Goal: Task Accomplishment & Management: Use online tool/utility

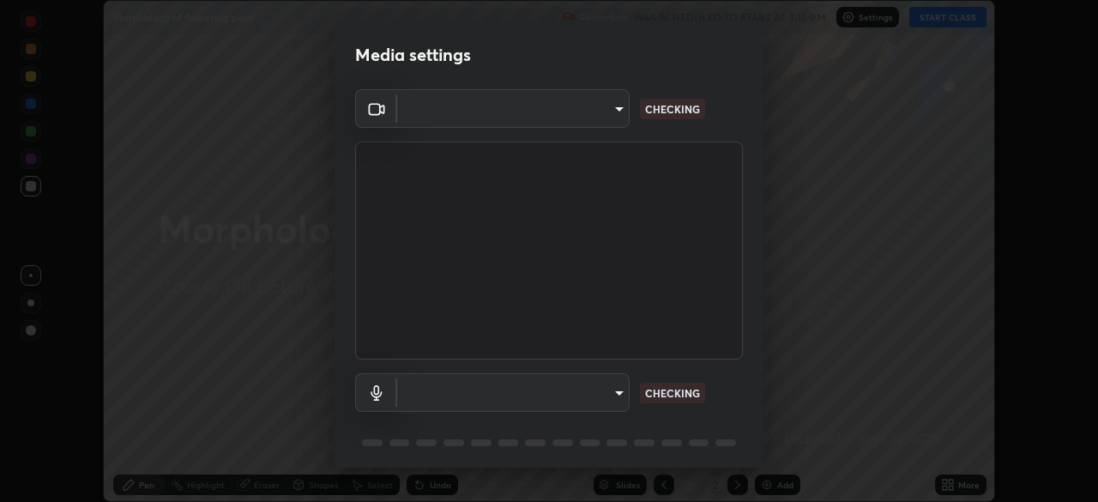
scroll to position [502, 1098]
type input "09f294524f3521c037d78ee7cdb71511b6c9344afeed810a356f0d23342d5398"
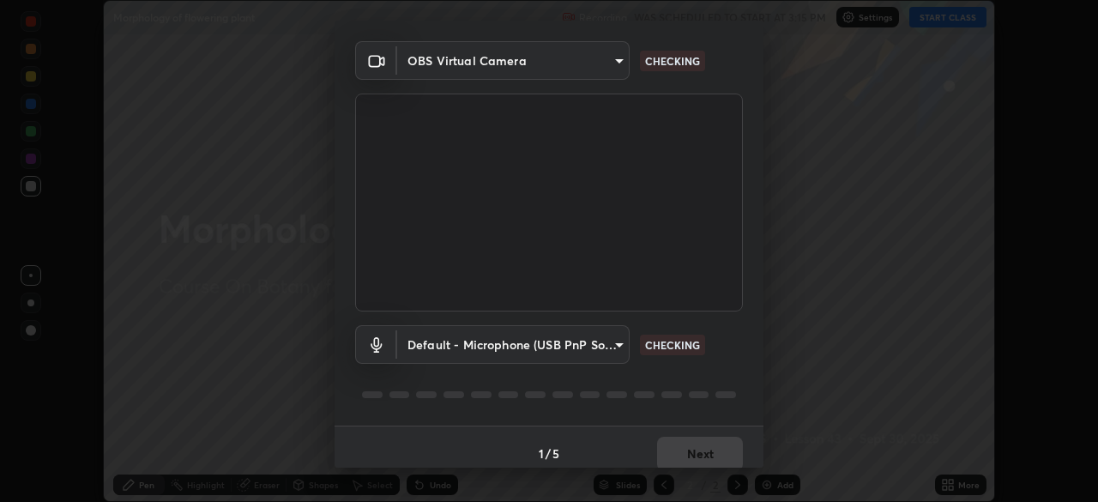
scroll to position [61, 0]
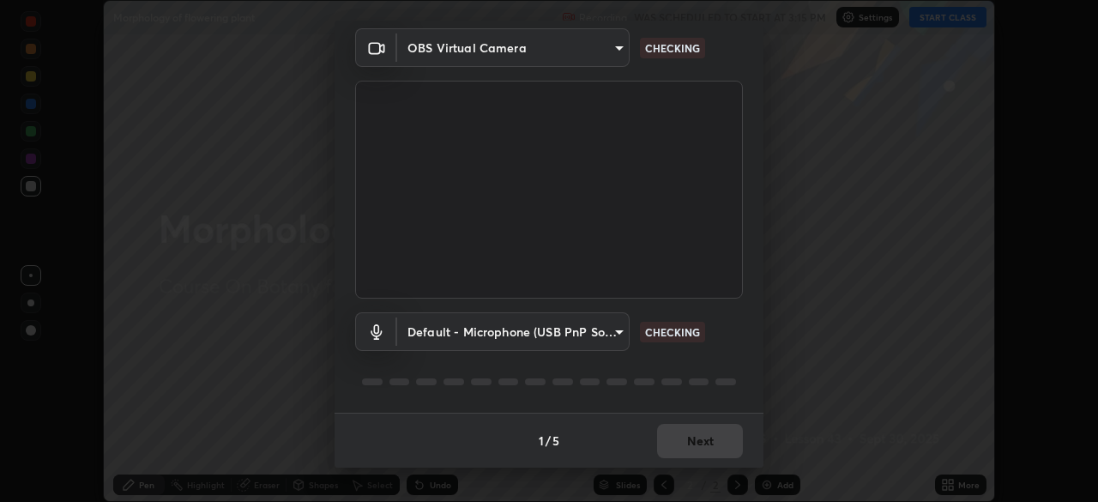
click at [454, 335] on body "Erase all Morphology of flowering plant Recording WAS SCHEDULED TO START AT 3:1…" at bounding box center [549, 251] width 1098 height 502
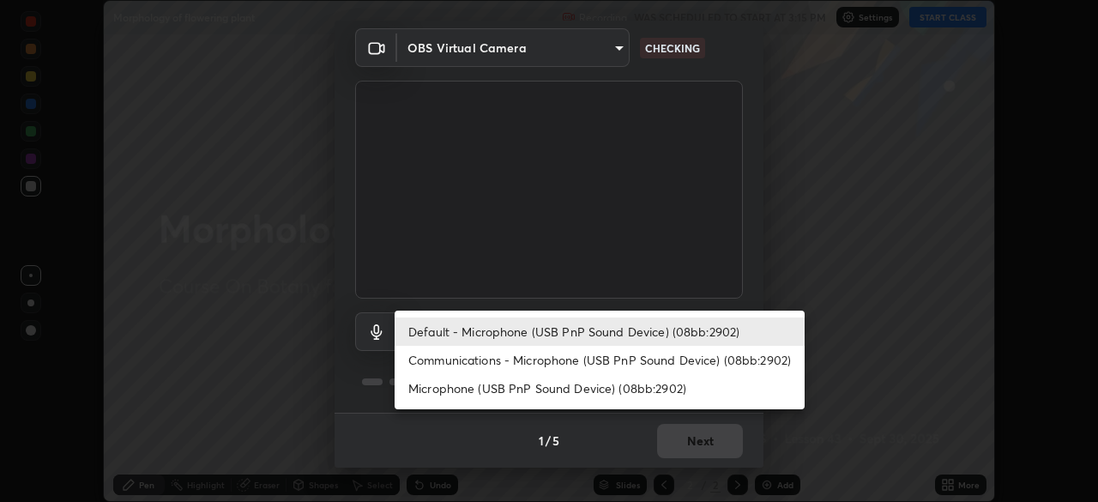
click at [475, 363] on li "Communications - Microphone (USB PnP Sound Device) (08bb:2902)" at bounding box center [600, 360] width 410 height 28
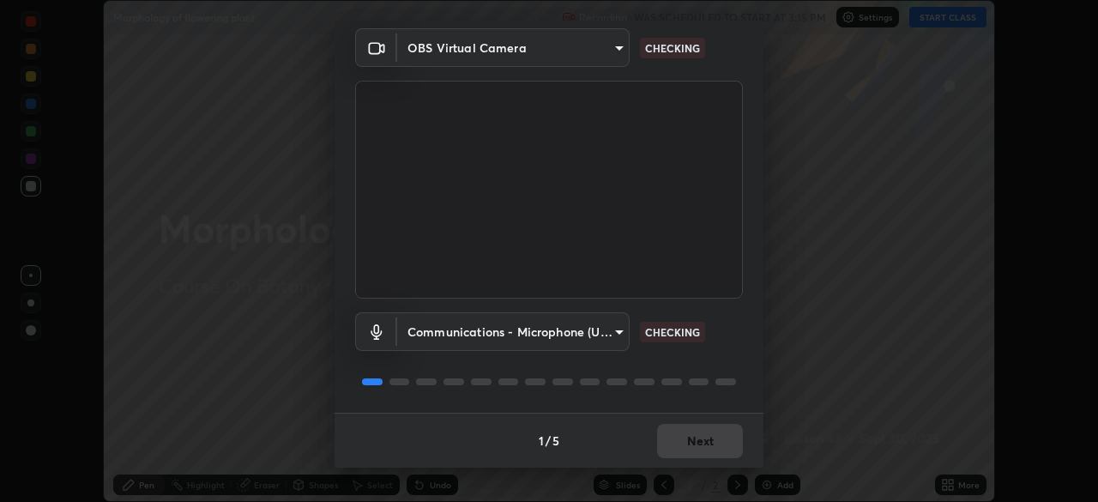
click at [472, 331] on body "Erase all Morphology of flowering plant Recording WAS SCHEDULED TO START AT 3:1…" at bounding box center [549, 251] width 1098 height 502
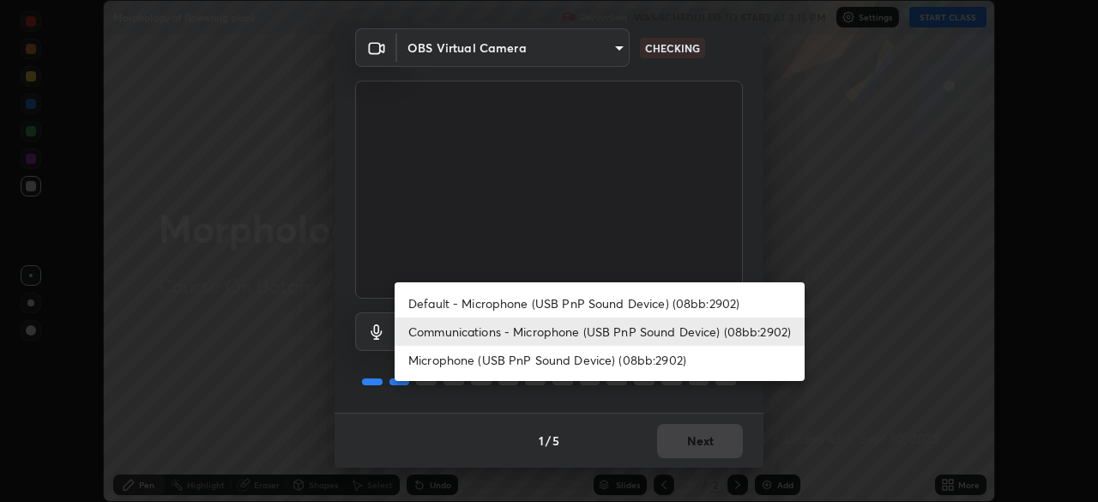
click at [476, 305] on li "Default - Microphone (USB PnP Sound Device) (08bb:2902)" at bounding box center [600, 303] width 410 height 28
type input "default"
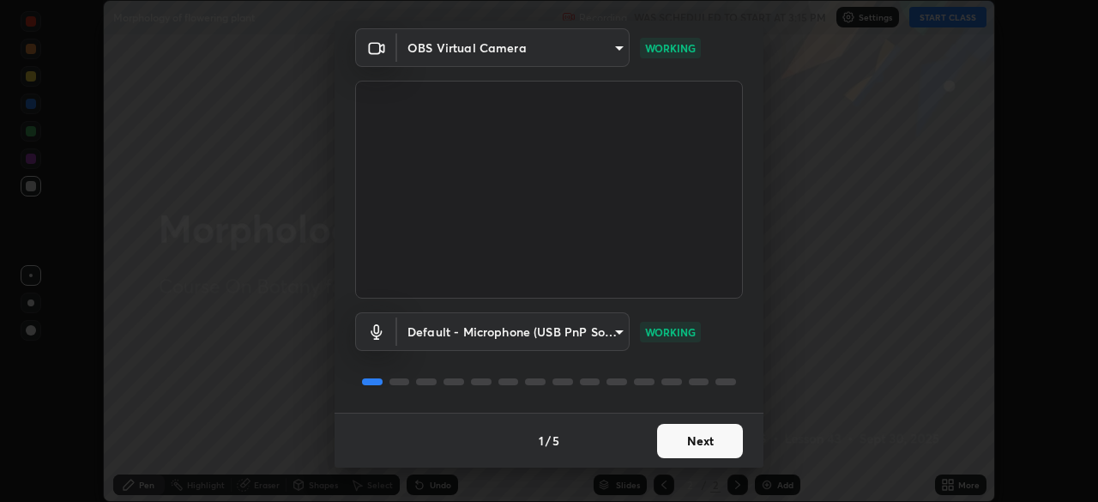
click at [696, 451] on button "Next" at bounding box center [700, 441] width 86 height 34
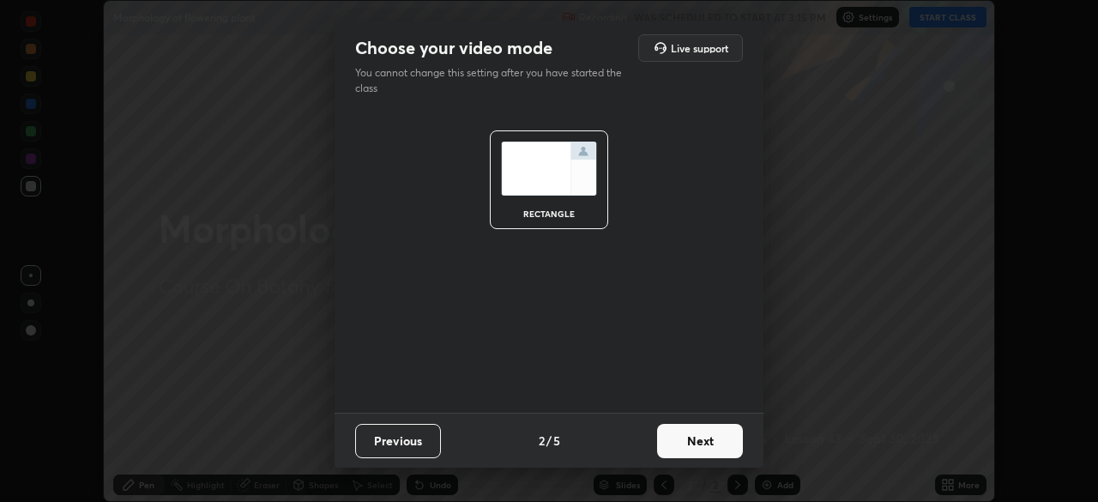
scroll to position [0, 0]
click at [700, 445] on button "Next" at bounding box center [700, 441] width 86 height 34
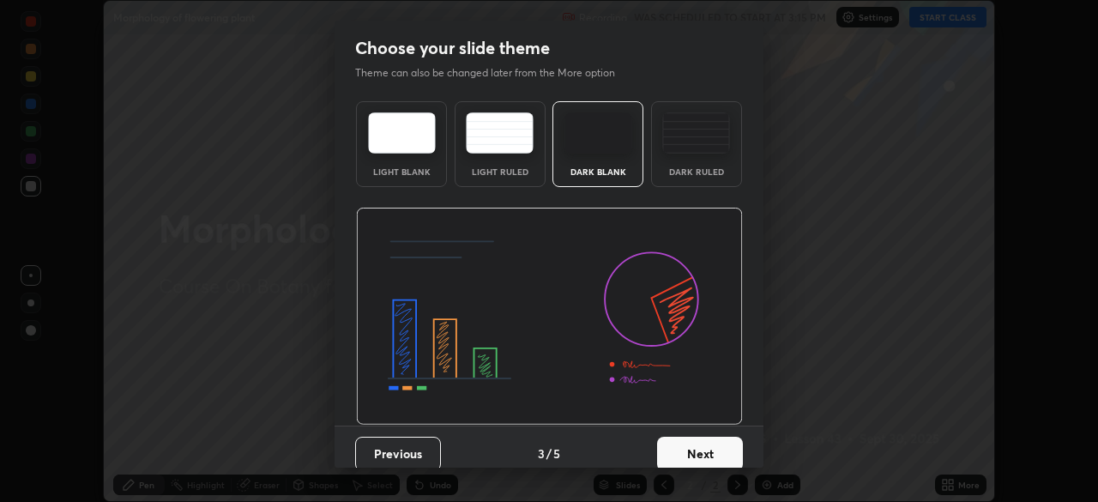
click at [706, 445] on button "Next" at bounding box center [700, 454] width 86 height 34
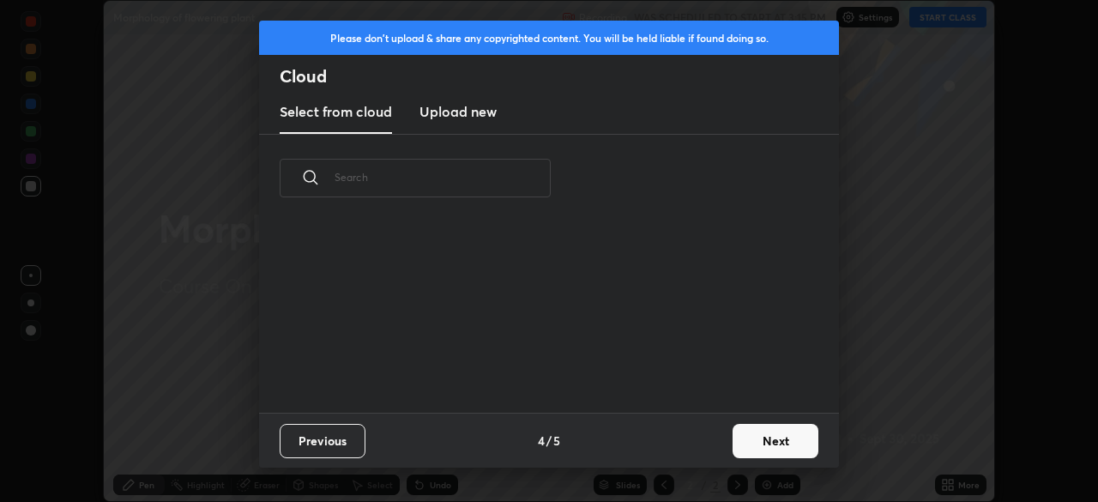
click at [762, 441] on button "Next" at bounding box center [776, 441] width 86 height 34
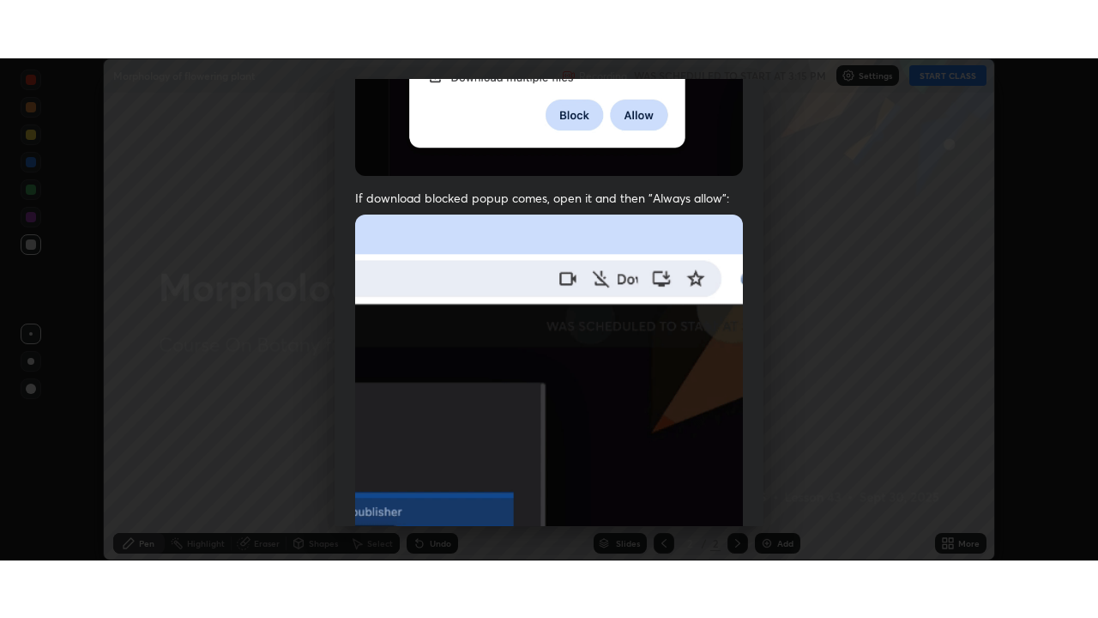
scroll to position [411, 0]
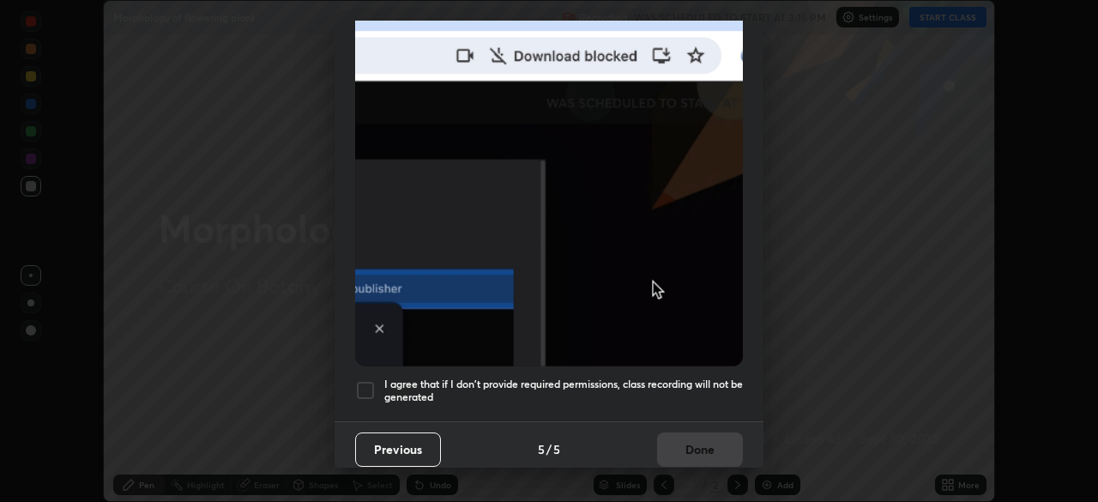
click at [371, 380] on div at bounding box center [365, 390] width 21 height 21
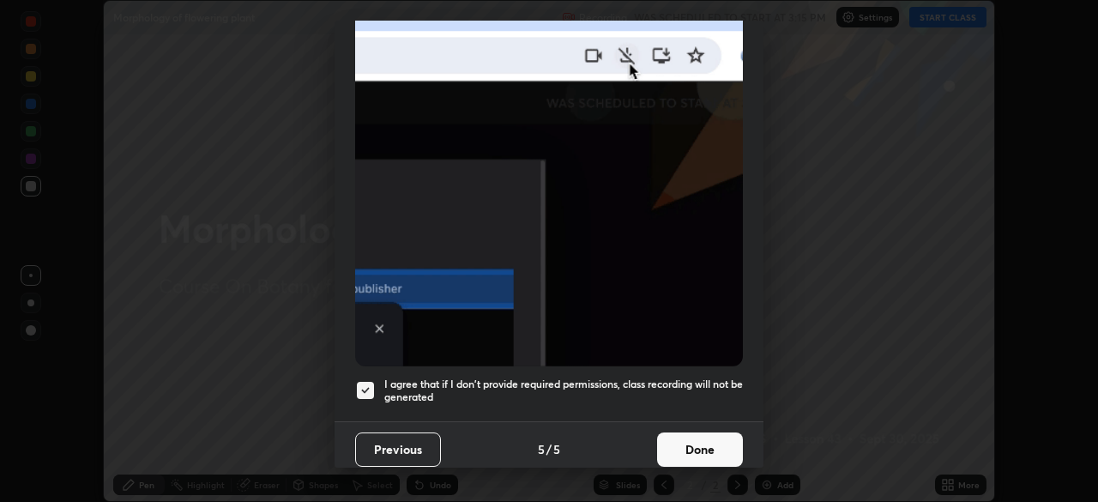
click at [691, 439] on button "Done" at bounding box center [700, 450] width 86 height 34
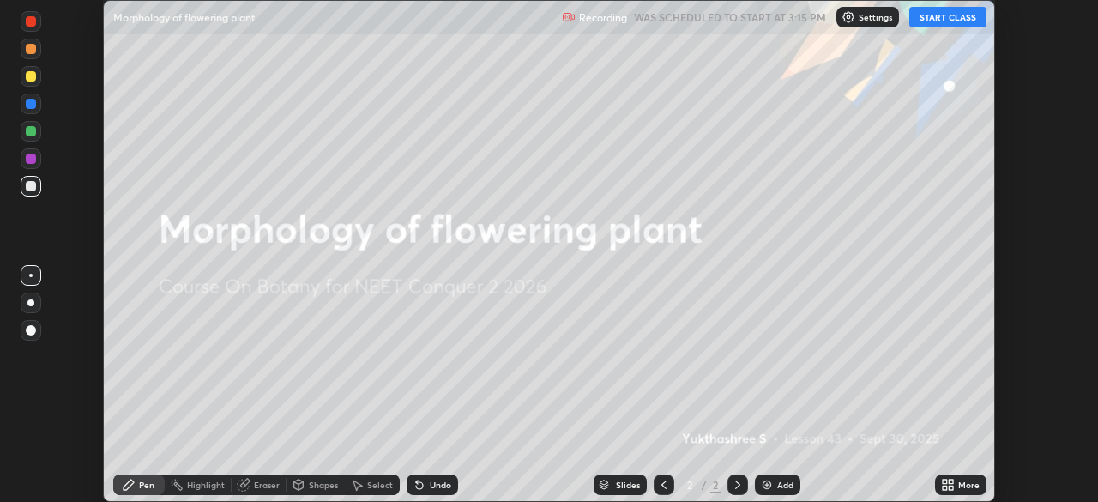
click at [941, 20] on button "START CLASS" at bounding box center [948, 17] width 77 height 21
click at [966, 485] on div "More" at bounding box center [969, 485] width 21 height 9
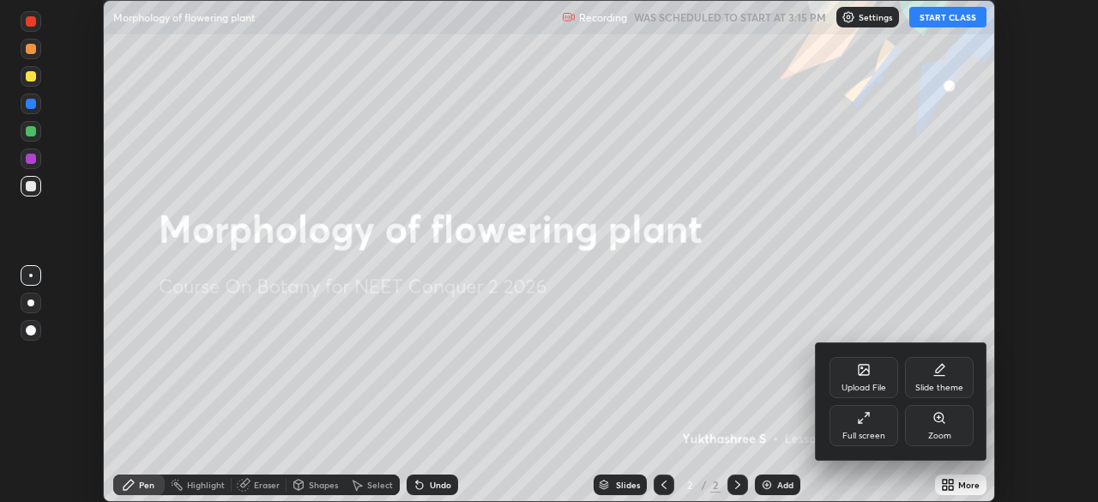
click at [866, 426] on div "Full screen" at bounding box center [864, 425] width 69 height 41
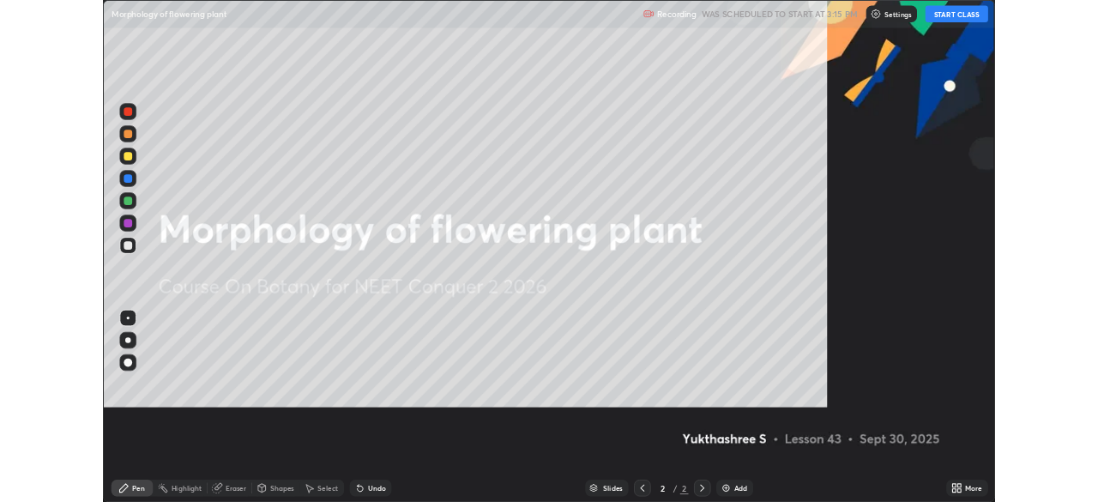
scroll to position [618, 1098]
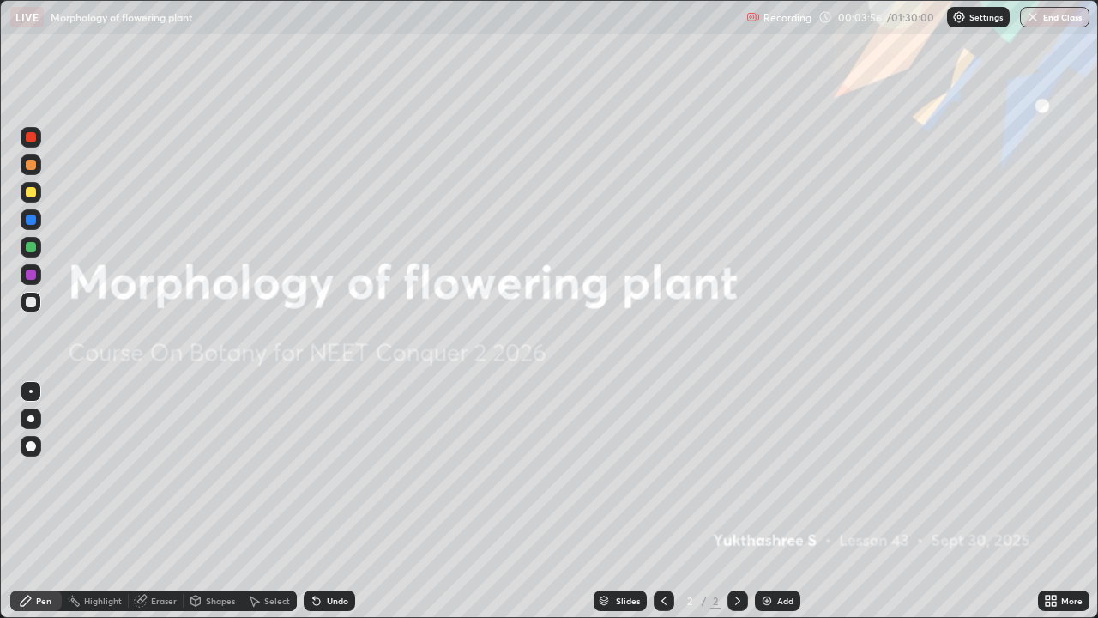
click at [1054, 501] on icon at bounding box center [1054, 598] width 4 height 4
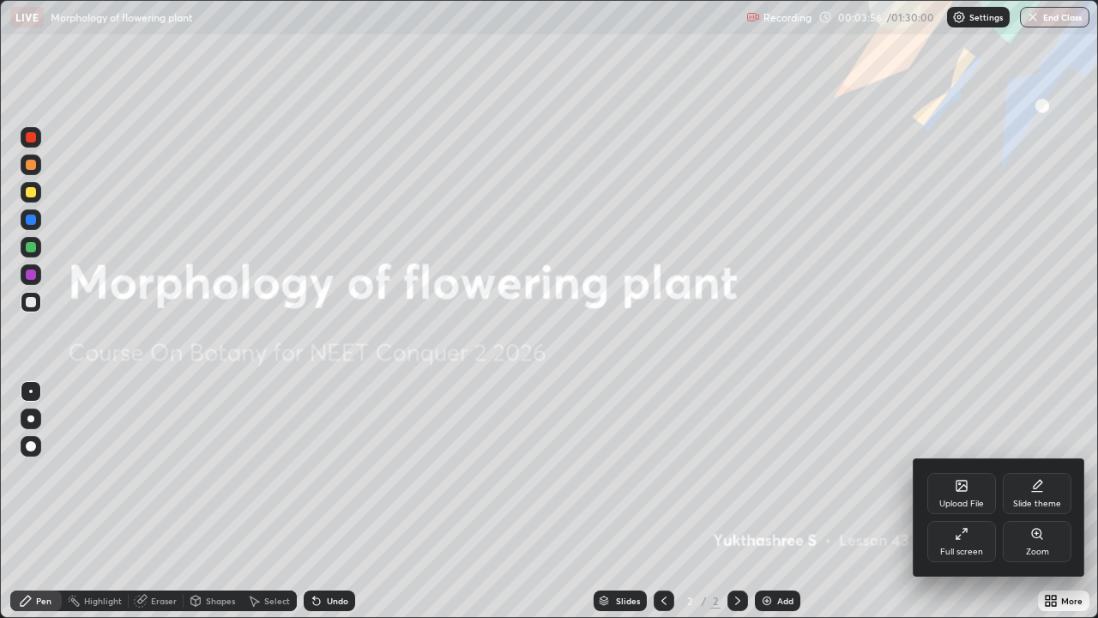
click at [1030, 487] on div "Slide theme" at bounding box center [1037, 493] width 69 height 41
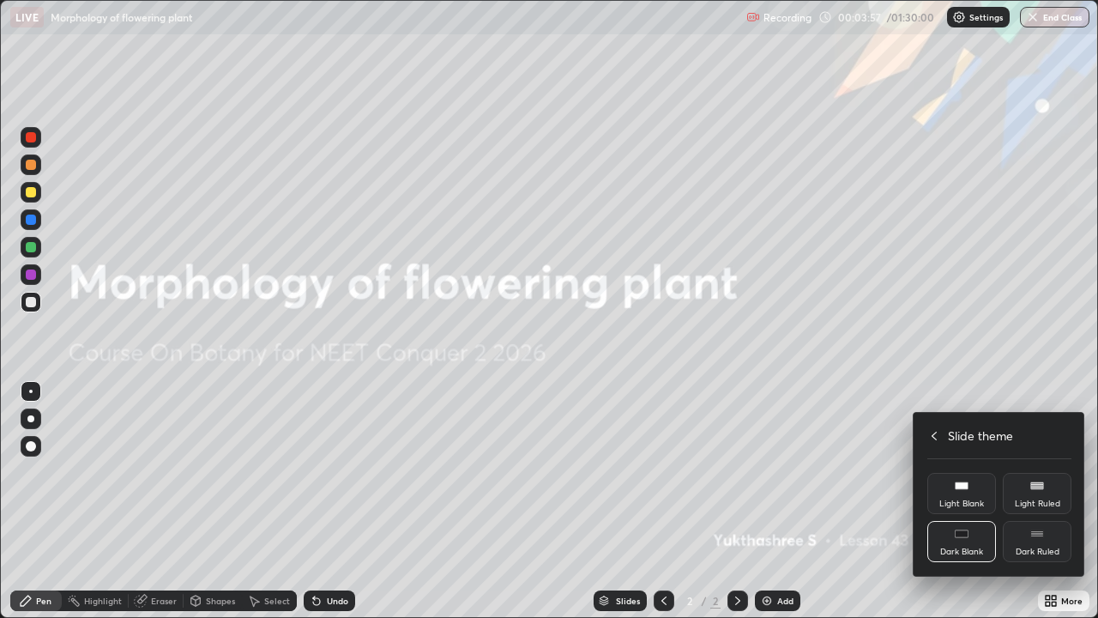
click at [1042, 501] on rect at bounding box center [1037, 533] width 13 height 7
click at [858, 501] on div at bounding box center [549, 309] width 1098 height 618
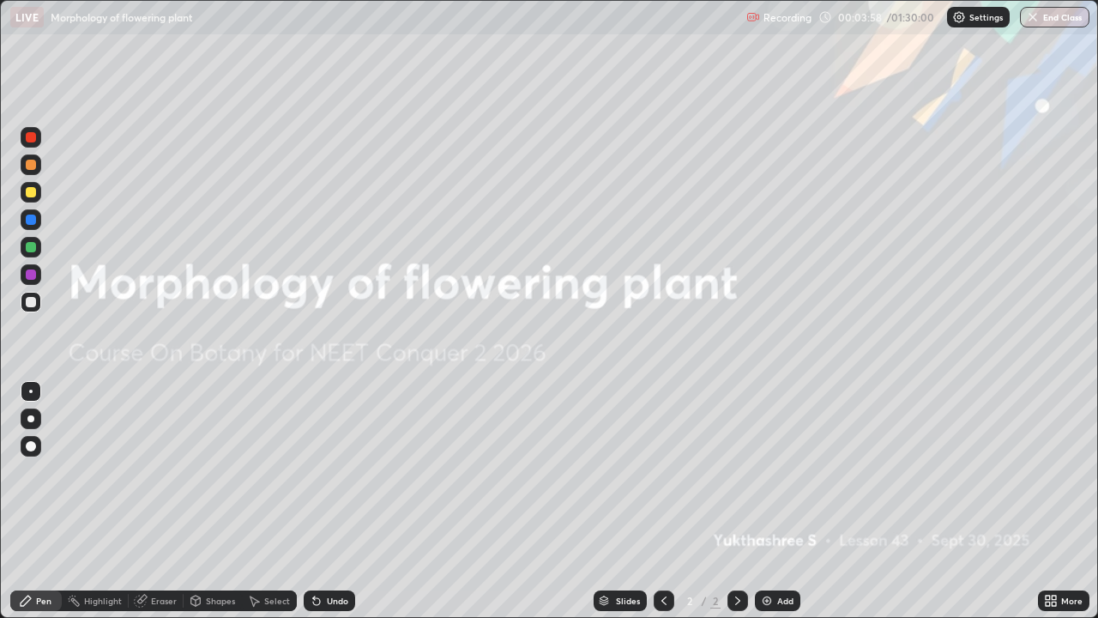
click at [784, 501] on div "Add" at bounding box center [786, 600] width 16 height 9
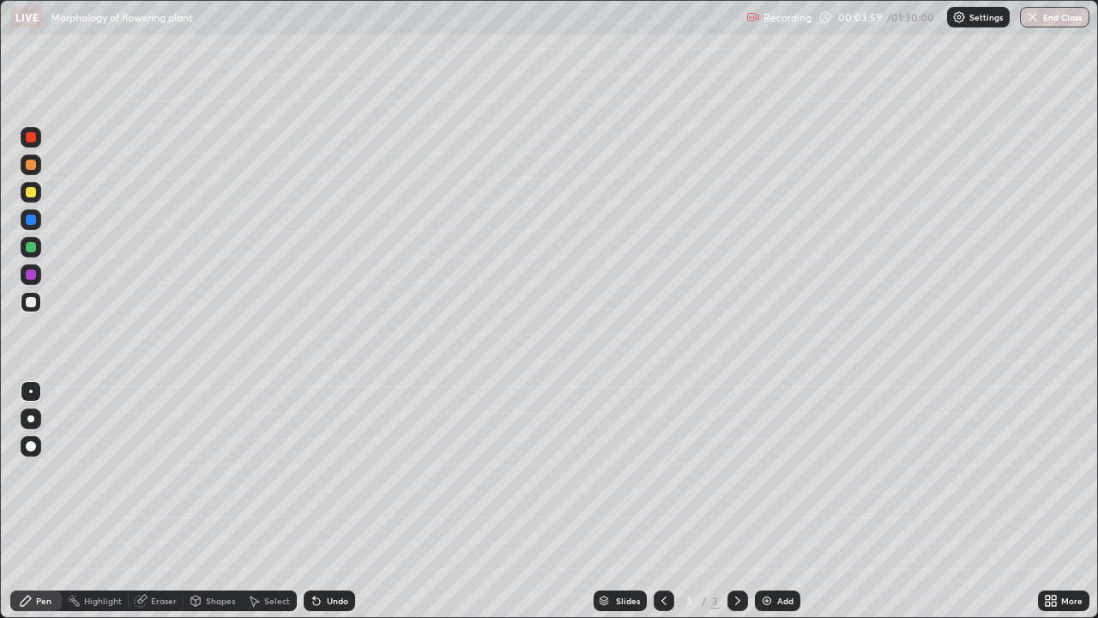
click at [31, 189] on div at bounding box center [31, 192] width 10 height 10
click at [33, 168] on div at bounding box center [31, 165] width 10 height 10
click at [33, 167] on div at bounding box center [31, 165] width 10 height 10
click at [28, 196] on div at bounding box center [31, 192] width 10 height 10
click at [32, 165] on div at bounding box center [31, 165] width 10 height 10
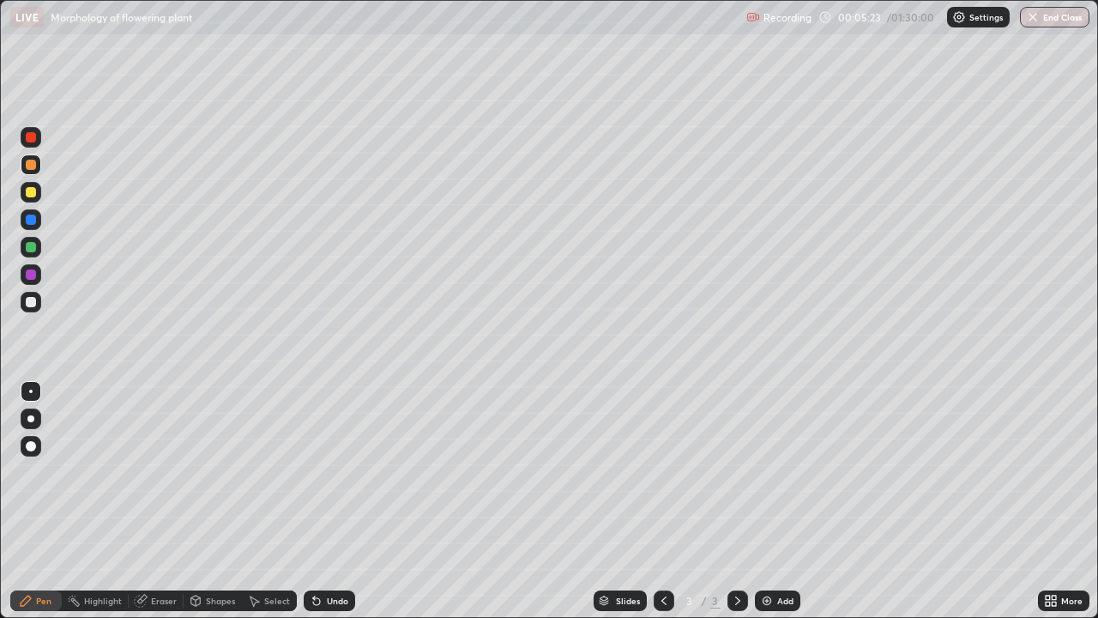
click at [32, 192] on div at bounding box center [31, 192] width 10 height 10
click at [32, 250] on div at bounding box center [31, 247] width 10 height 10
click at [28, 281] on div at bounding box center [31, 274] width 21 height 21
click at [32, 130] on div at bounding box center [31, 137] width 21 height 21
click at [34, 168] on div at bounding box center [31, 165] width 10 height 10
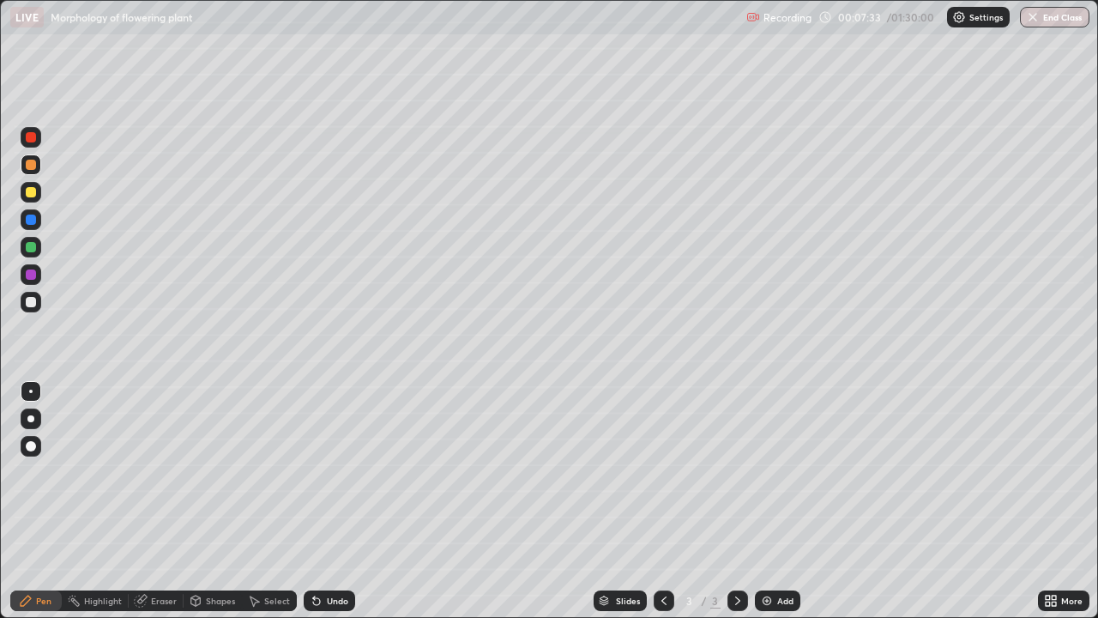
click at [35, 244] on div at bounding box center [31, 247] width 10 height 10
click at [32, 298] on div at bounding box center [31, 302] width 10 height 10
click at [37, 130] on div at bounding box center [31, 137] width 21 height 21
click at [771, 501] on img at bounding box center [767, 601] width 14 height 14
click at [28, 304] on div at bounding box center [31, 302] width 10 height 10
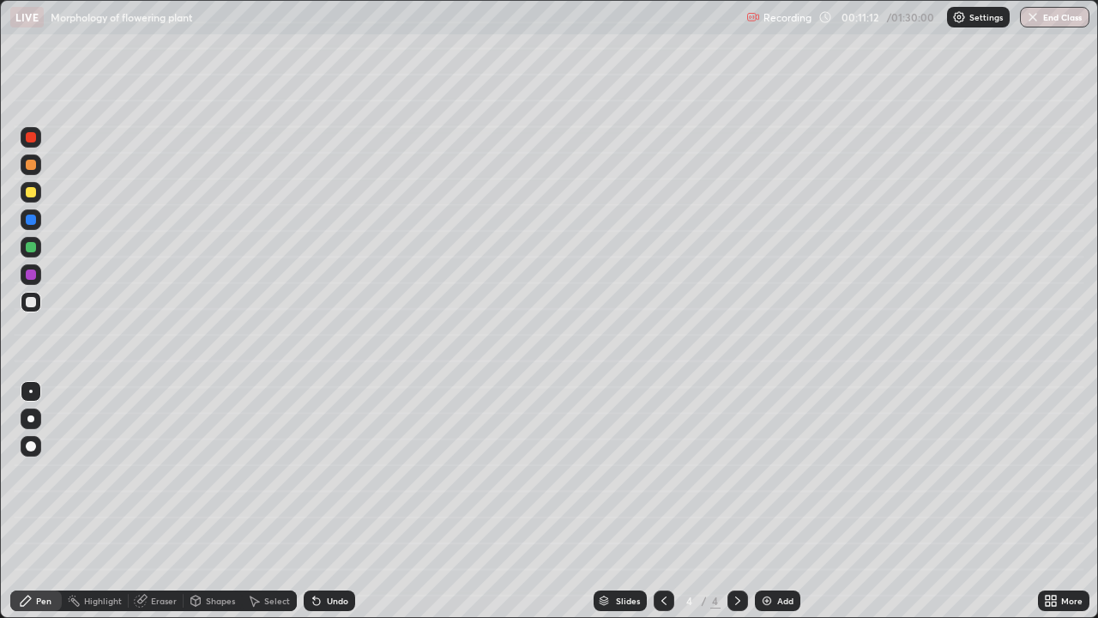
click at [29, 165] on div at bounding box center [31, 165] width 10 height 10
click at [28, 199] on div at bounding box center [31, 192] width 21 height 21
click at [333, 501] on div "Undo" at bounding box center [329, 600] width 51 height 21
click at [330, 501] on div "Undo" at bounding box center [337, 600] width 21 height 9
click at [29, 248] on div at bounding box center [31, 247] width 10 height 10
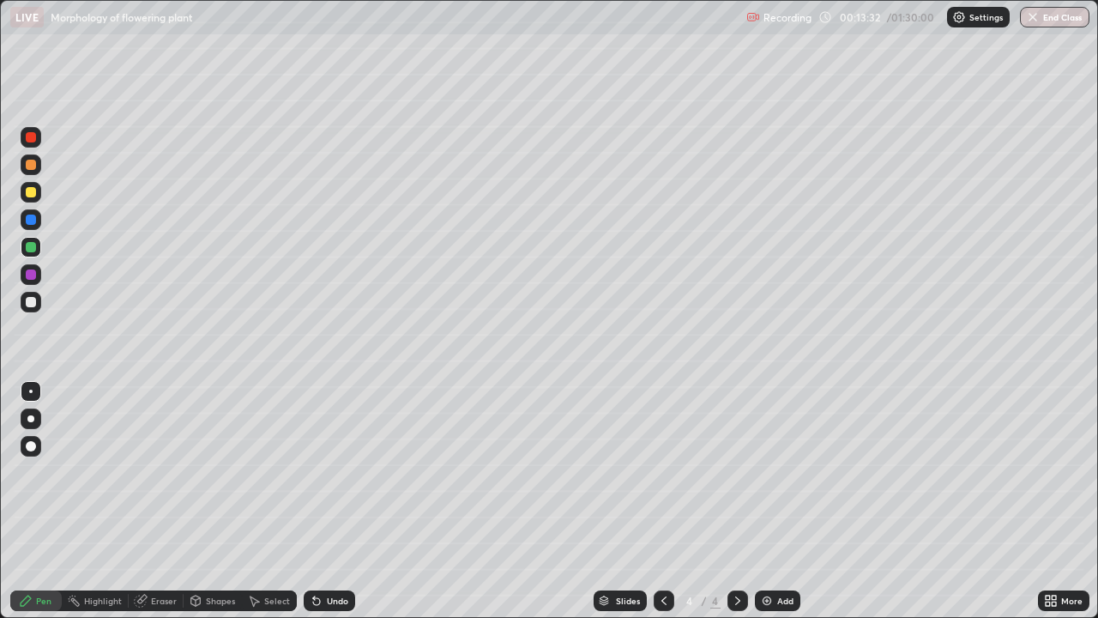
click at [31, 166] on div at bounding box center [31, 165] width 10 height 10
click at [31, 139] on div at bounding box center [31, 137] width 10 height 10
click at [27, 164] on div at bounding box center [31, 165] width 10 height 10
click at [35, 192] on div at bounding box center [31, 192] width 10 height 10
click at [342, 501] on div "Undo" at bounding box center [337, 600] width 21 height 9
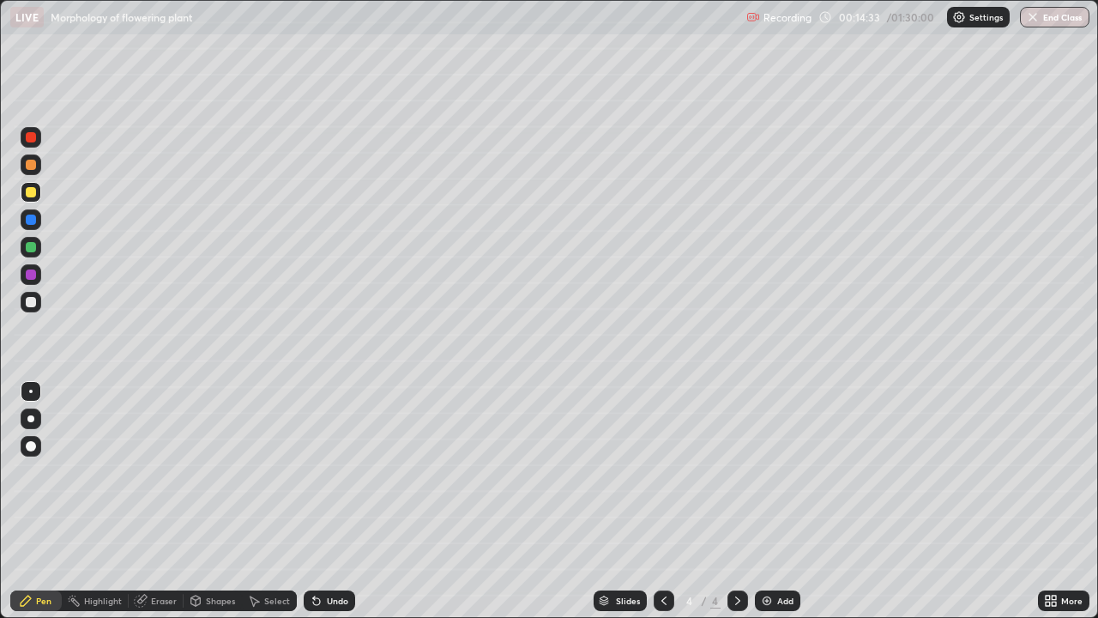
click at [336, 501] on div "Undo" at bounding box center [337, 600] width 21 height 9
click at [335, 501] on div "Undo" at bounding box center [337, 600] width 21 height 9
click at [339, 501] on div "Undo" at bounding box center [329, 600] width 51 height 21
click at [336, 501] on div "Undo" at bounding box center [329, 600] width 51 height 21
click at [330, 501] on div "Undo" at bounding box center [329, 600] width 51 height 21
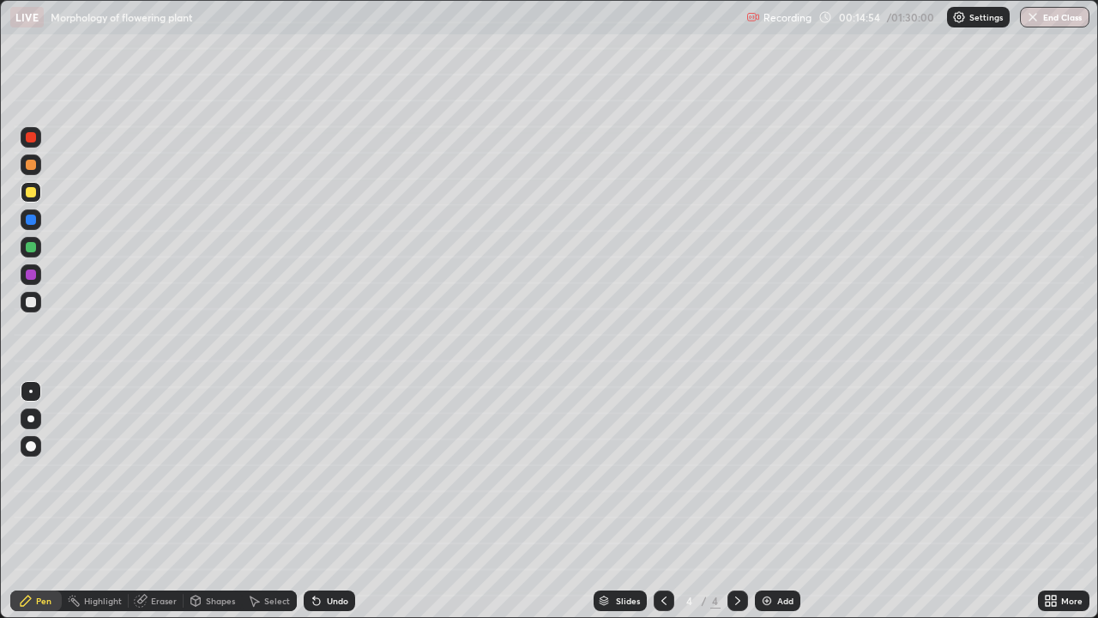
click at [32, 165] on div at bounding box center [31, 165] width 10 height 10
click at [318, 501] on icon at bounding box center [316, 601] width 7 height 7
click at [322, 501] on div "Undo" at bounding box center [329, 600] width 51 height 21
click at [778, 501] on div "Add" at bounding box center [786, 600] width 16 height 9
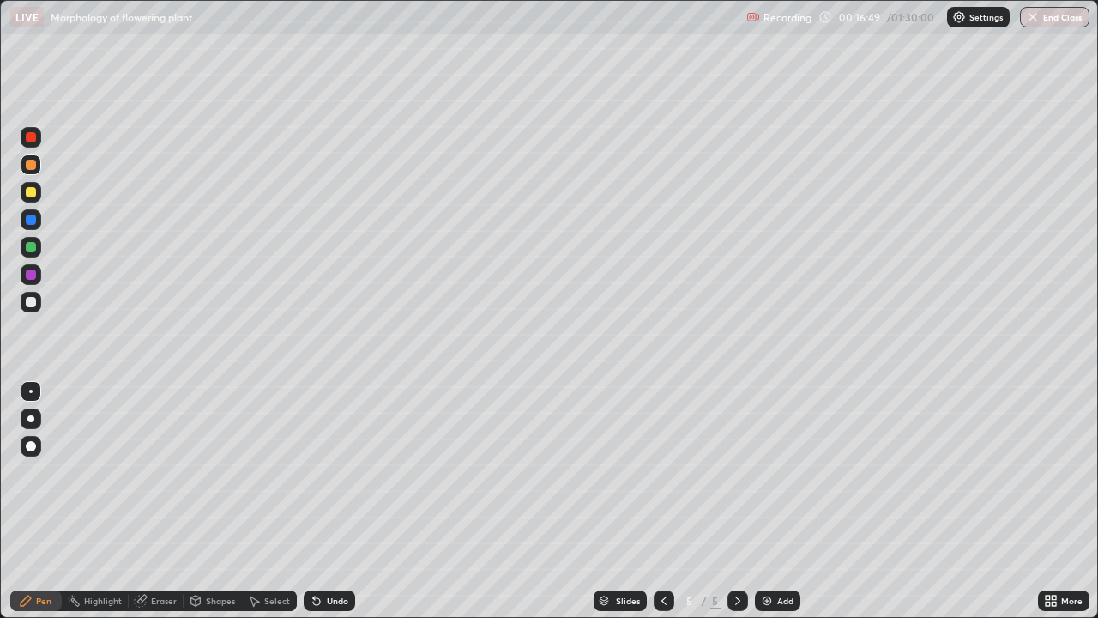
click at [33, 154] on div at bounding box center [31, 164] width 21 height 21
click at [663, 501] on icon at bounding box center [664, 601] width 14 height 14
click at [737, 501] on icon at bounding box center [738, 601] width 14 height 14
click at [29, 196] on div at bounding box center [31, 192] width 10 height 10
click at [32, 137] on div at bounding box center [31, 137] width 10 height 10
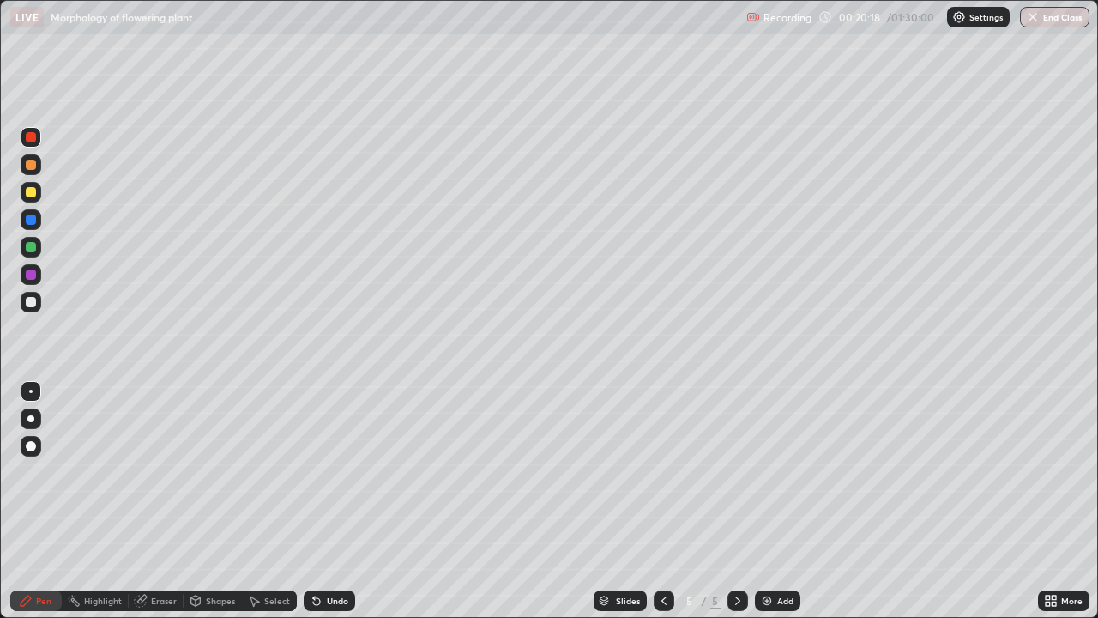
click at [31, 167] on div at bounding box center [31, 165] width 10 height 10
click at [32, 192] on div at bounding box center [31, 192] width 10 height 10
click at [321, 501] on div "Undo" at bounding box center [329, 600] width 51 height 21
click at [341, 501] on div "Undo" at bounding box center [337, 600] width 21 height 9
click at [338, 501] on div "Undo" at bounding box center [337, 600] width 21 height 9
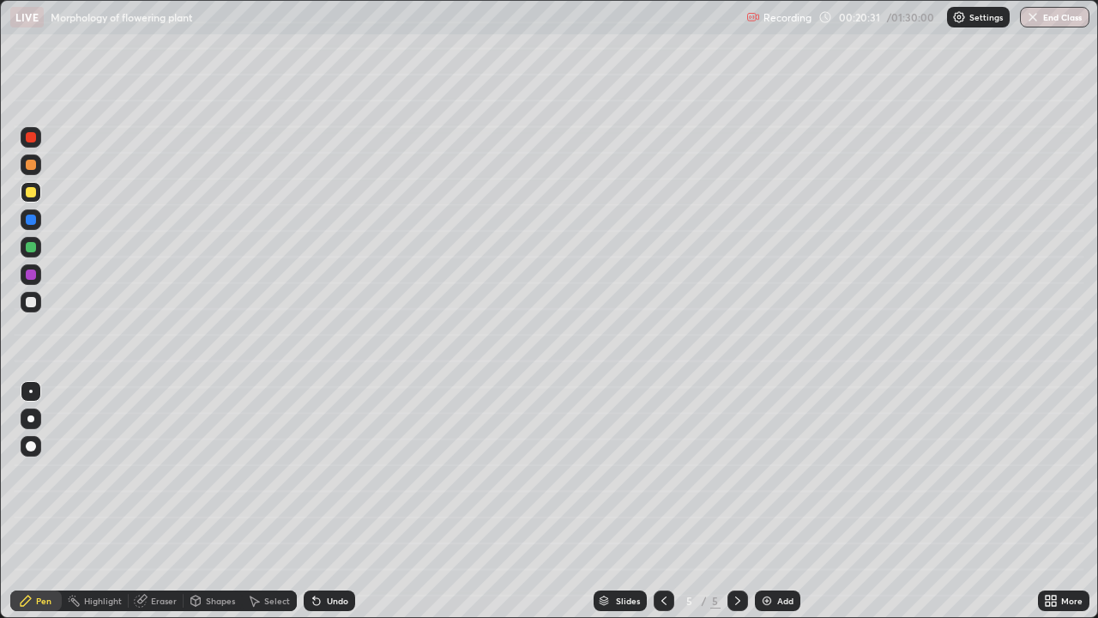
click at [334, 501] on div "Undo" at bounding box center [329, 600] width 51 height 21
click at [29, 141] on div at bounding box center [31, 137] width 10 height 10
click at [27, 166] on div at bounding box center [31, 165] width 10 height 10
click at [28, 191] on div at bounding box center [31, 192] width 10 height 10
click at [26, 139] on div at bounding box center [31, 137] width 10 height 10
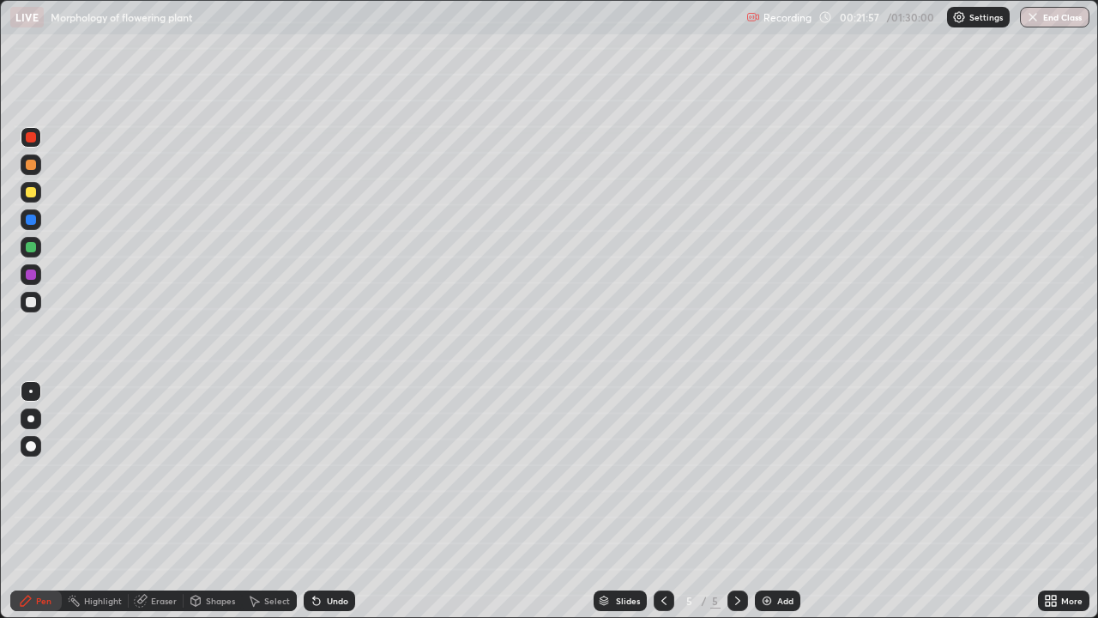
click at [28, 161] on div at bounding box center [31, 165] width 10 height 10
click at [31, 193] on div at bounding box center [31, 192] width 10 height 10
click at [32, 130] on div at bounding box center [31, 137] width 21 height 21
click at [31, 165] on div at bounding box center [31, 165] width 10 height 10
click at [327, 501] on div "Undo" at bounding box center [337, 600] width 21 height 9
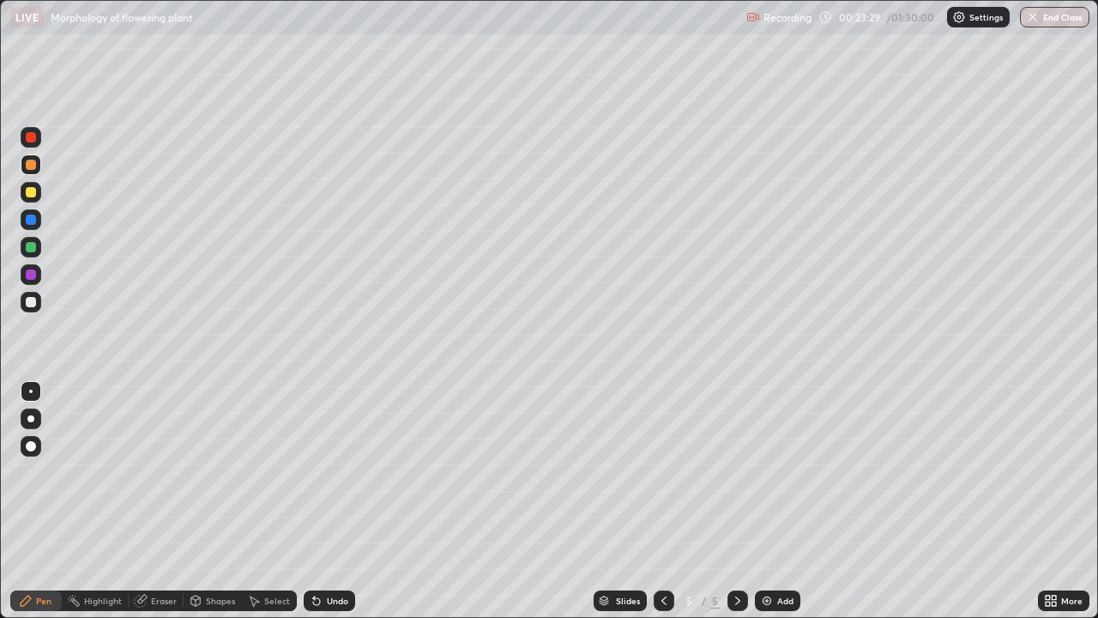
click at [329, 501] on div "Undo" at bounding box center [337, 600] width 21 height 9
click at [30, 200] on div at bounding box center [31, 192] width 21 height 21
click at [33, 138] on div at bounding box center [31, 137] width 10 height 10
click at [34, 185] on div at bounding box center [31, 192] width 21 height 21
click at [33, 140] on div at bounding box center [31, 137] width 10 height 10
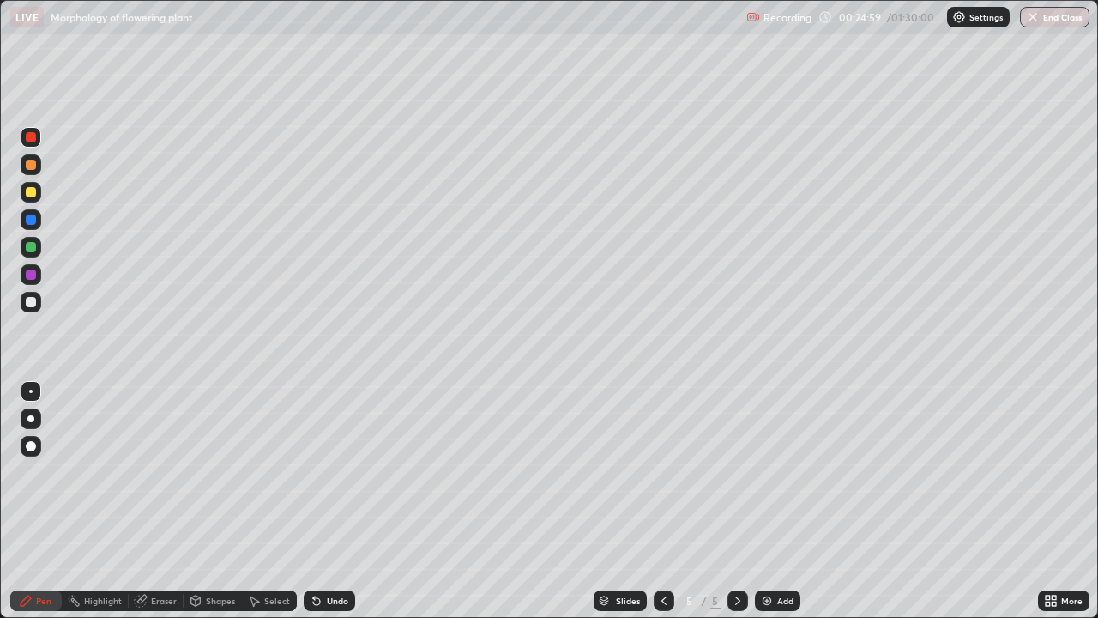
click at [34, 165] on div at bounding box center [31, 165] width 10 height 10
click at [324, 501] on div "Undo" at bounding box center [329, 600] width 51 height 21
click at [31, 251] on div at bounding box center [31, 247] width 10 height 10
click at [34, 136] on div at bounding box center [31, 137] width 10 height 10
click at [32, 247] on div at bounding box center [31, 247] width 10 height 10
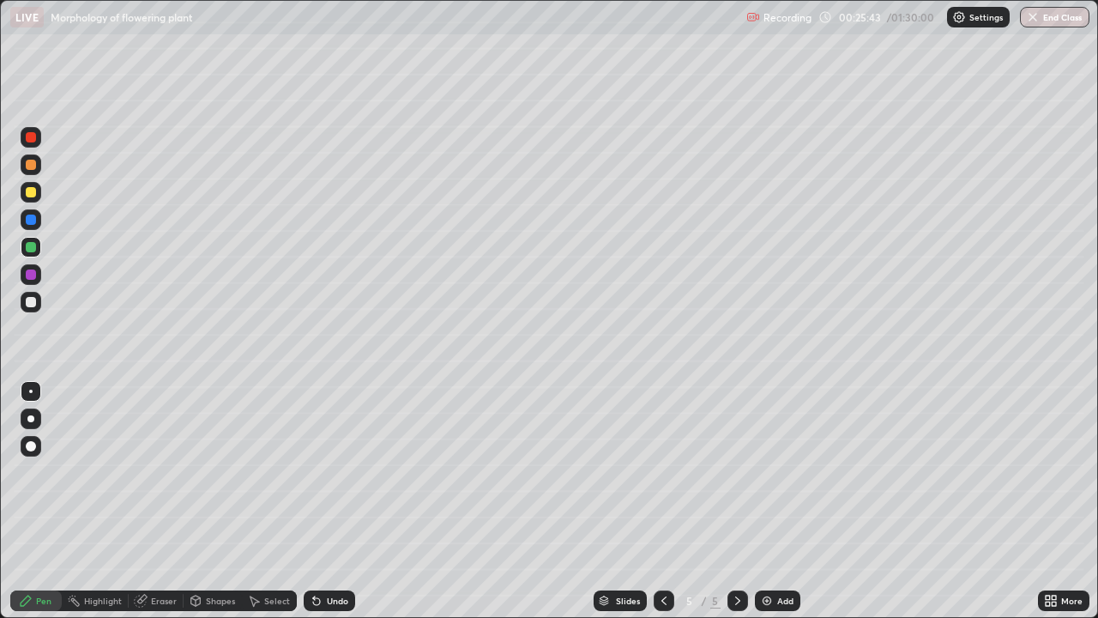
click at [35, 192] on div at bounding box center [31, 192] width 10 height 10
click at [28, 191] on div at bounding box center [31, 192] width 10 height 10
click at [35, 246] on div at bounding box center [31, 247] width 10 height 10
click at [30, 140] on div at bounding box center [31, 137] width 10 height 10
click at [38, 138] on div at bounding box center [31, 137] width 21 height 21
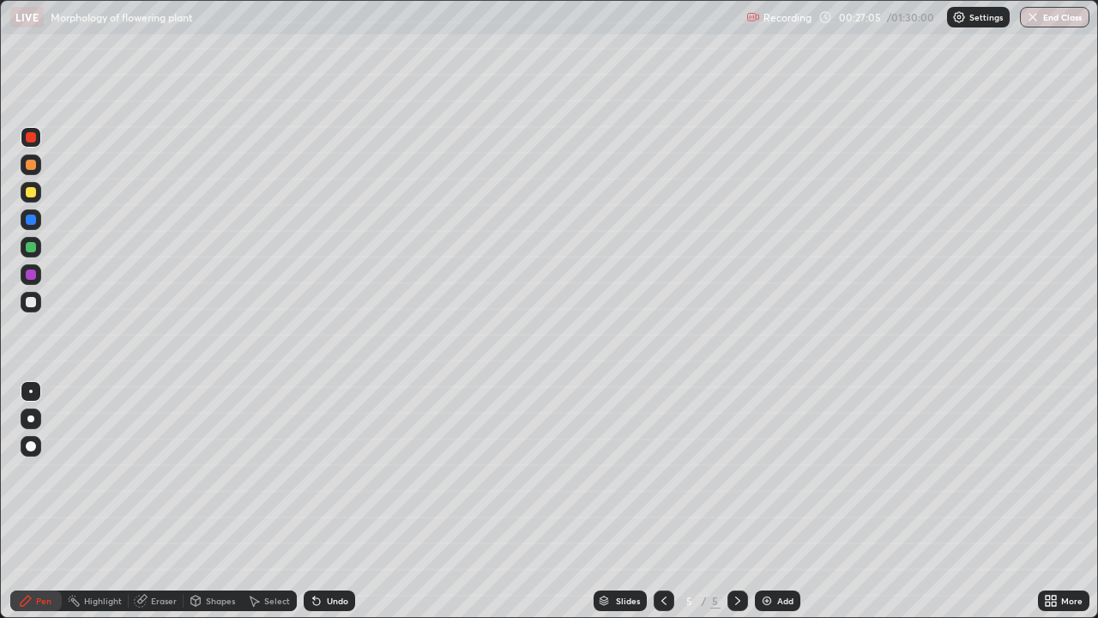
click at [327, 501] on div "Undo" at bounding box center [337, 600] width 21 height 9
click at [782, 501] on div "Add" at bounding box center [777, 600] width 45 height 21
click at [29, 300] on div at bounding box center [31, 302] width 10 height 10
click at [28, 192] on div at bounding box center [31, 192] width 10 height 10
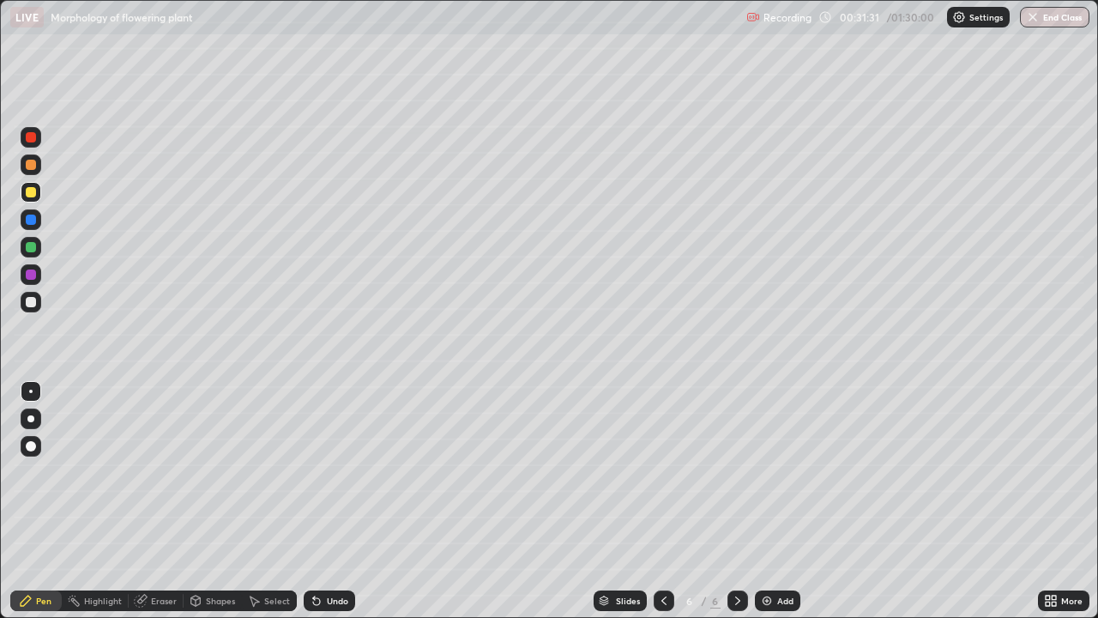
click at [1061, 501] on div "More" at bounding box center [1063, 600] width 51 height 21
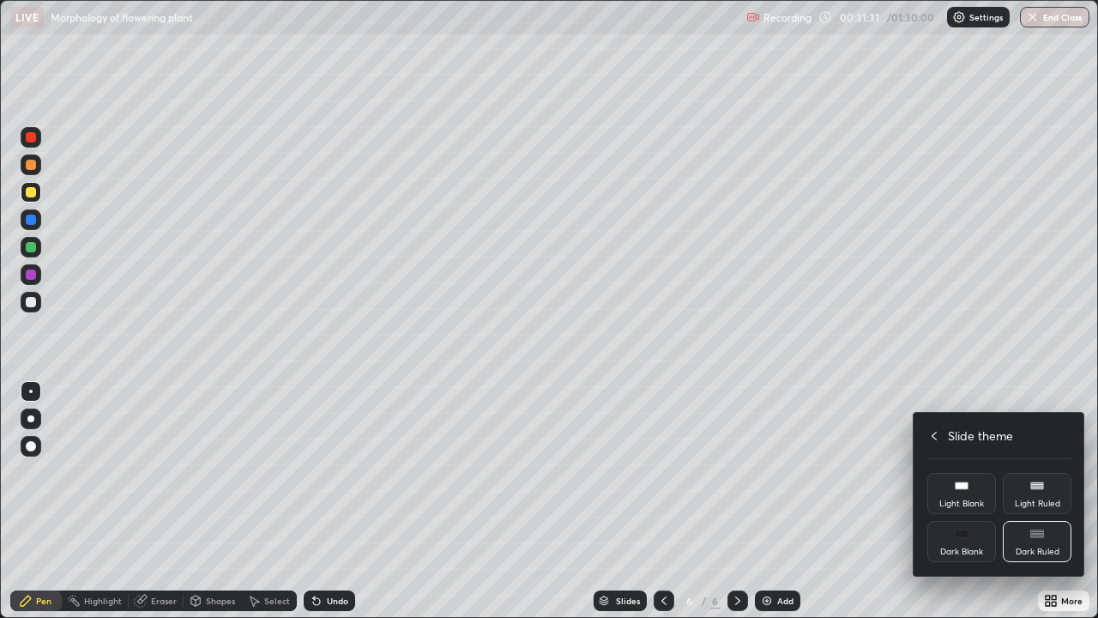
click at [941, 438] on div "Slide theme" at bounding box center [1000, 436] width 144 height 18
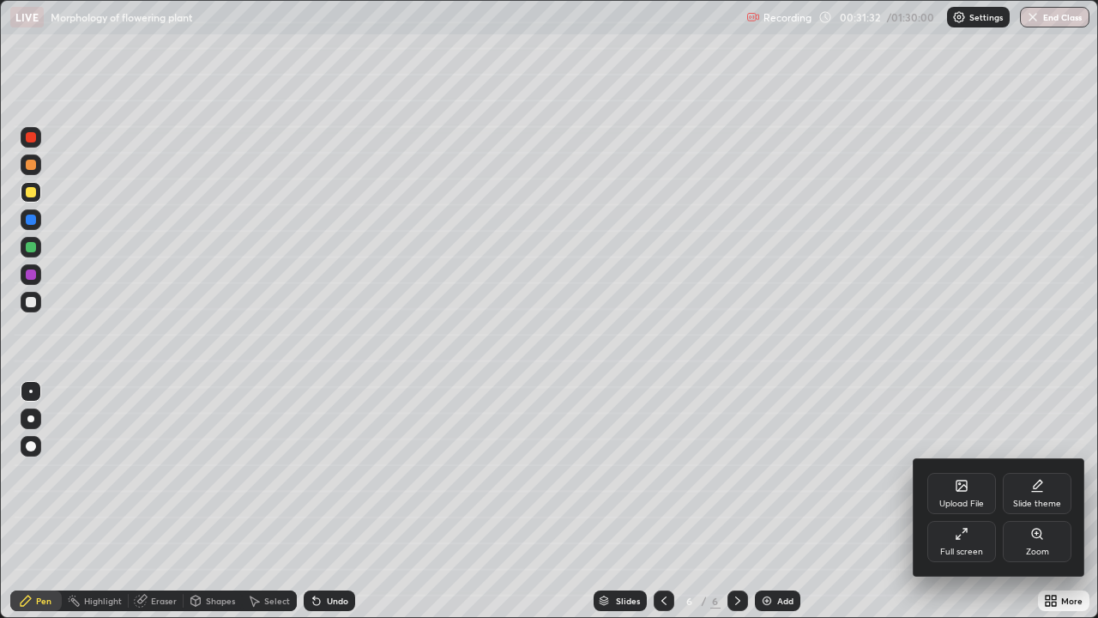
click at [959, 501] on icon at bounding box center [962, 534] width 14 height 14
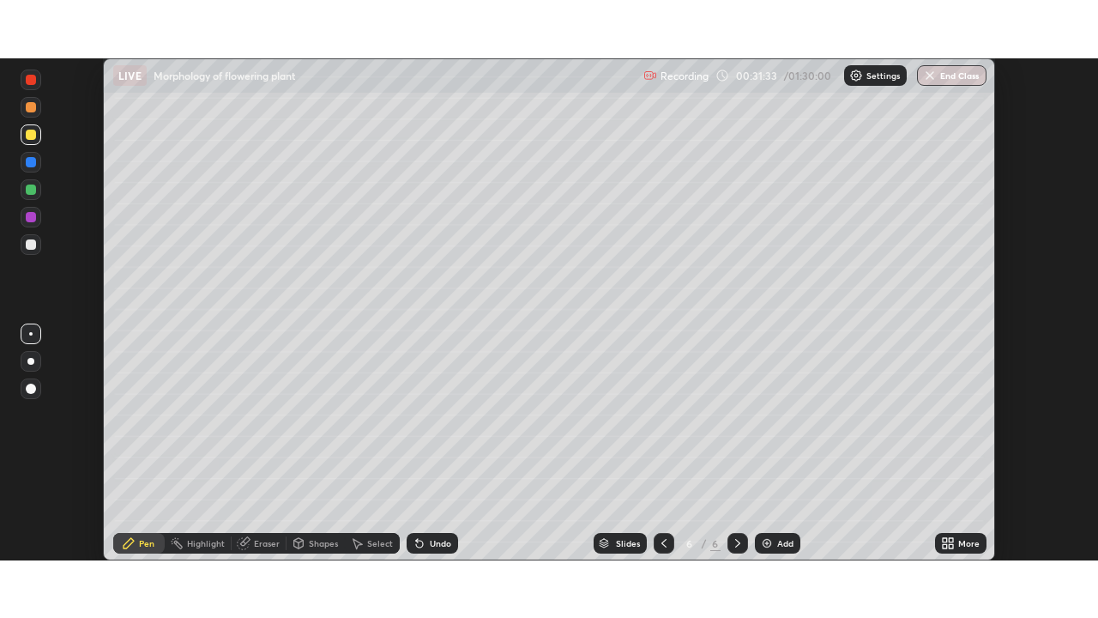
scroll to position [85318, 84721]
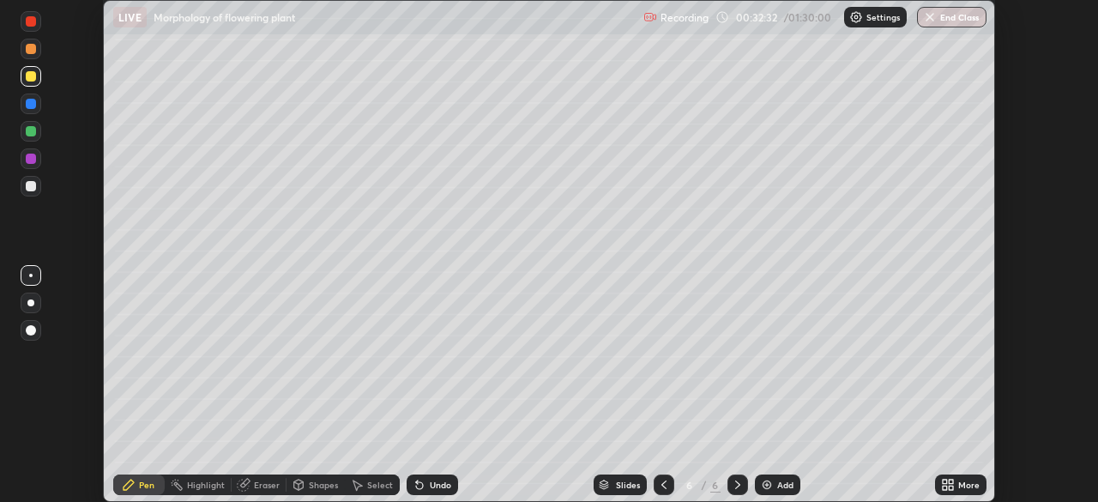
click at [952, 485] on icon at bounding box center [948, 485] width 14 height 14
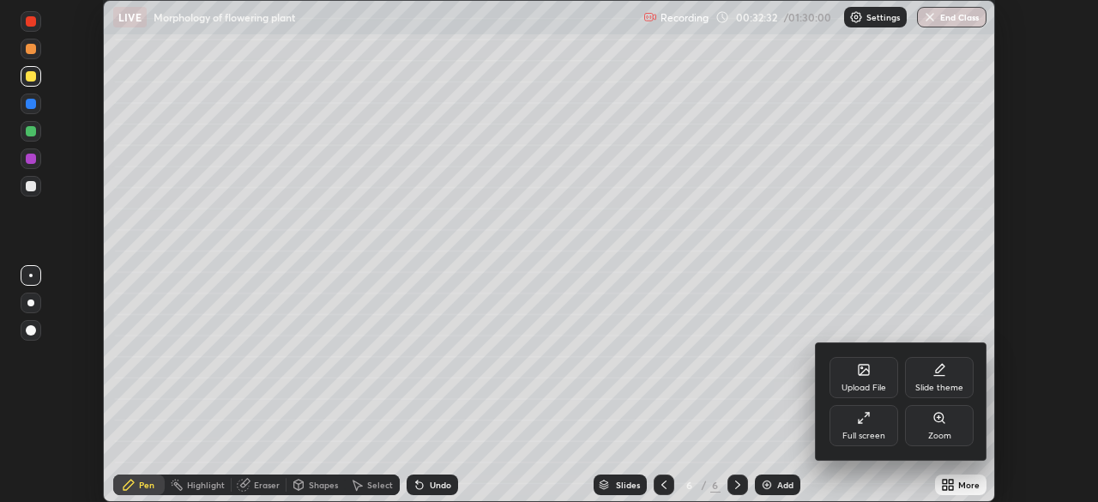
click at [851, 433] on div "Full screen" at bounding box center [864, 436] width 43 height 9
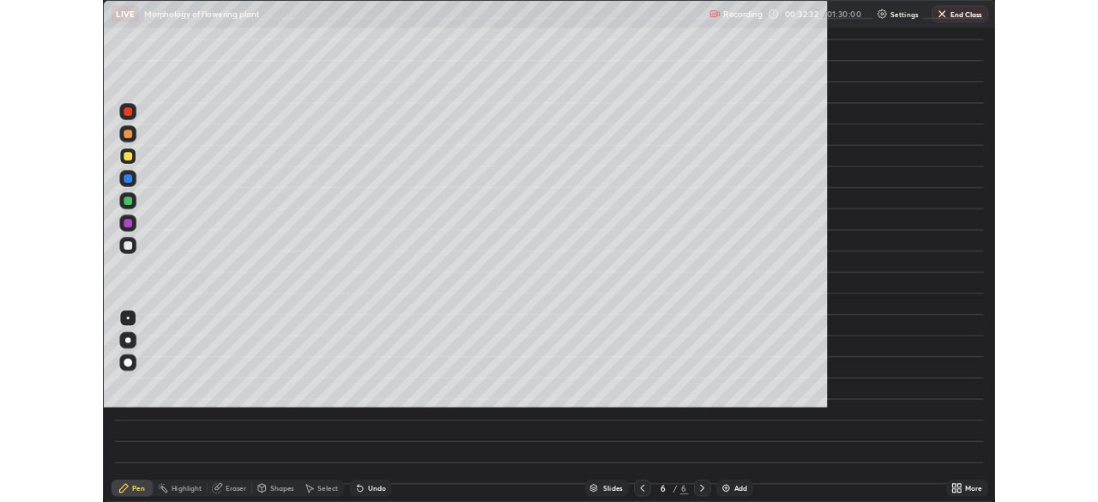
scroll to position [618, 1098]
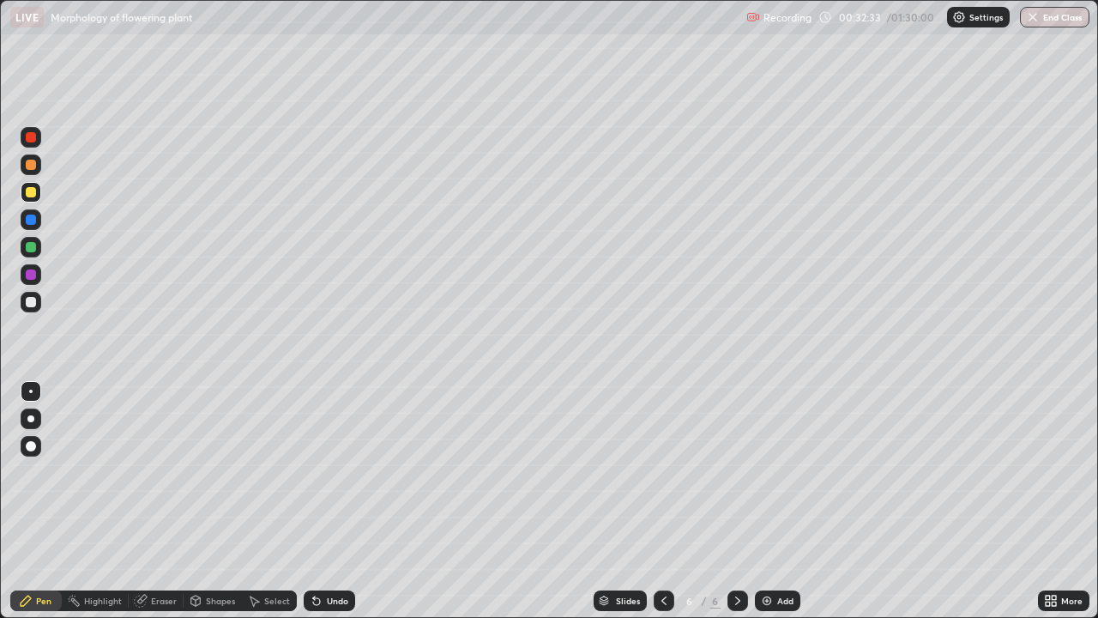
click at [38, 304] on div at bounding box center [31, 302] width 21 height 21
click at [27, 141] on div at bounding box center [31, 137] width 10 height 10
click at [33, 196] on div at bounding box center [31, 192] width 10 height 10
click at [29, 250] on div at bounding box center [31, 247] width 10 height 10
click at [336, 501] on div "Undo" at bounding box center [329, 600] width 51 height 21
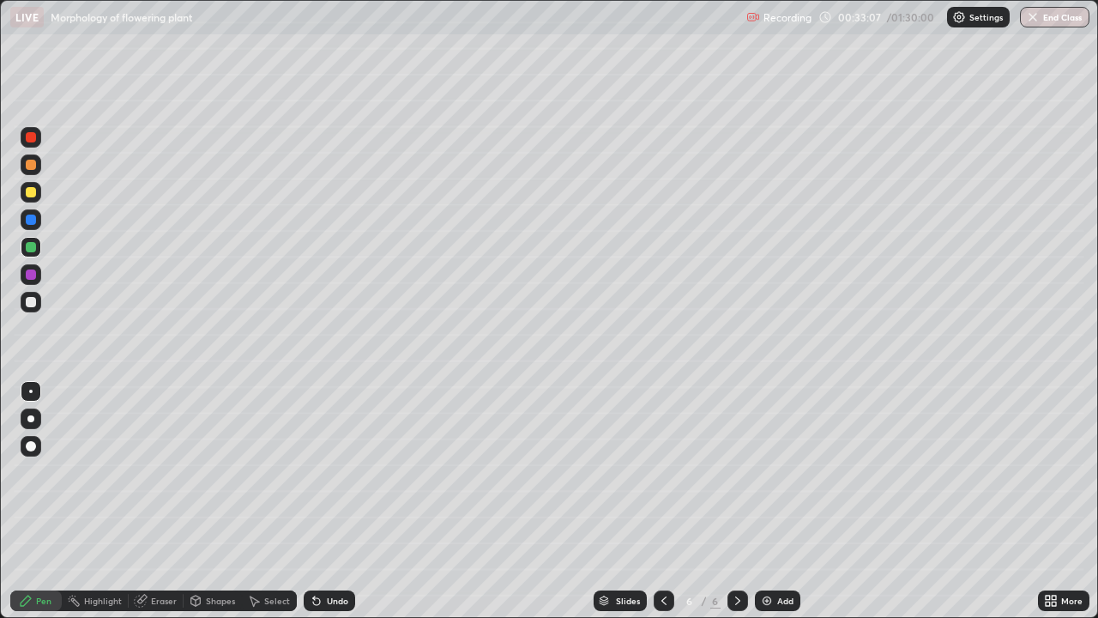
click at [337, 501] on div "Undo" at bounding box center [329, 600] width 51 height 21
click at [27, 300] on div at bounding box center [31, 302] width 10 height 10
click at [31, 250] on div at bounding box center [31, 247] width 10 height 10
click at [31, 166] on div at bounding box center [31, 165] width 10 height 10
click at [322, 501] on div "Undo" at bounding box center [329, 600] width 51 height 21
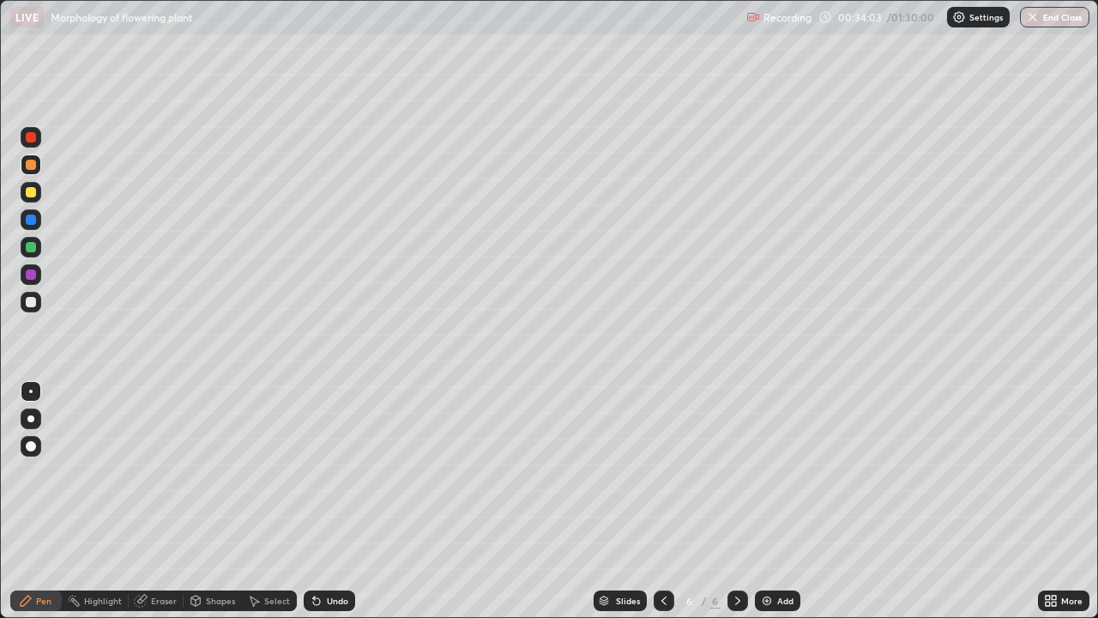
click at [327, 501] on div "Undo" at bounding box center [337, 600] width 21 height 9
click at [32, 132] on div at bounding box center [31, 137] width 10 height 10
click at [327, 501] on div "Undo" at bounding box center [337, 600] width 21 height 9
click at [321, 501] on div "Undo" at bounding box center [329, 600] width 51 height 21
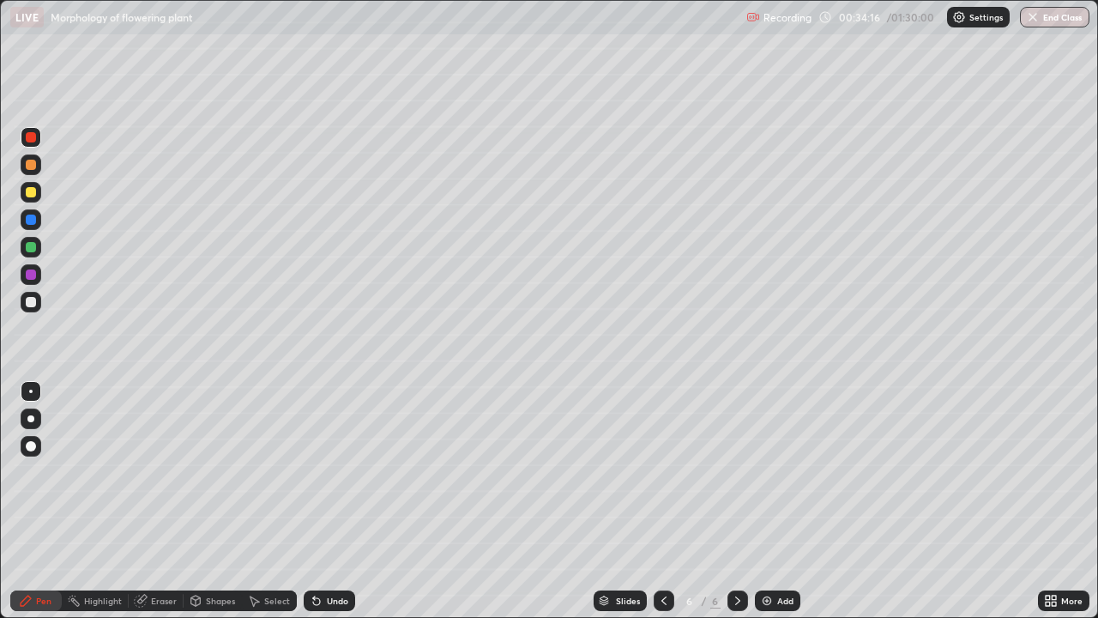
click at [321, 501] on div "Undo" at bounding box center [329, 600] width 51 height 21
click at [327, 501] on div "Undo" at bounding box center [337, 600] width 21 height 9
click at [27, 304] on div at bounding box center [31, 302] width 10 height 10
click at [24, 136] on div at bounding box center [31, 137] width 21 height 21
click at [32, 278] on div at bounding box center [31, 274] width 10 height 10
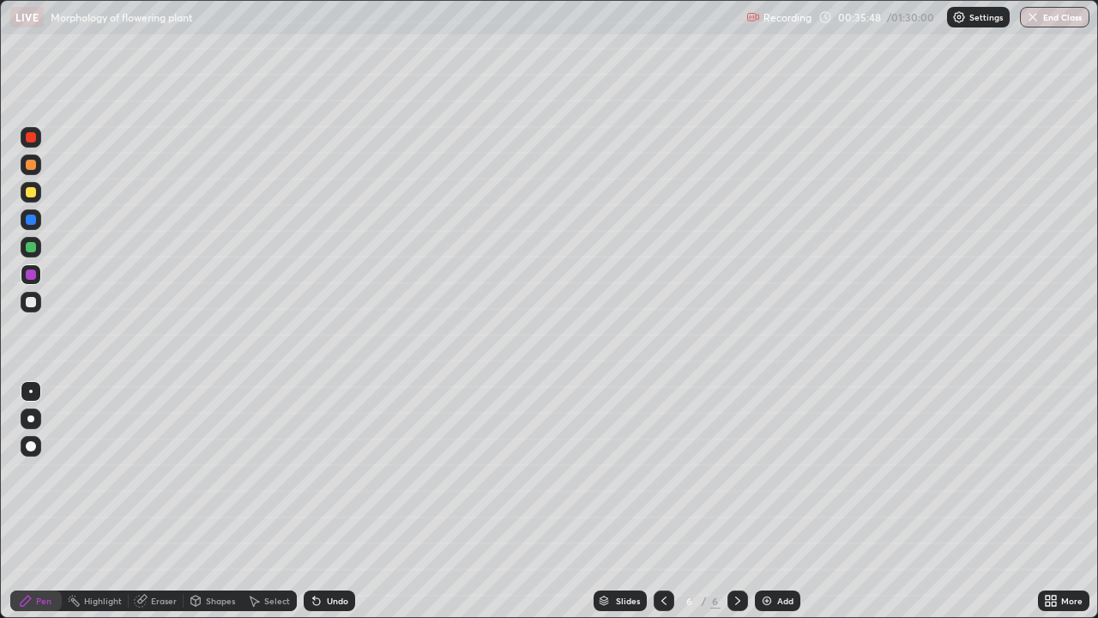
click at [340, 501] on div "Undo" at bounding box center [329, 600] width 51 height 21
click at [332, 501] on div "Undo" at bounding box center [337, 600] width 21 height 9
click at [30, 297] on div at bounding box center [31, 302] width 10 height 10
click at [34, 274] on div at bounding box center [31, 274] width 10 height 10
click at [340, 501] on div "Undo" at bounding box center [337, 600] width 21 height 9
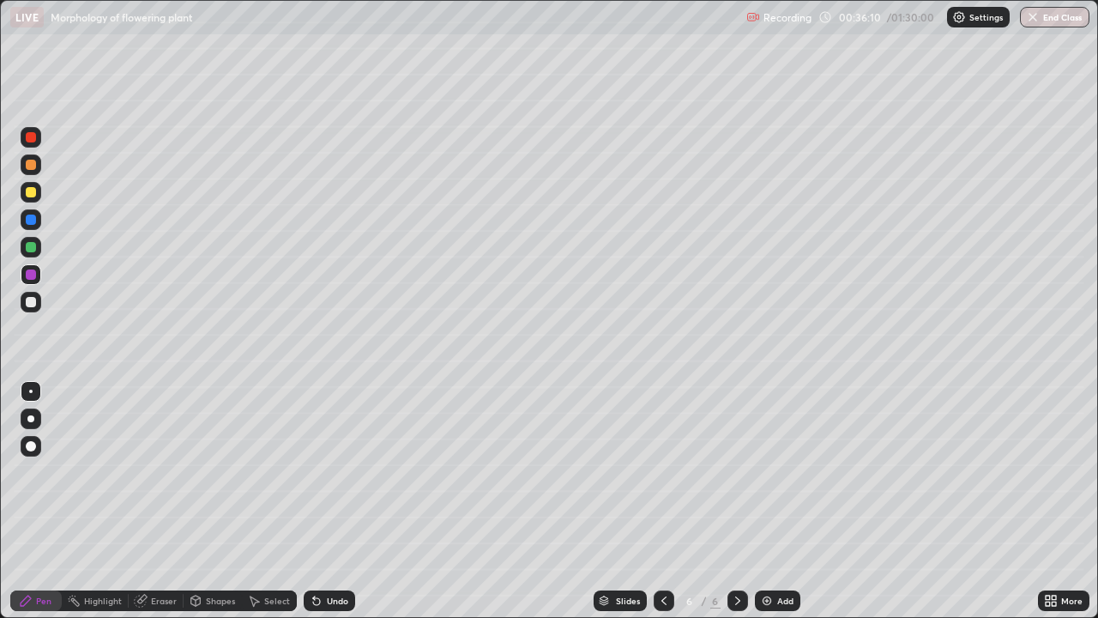
click at [338, 501] on div "Undo" at bounding box center [329, 600] width 51 height 21
click at [341, 501] on div "Undo" at bounding box center [329, 600] width 51 height 21
click at [32, 448] on div at bounding box center [31, 446] width 10 height 10
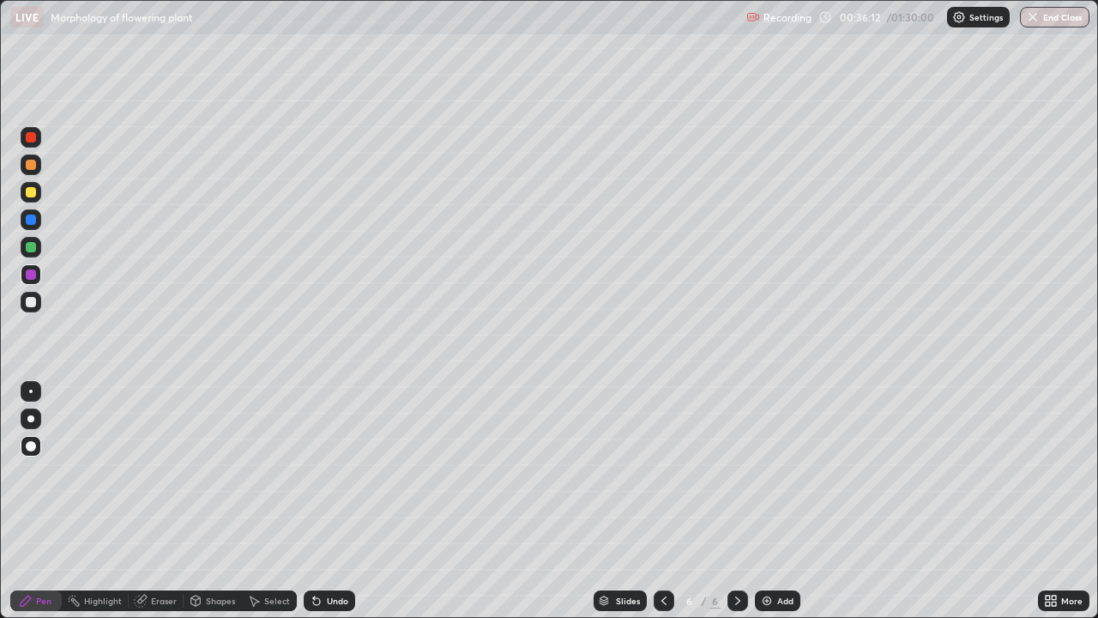
click at [29, 392] on div at bounding box center [31, 391] width 21 height 21
click at [39, 306] on div at bounding box center [31, 302] width 21 height 21
click at [327, 501] on div "Undo" at bounding box center [337, 600] width 21 height 9
click at [327, 501] on div "Undo" at bounding box center [329, 600] width 51 height 21
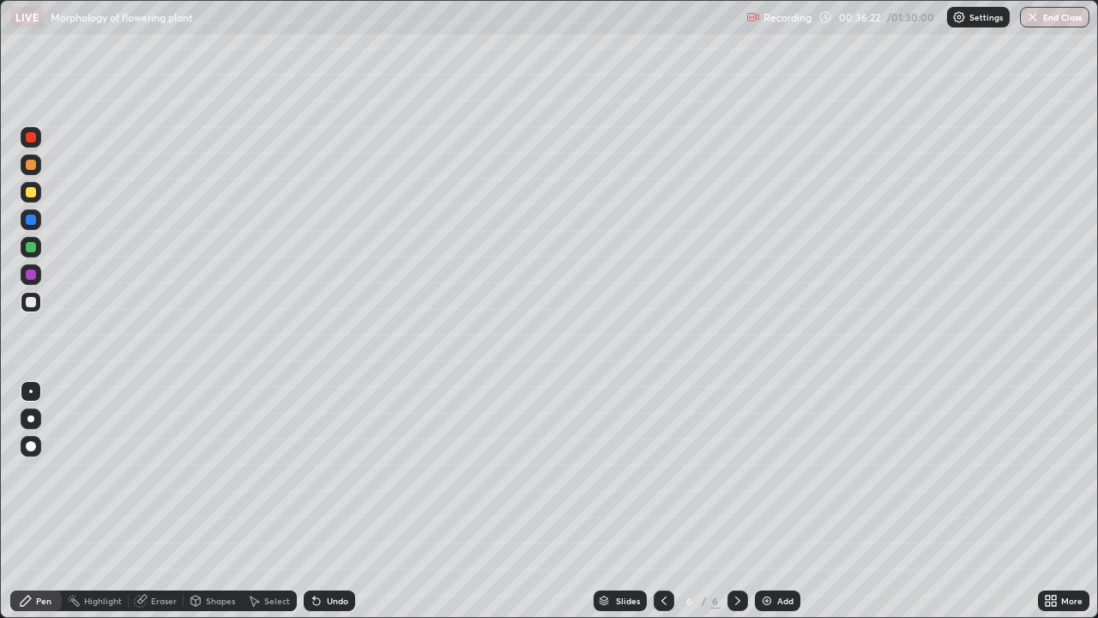
click at [327, 501] on div "Undo" at bounding box center [329, 600] width 51 height 21
click at [332, 501] on div "Undo" at bounding box center [329, 600] width 51 height 21
click at [342, 501] on div "Undo" at bounding box center [329, 600] width 51 height 21
click at [338, 501] on div "Undo" at bounding box center [329, 600] width 51 height 21
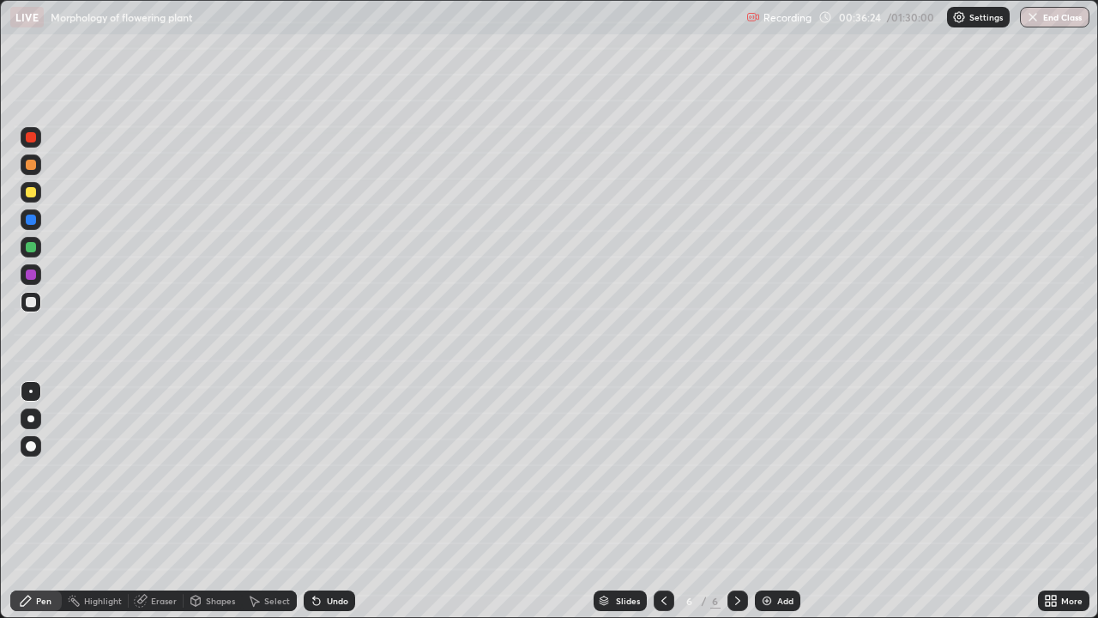
click at [332, 501] on div "Undo" at bounding box center [329, 600] width 51 height 21
click at [330, 501] on div "Undo" at bounding box center [329, 600] width 51 height 21
click at [327, 501] on div "Undo" at bounding box center [337, 600] width 21 height 9
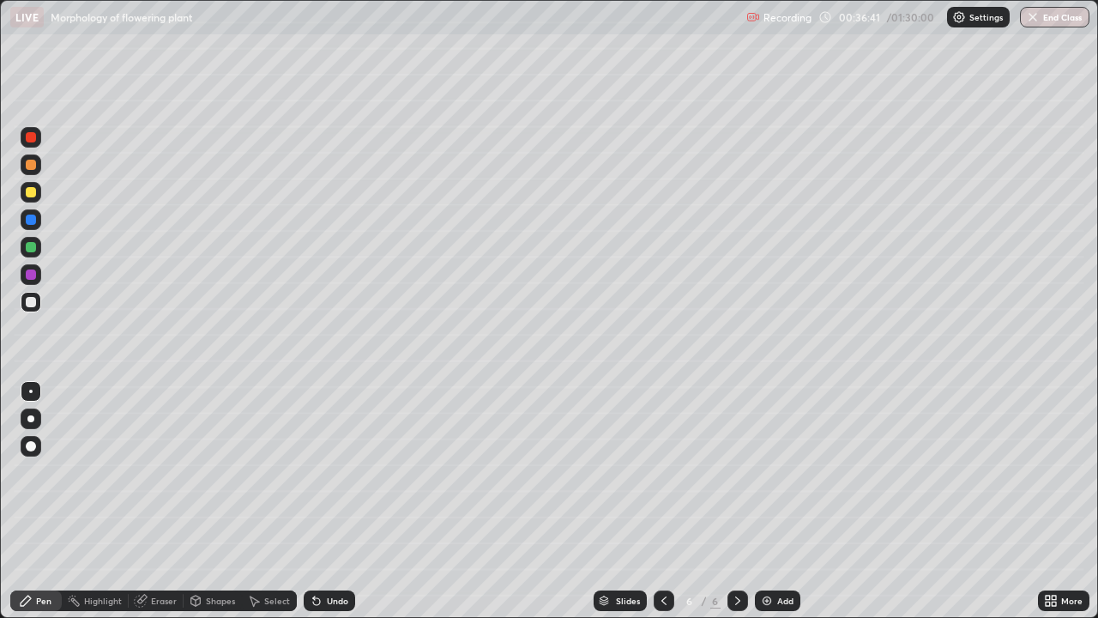
click at [323, 501] on div "Undo" at bounding box center [329, 600] width 51 height 21
click at [327, 501] on div "Undo" at bounding box center [337, 600] width 21 height 9
click at [328, 501] on div "Undo" at bounding box center [337, 600] width 21 height 9
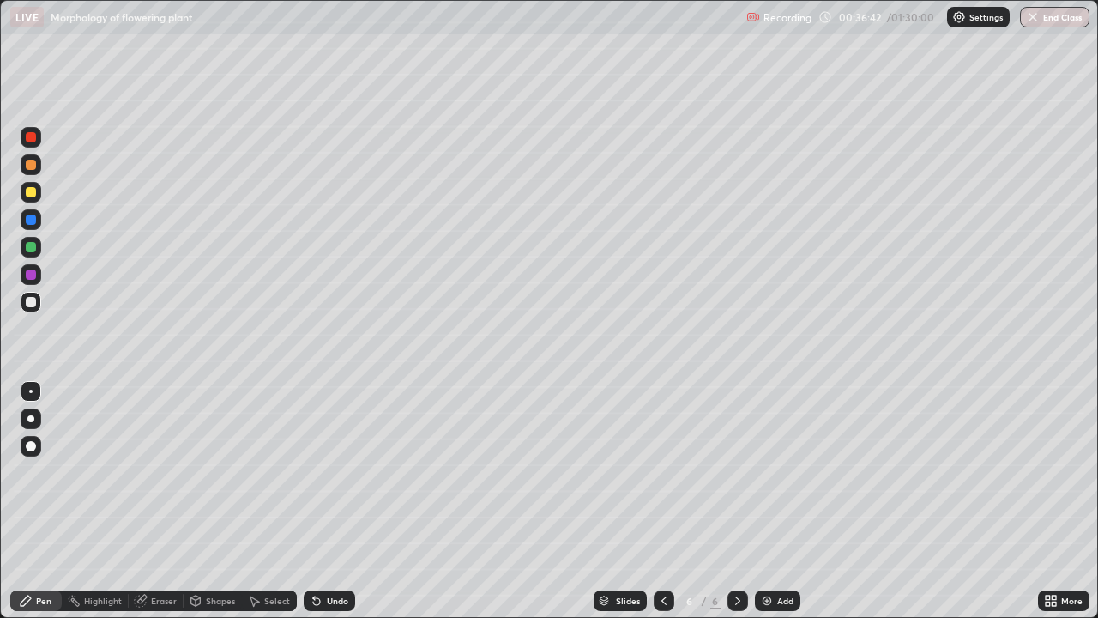
click at [328, 501] on div "Undo" at bounding box center [337, 600] width 21 height 9
click at [329, 501] on div "Undo" at bounding box center [337, 600] width 21 height 9
click at [327, 501] on div "Undo" at bounding box center [337, 600] width 21 height 9
click at [39, 132] on div at bounding box center [31, 137] width 21 height 21
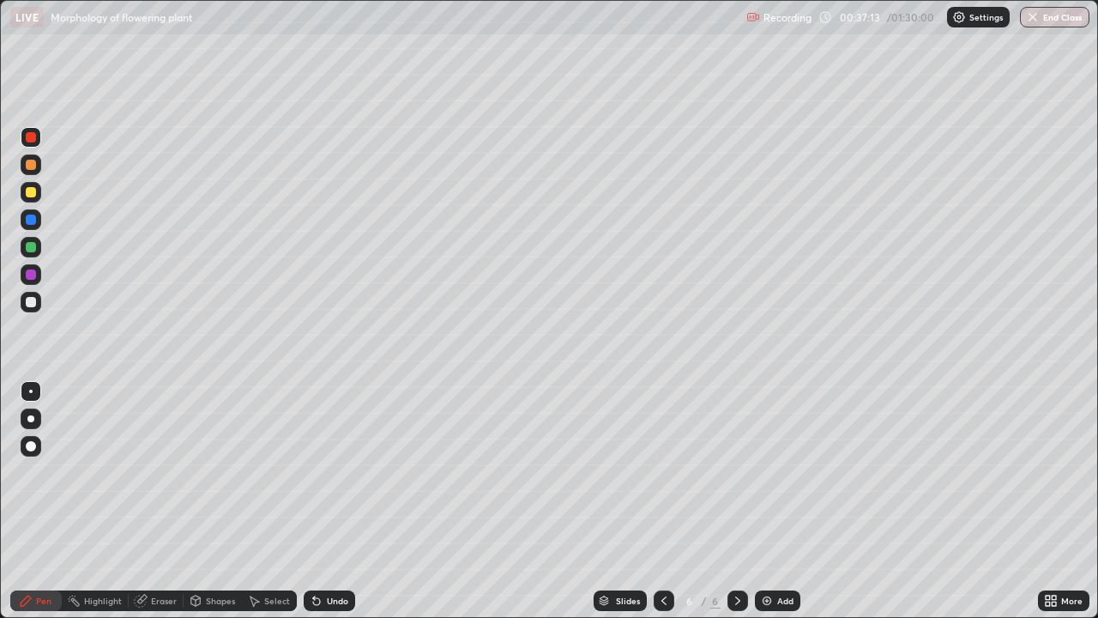
click at [327, 501] on div "Undo" at bounding box center [337, 600] width 21 height 9
click at [39, 273] on div at bounding box center [31, 274] width 21 height 21
click at [32, 192] on div at bounding box center [31, 192] width 10 height 10
click at [32, 302] on div at bounding box center [31, 302] width 10 height 10
click at [1062, 501] on div "More" at bounding box center [1063, 600] width 51 height 21
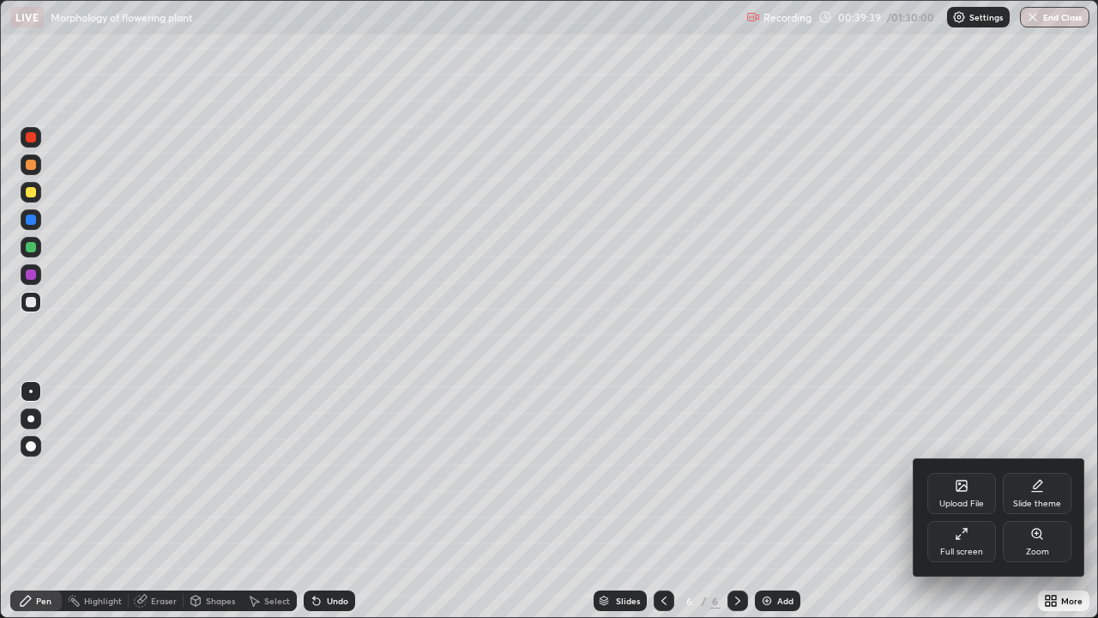
click at [965, 501] on div "Full screen" at bounding box center [962, 552] width 43 height 9
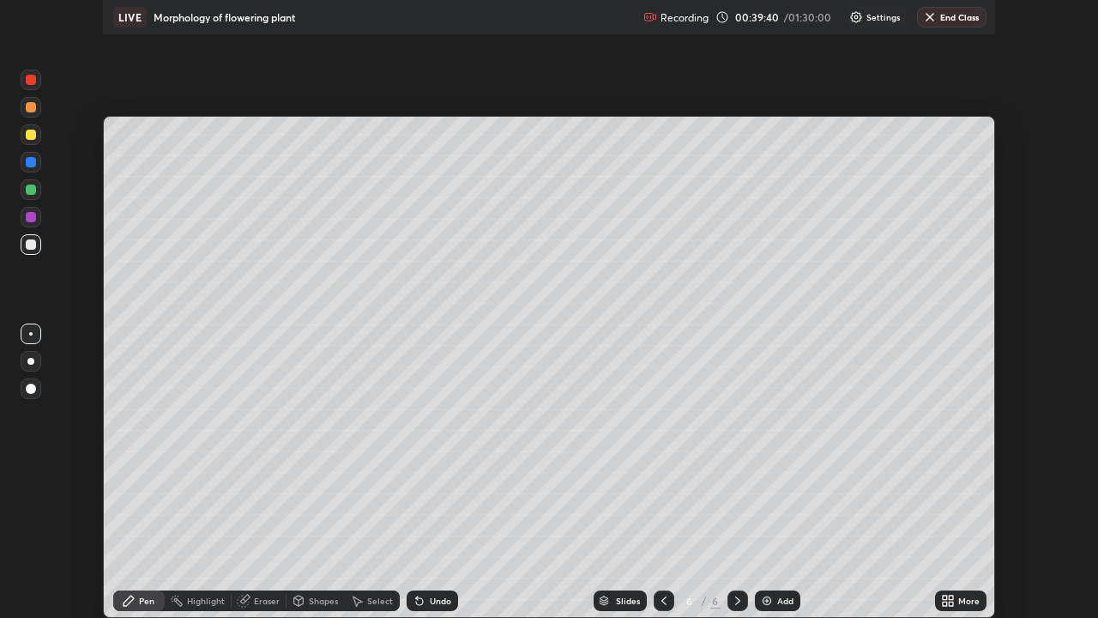
scroll to position [85318, 84721]
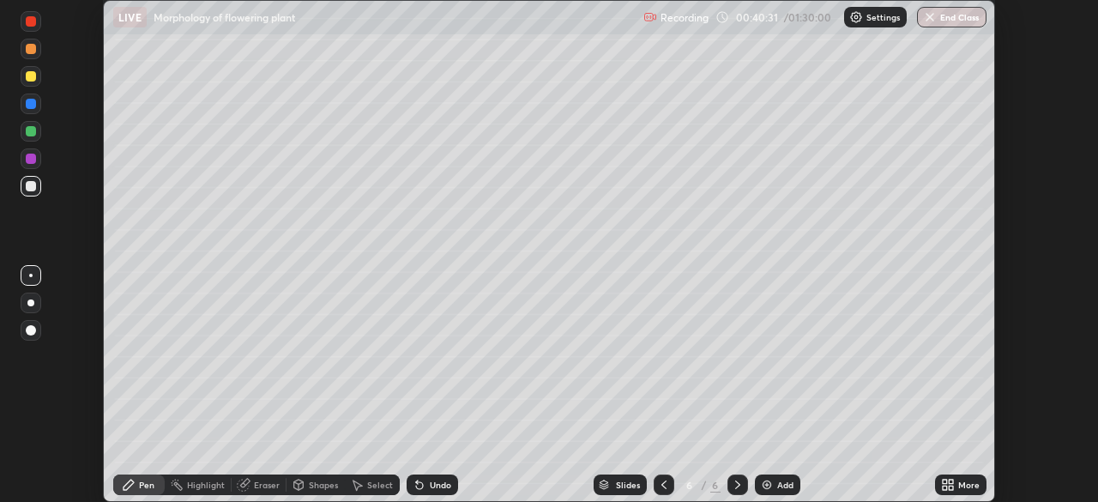
click at [961, 485] on div "More" at bounding box center [969, 485] width 21 height 9
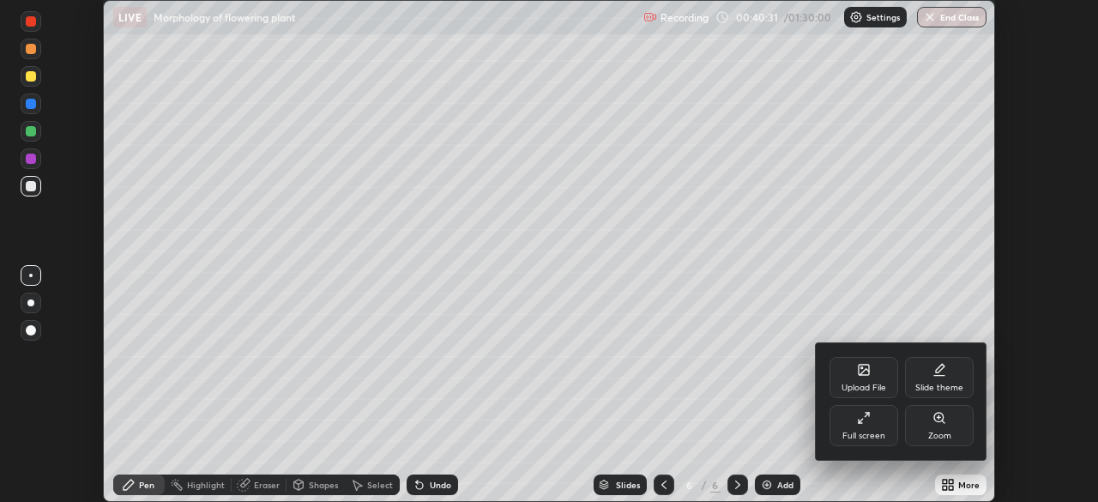
click at [871, 426] on div "Full screen" at bounding box center [864, 425] width 69 height 41
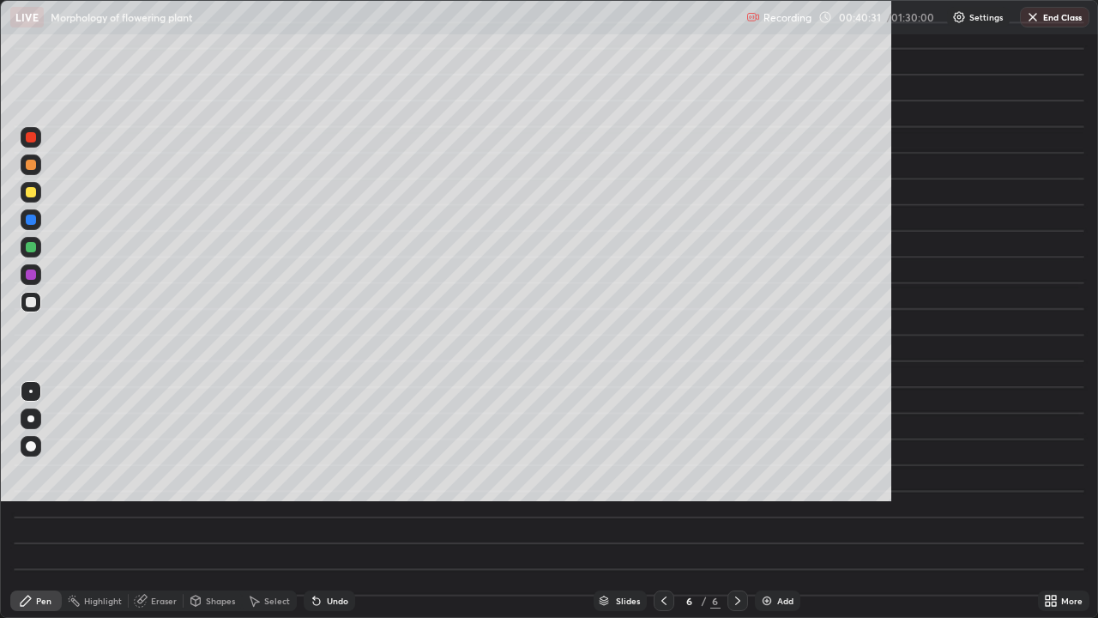
scroll to position [618, 1098]
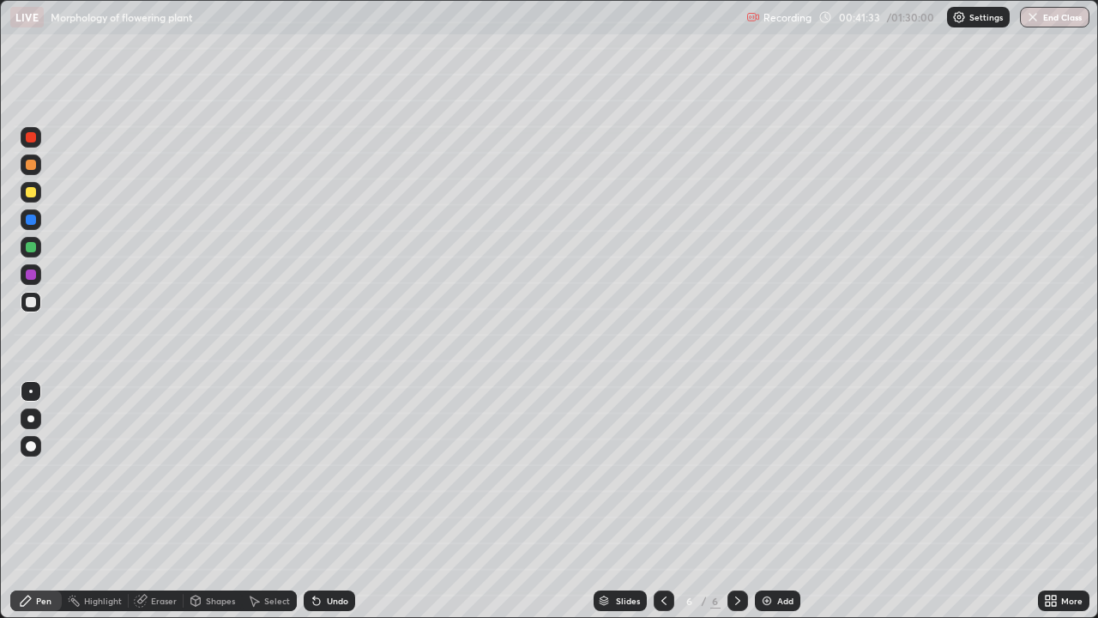
click at [779, 501] on div "Add" at bounding box center [786, 600] width 16 height 9
click at [35, 309] on div at bounding box center [31, 302] width 21 height 21
click at [30, 197] on div at bounding box center [31, 192] width 10 height 10
click at [30, 166] on div at bounding box center [31, 165] width 10 height 10
click at [27, 246] on div at bounding box center [31, 247] width 10 height 10
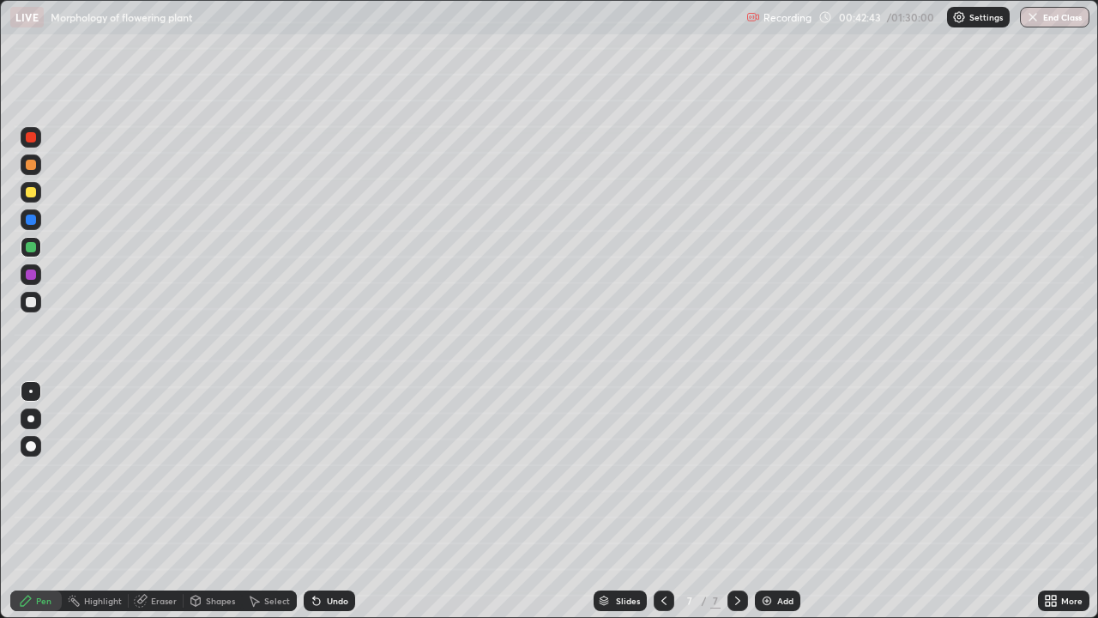
click at [34, 165] on div at bounding box center [31, 165] width 10 height 10
click at [341, 501] on div "Undo" at bounding box center [329, 600] width 51 height 21
click at [30, 142] on div at bounding box center [31, 137] width 10 height 10
click at [32, 250] on div at bounding box center [31, 247] width 10 height 10
click at [29, 302] on div at bounding box center [31, 302] width 10 height 10
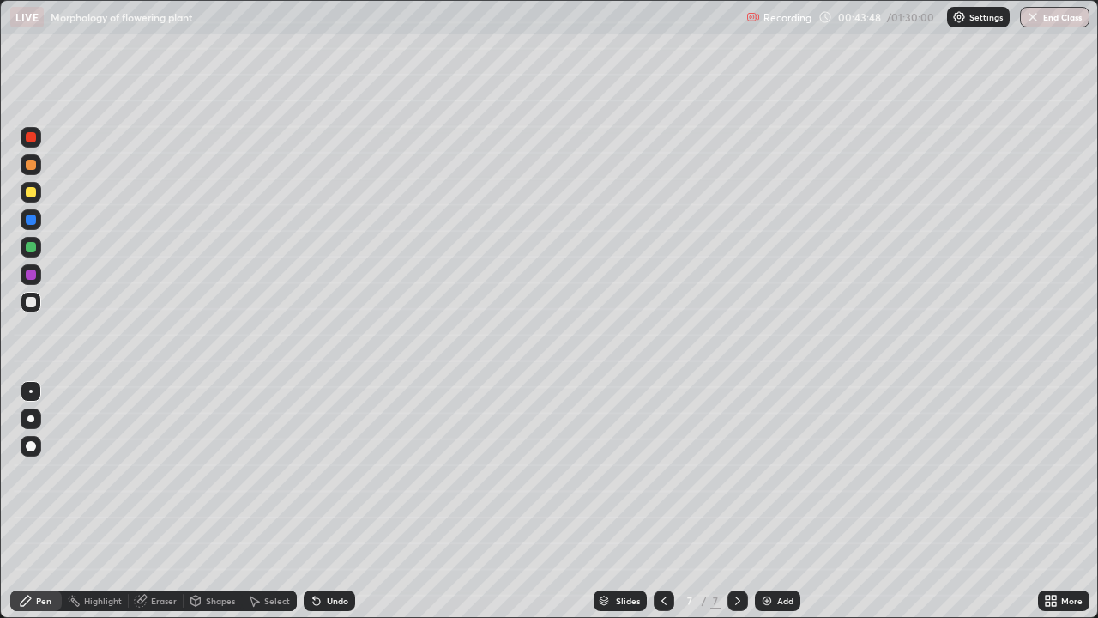
click at [32, 166] on div at bounding box center [31, 165] width 10 height 10
click at [34, 142] on div at bounding box center [31, 137] width 21 height 21
click at [32, 192] on div at bounding box center [31, 192] width 10 height 10
click at [33, 246] on div at bounding box center [31, 247] width 10 height 10
click at [162, 501] on div "Eraser" at bounding box center [164, 600] width 26 height 9
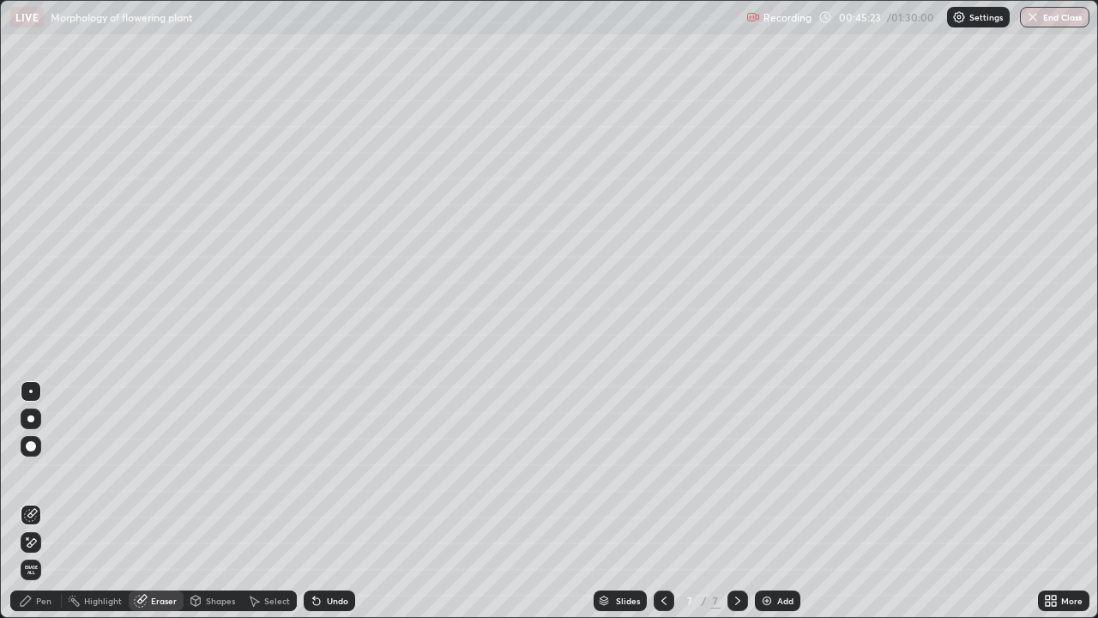
click at [31, 501] on icon at bounding box center [31, 543] width 14 height 15
click at [49, 501] on div "Pen" at bounding box center [43, 600] width 15 height 9
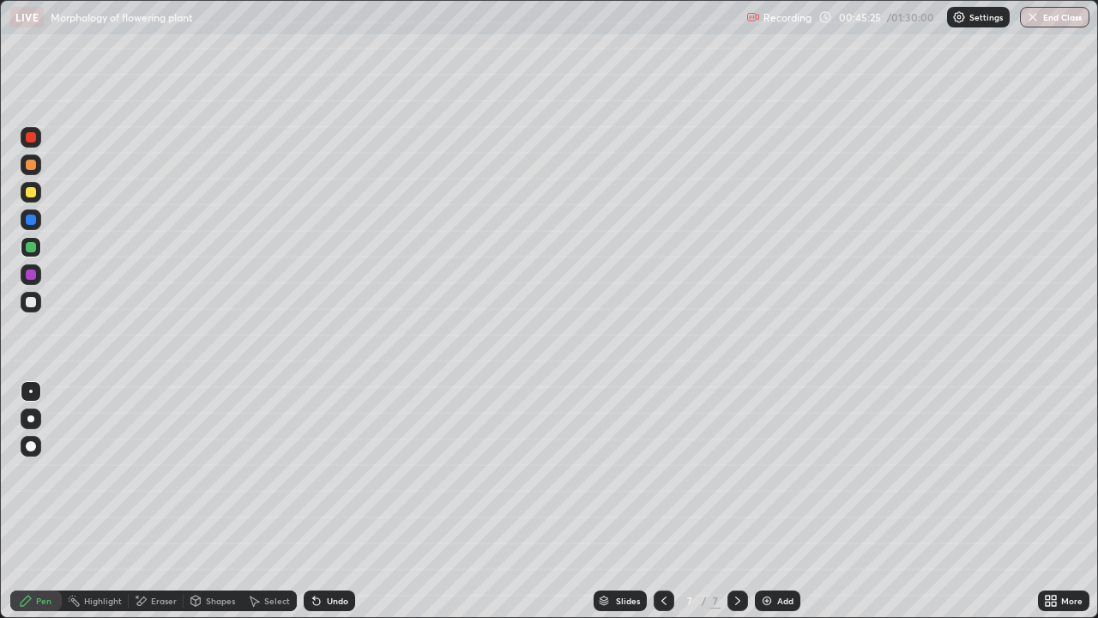
click at [33, 250] on div at bounding box center [31, 247] width 10 height 10
click at [31, 166] on div at bounding box center [31, 165] width 10 height 10
click at [37, 138] on div at bounding box center [31, 137] width 21 height 21
click at [38, 246] on div at bounding box center [31, 247] width 21 height 21
click at [29, 302] on div at bounding box center [31, 302] width 10 height 10
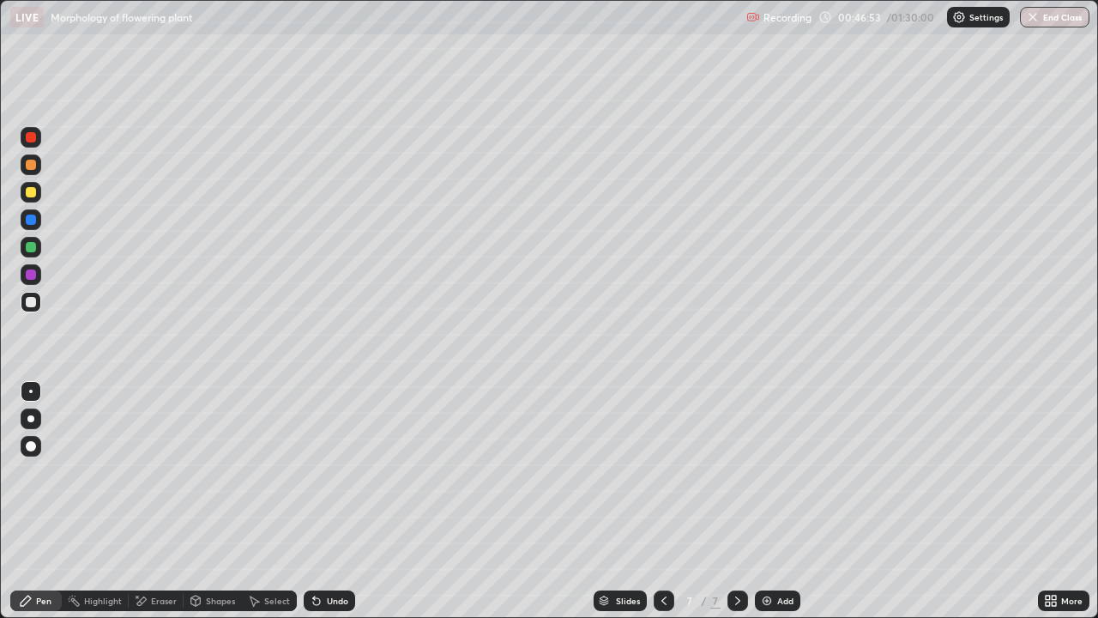
click at [32, 136] on div at bounding box center [31, 137] width 10 height 10
click at [32, 251] on div at bounding box center [31, 247] width 10 height 10
click at [30, 303] on div at bounding box center [31, 302] width 10 height 10
click at [32, 250] on div at bounding box center [31, 247] width 10 height 10
click at [33, 173] on div at bounding box center [31, 164] width 21 height 21
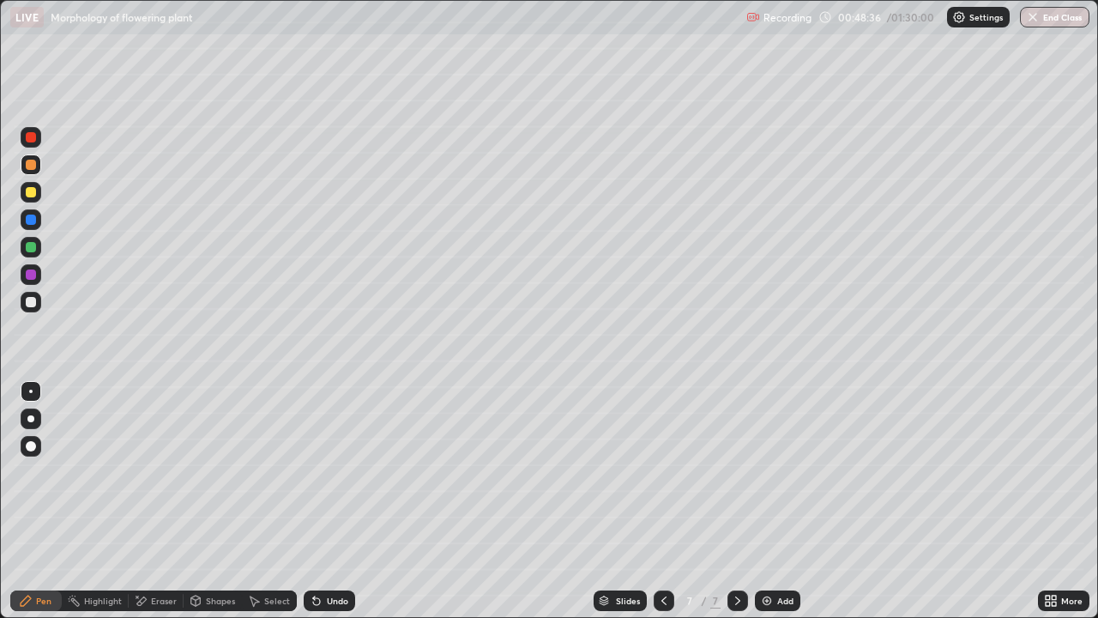
click at [34, 134] on div at bounding box center [31, 137] width 10 height 10
click at [336, 501] on div "Undo" at bounding box center [337, 600] width 21 height 9
click at [37, 246] on div at bounding box center [31, 247] width 21 height 21
click at [29, 135] on div at bounding box center [31, 137] width 10 height 10
click at [33, 197] on div at bounding box center [31, 192] width 10 height 10
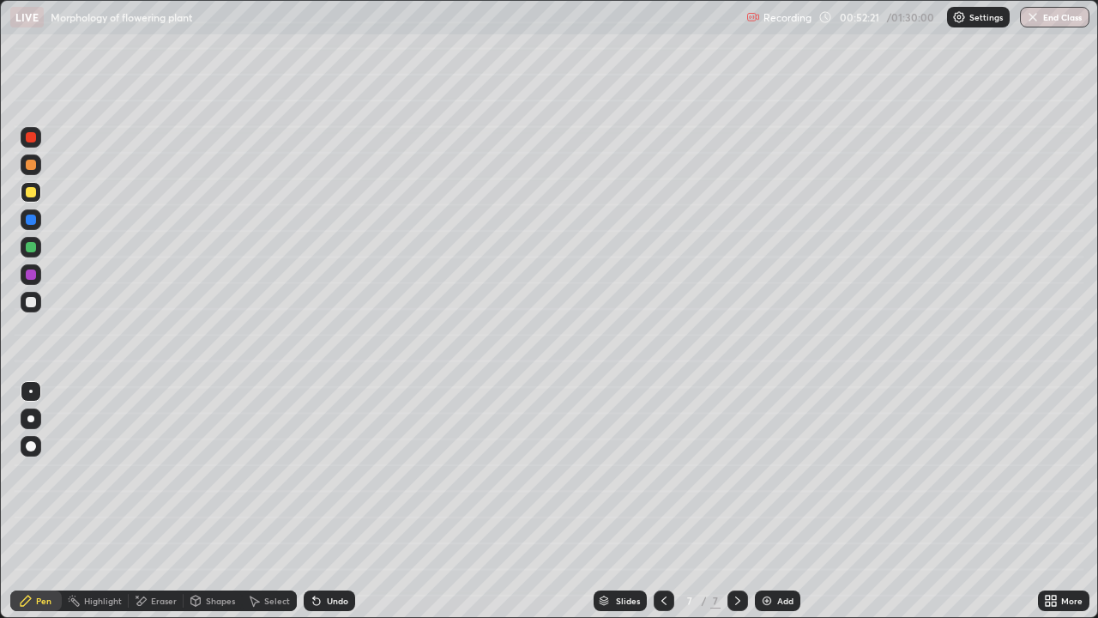
click at [775, 501] on div "Add" at bounding box center [777, 600] width 45 height 21
click at [27, 304] on div at bounding box center [31, 302] width 10 height 10
click at [29, 302] on div at bounding box center [31, 302] width 10 height 10
click at [31, 192] on div at bounding box center [31, 192] width 10 height 10
click at [27, 251] on div at bounding box center [31, 247] width 10 height 10
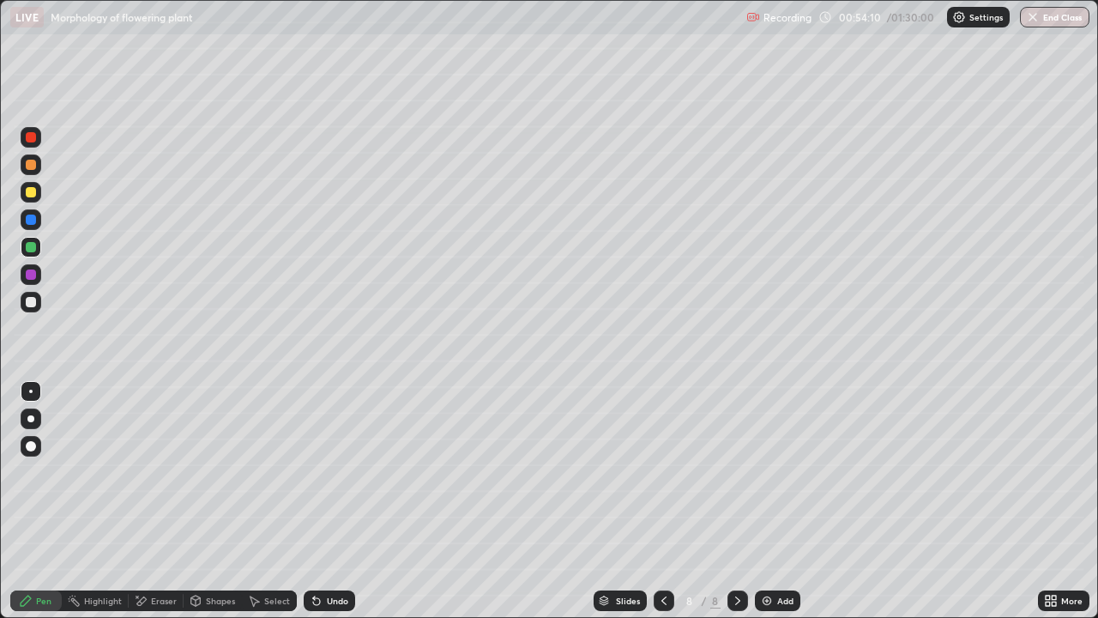
click at [35, 166] on div at bounding box center [31, 165] width 10 height 10
click at [33, 136] on div at bounding box center [31, 137] width 10 height 10
click at [194, 501] on icon at bounding box center [195, 599] width 9 height 3
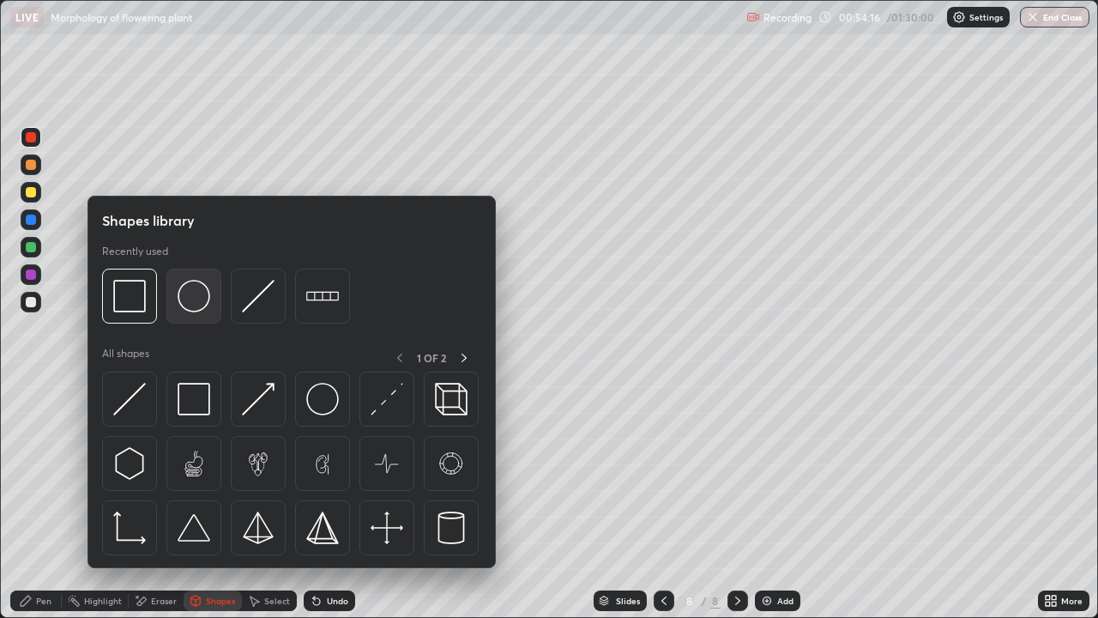
click at [191, 306] on img at bounding box center [194, 296] width 33 height 33
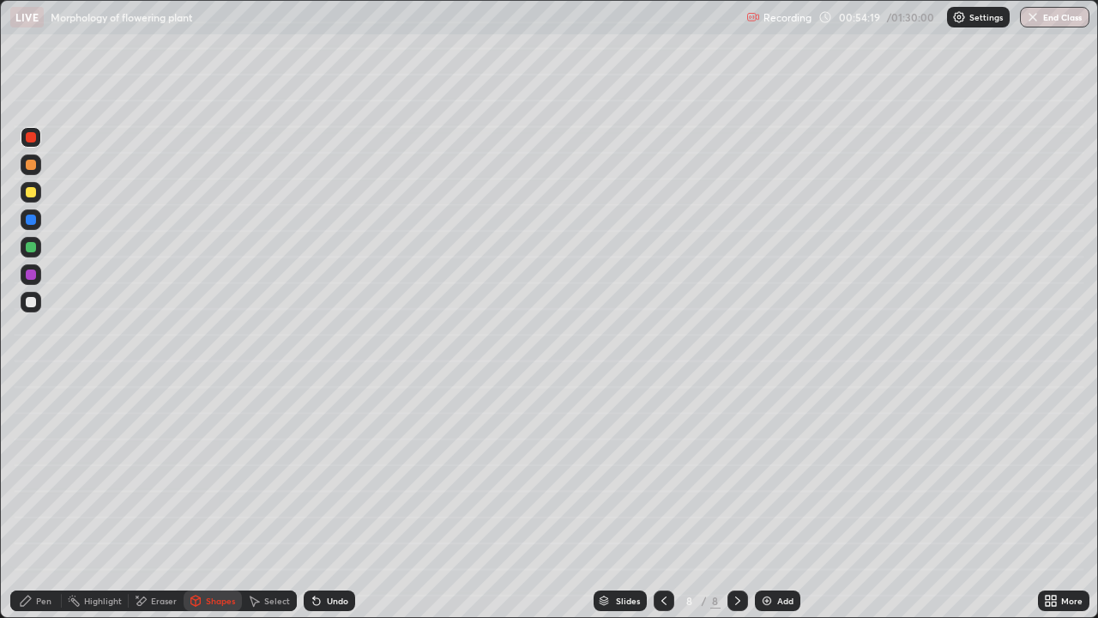
click at [40, 501] on div "Pen" at bounding box center [43, 600] width 15 height 9
click at [156, 501] on div "Eraser" at bounding box center [164, 600] width 26 height 9
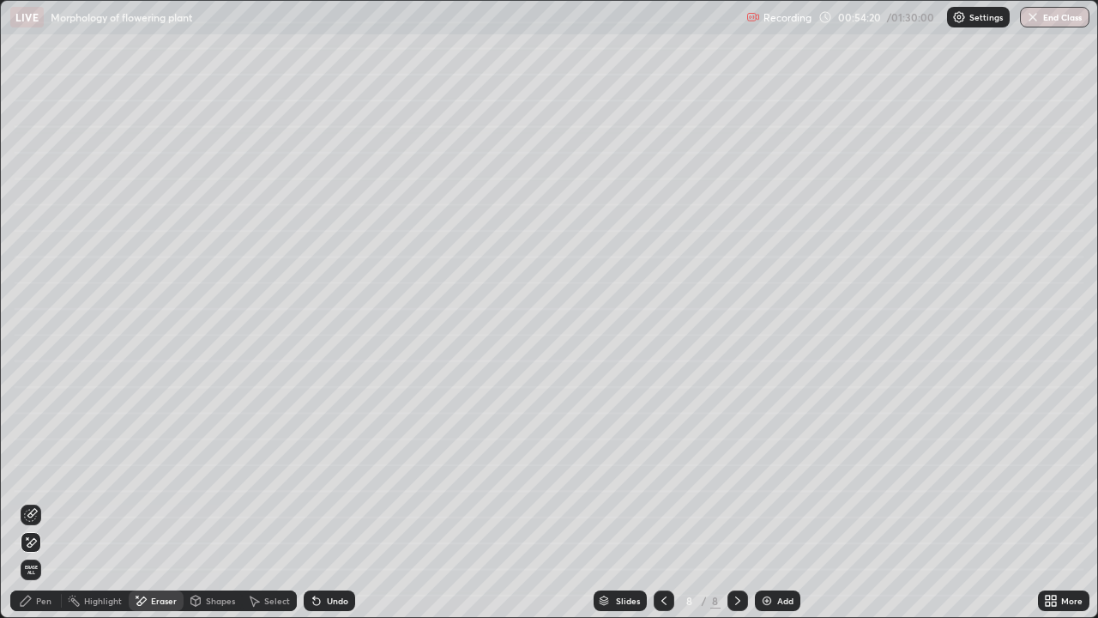
click at [31, 501] on span "Erase all" at bounding box center [30, 570] width 19 height 10
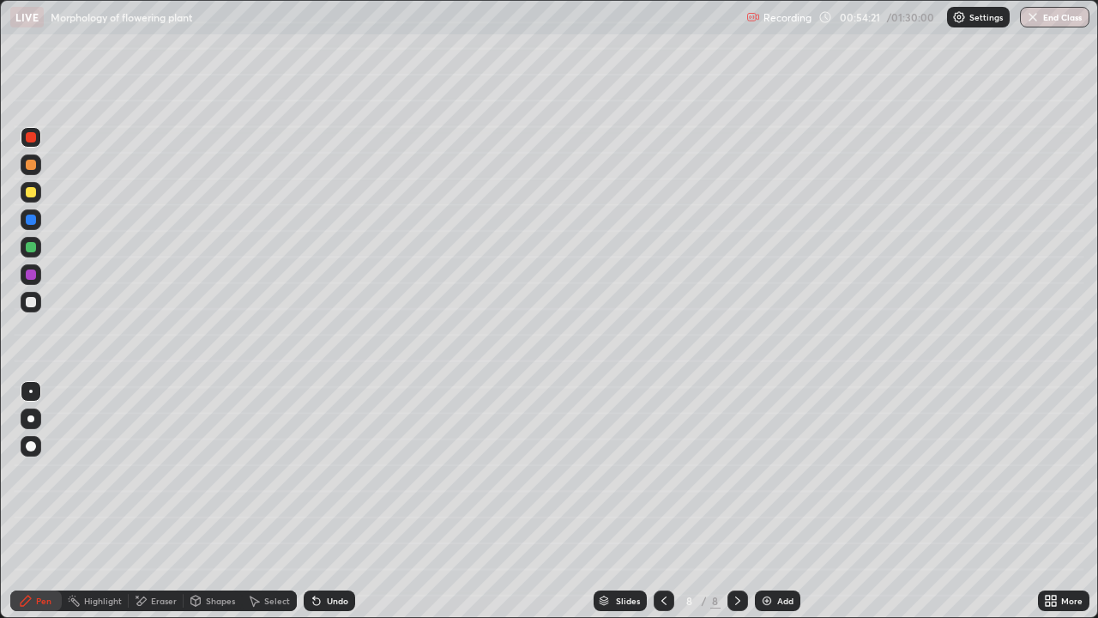
click at [156, 501] on div "Eraser" at bounding box center [164, 600] width 26 height 9
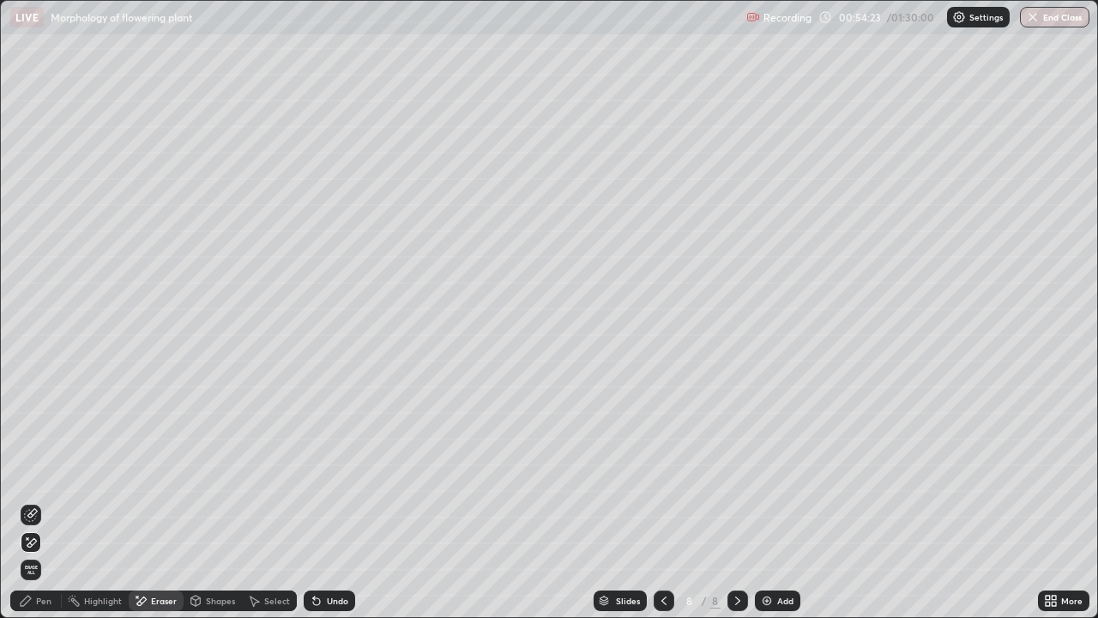
click at [329, 501] on div "Undo" at bounding box center [337, 600] width 21 height 9
click at [327, 501] on div "Undo" at bounding box center [337, 600] width 21 height 9
click at [328, 501] on div "Undo" at bounding box center [337, 600] width 21 height 9
click at [329, 501] on div "Undo" at bounding box center [337, 600] width 21 height 9
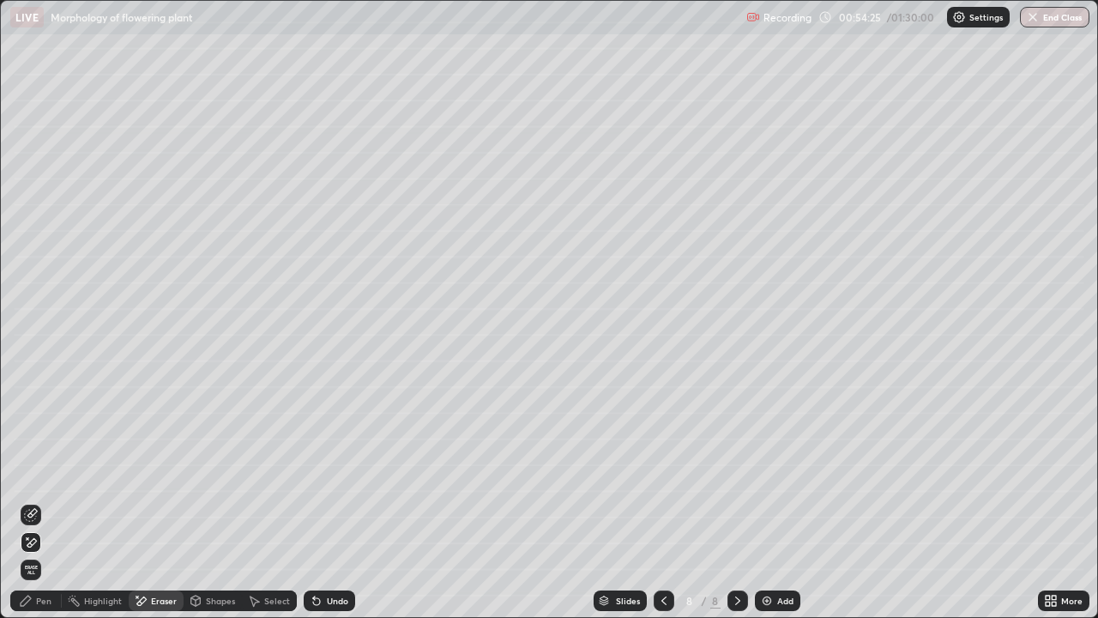
click at [329, 501] on div "Undo" at bounding box center [337, 600] width 21 height 9
click at [330, 501] on div "Undo" at bounding box center [329, 600] width 51 height 21
click at [35, 501] on div "Pen" at bounding box center [35, 600] width 51 height 21
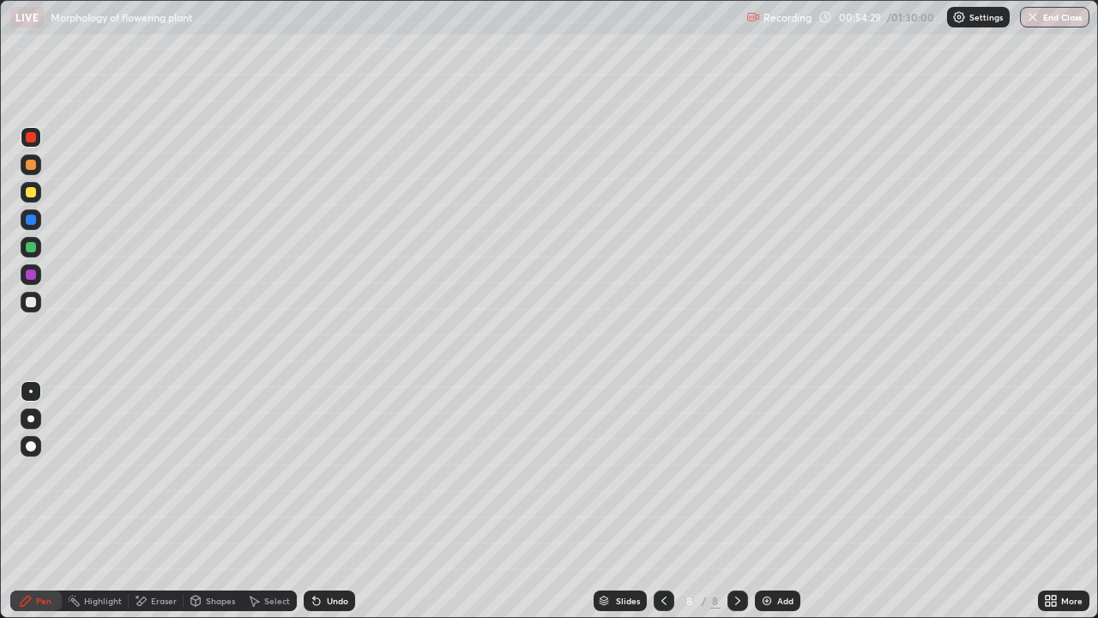
click at [32, 191] on div at bounding box center [31, 192] width 10 height 10
click at [33, 246] on div at bounding box center [31, 247] width 10 height 10
click at [207, 501] on div "Shapes" at bounding box center [220, 600] width 29 height 9
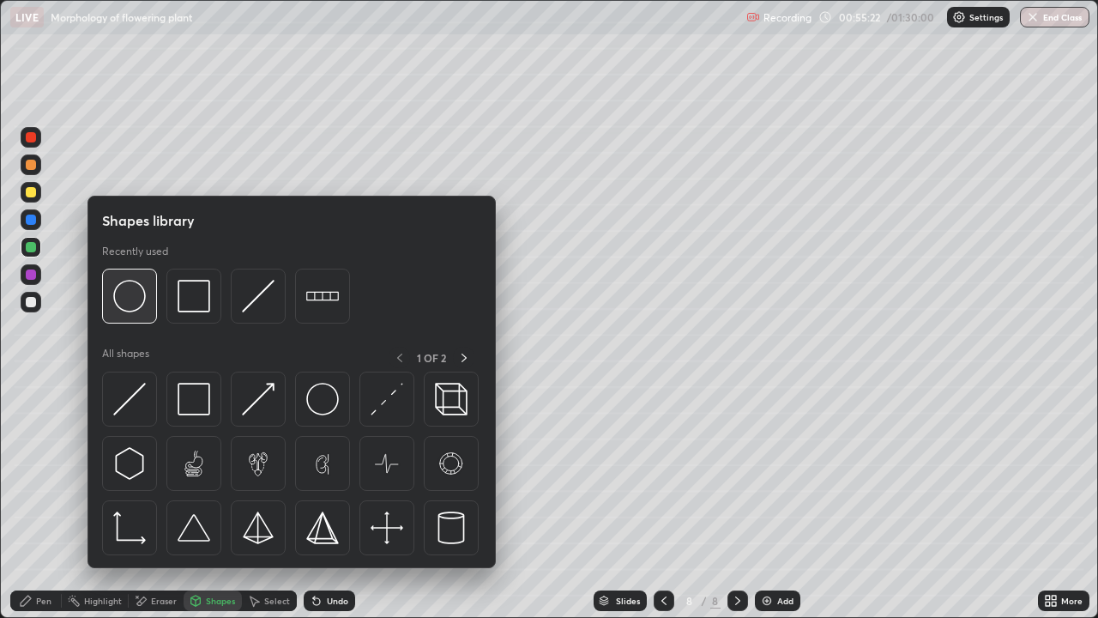
click at [133, 308] on img at bounding box center [129, 296] width 33 height 33
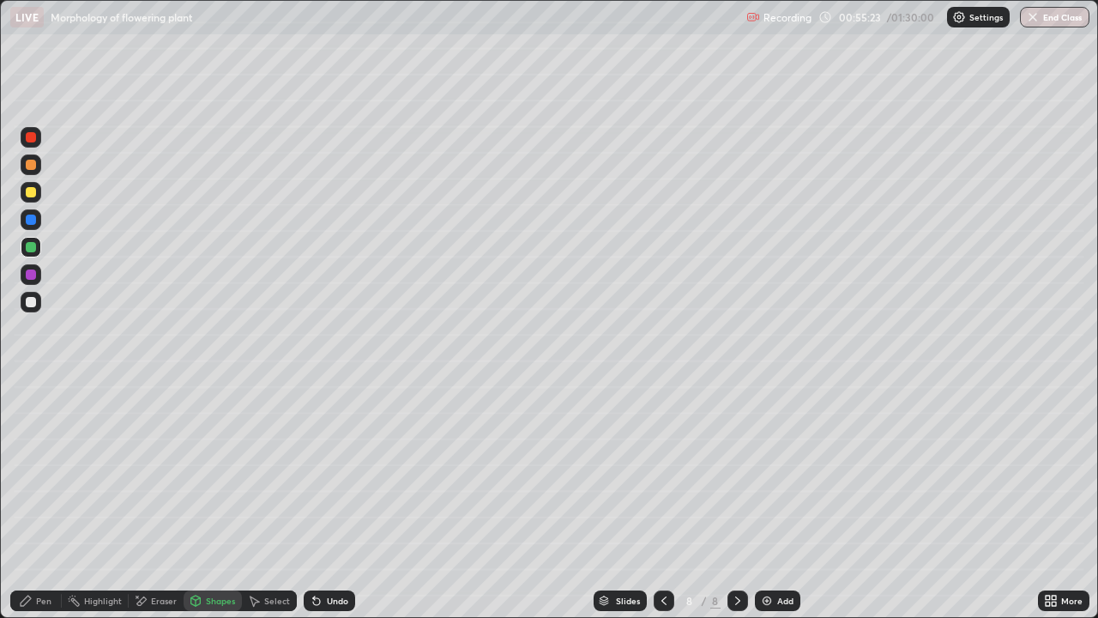
click at [33, 136] on div at bounding box center [31, 137] width 10 height 10
click at [142, 501] on icon at bounding box center [141, 600] width 9 height 9
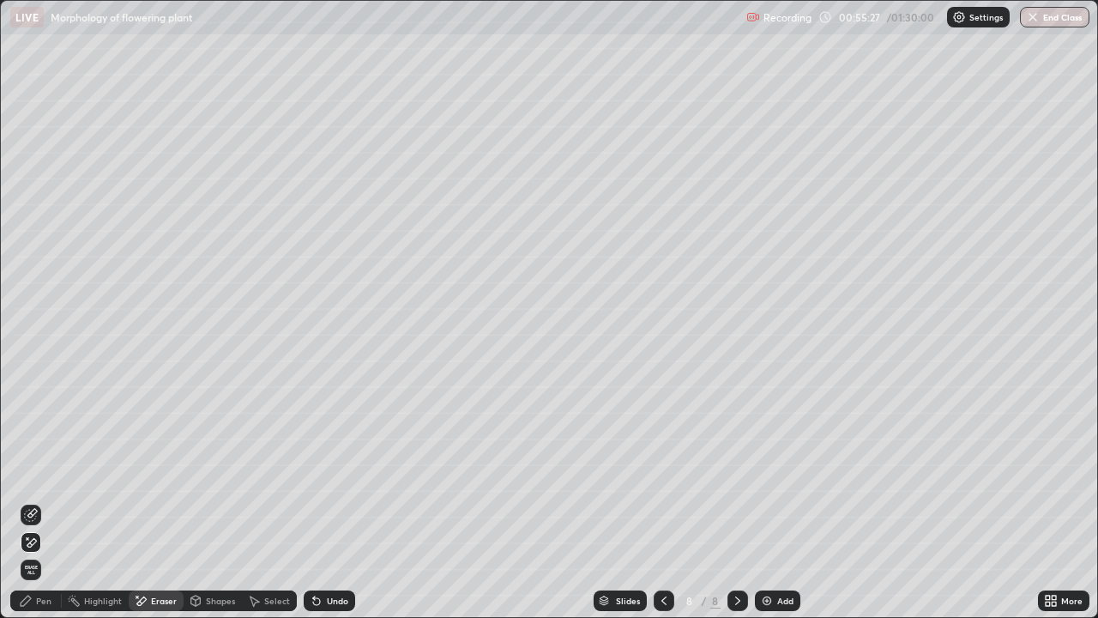
click at [32, 501] on icon at bounding box center [31, 513] width 9 height 9
click at [39, 501] on div "Pen" at bounding box center [43, 600] width 15 height 9
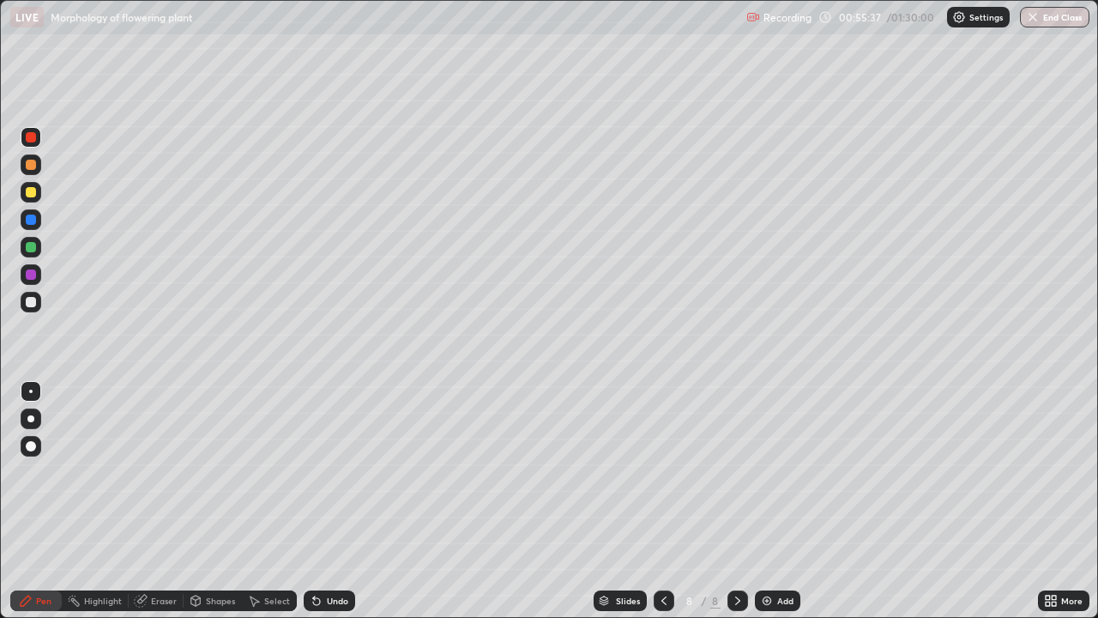
click at [33, 135] on div at bounding box center [31, 137] width 10 height 10
click at [330, 501] on div "Undo" at bounding box center [337, 600] width 21 height 9
click at [341, 501] on div "Undo" at bounding box center [337, 600] width 21 height 9
click at [338, 501] on div "Undo" at bounding box center [337, 600] width 21 height 9
click at [31, 193] on div at bounding box center [31, 192] width 10 height 10
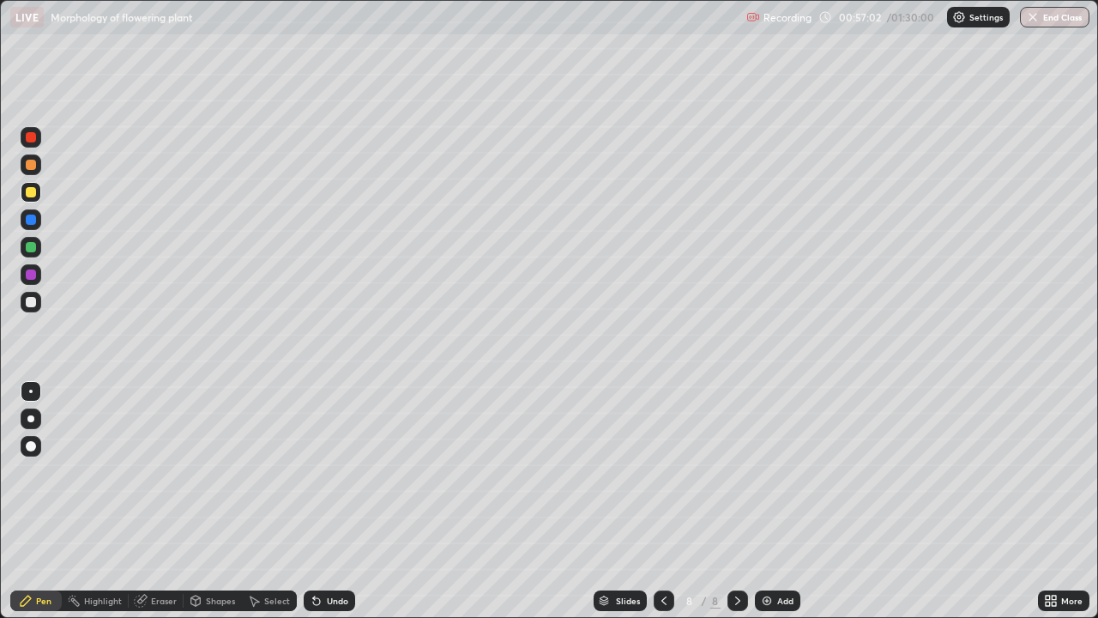
click at [29, 303] on div at bounding box center [31, 302] width 10 height 10
click at [338, 501] on div "Undo" at bounding box center [337, 600] width 21 height 9
click at [340, 501] on div "Undo" at bounding box center [337, 600] width 21 height 9
click at [341, 501] on div "Undo" at bounding box center [329, 600] width 51 height 21
click at [345, 501] on div "Undo" at bounding box center [329, 600] width 51 height 21
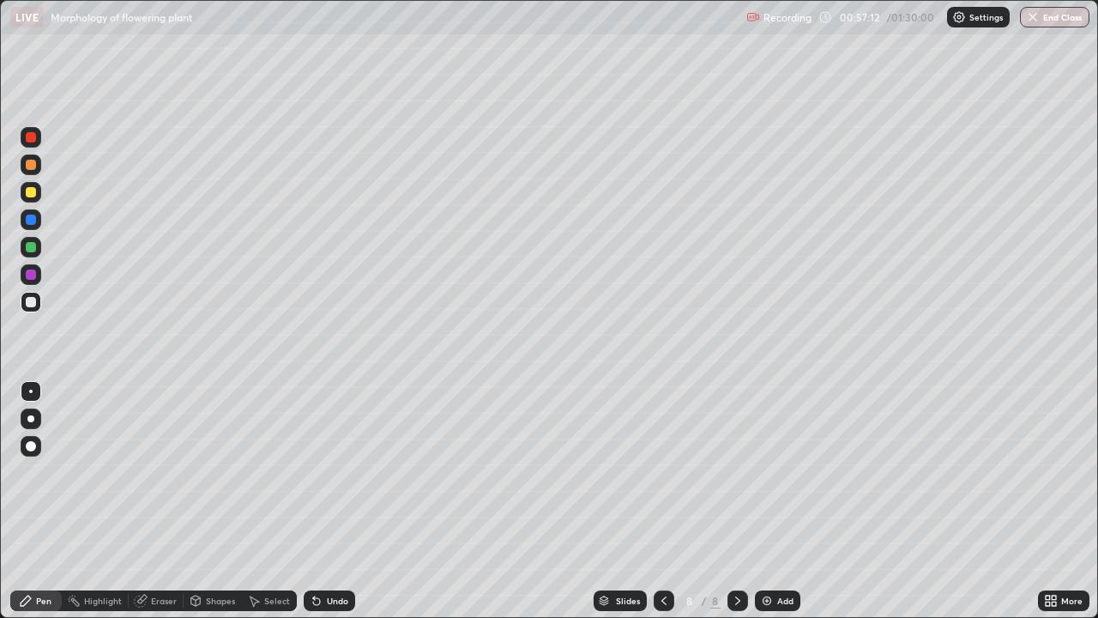
click at [342, 501] on div "Undo" at bounding box center [329, 600] width 51 height 21
click at [352, 501] on div "Undo" at bounding box center [329, 600] width 51 height 21
click at [347, 501] on div "Undo" at bounding box center [329, 600] width 51 height 21
click at [330, 501] on div "Undo" at bounding box center [329, 600] width 51 height 21
click at [327, 501] on div "Undo" at bounding box center [329, 600] width 51 height 21
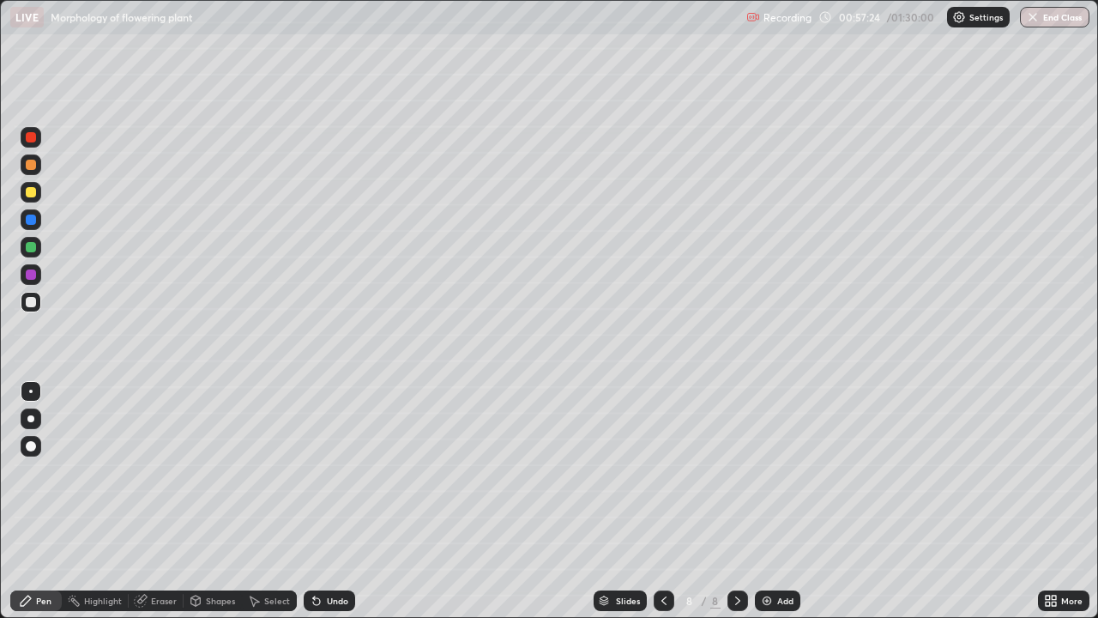
click at [327, 501] on div "Undo" at bounding box center [329, 600] width 51 height 21
click at [330, 501] on div "Undo" at bounding box center [329, 600] width 51 height 21
click at [327, 501] on div "Undo" at bounding box center [329, 600] width 51 height 21
click at [324, 501] on div "Undo" at bounding box center [329, 600] width 51 height 21
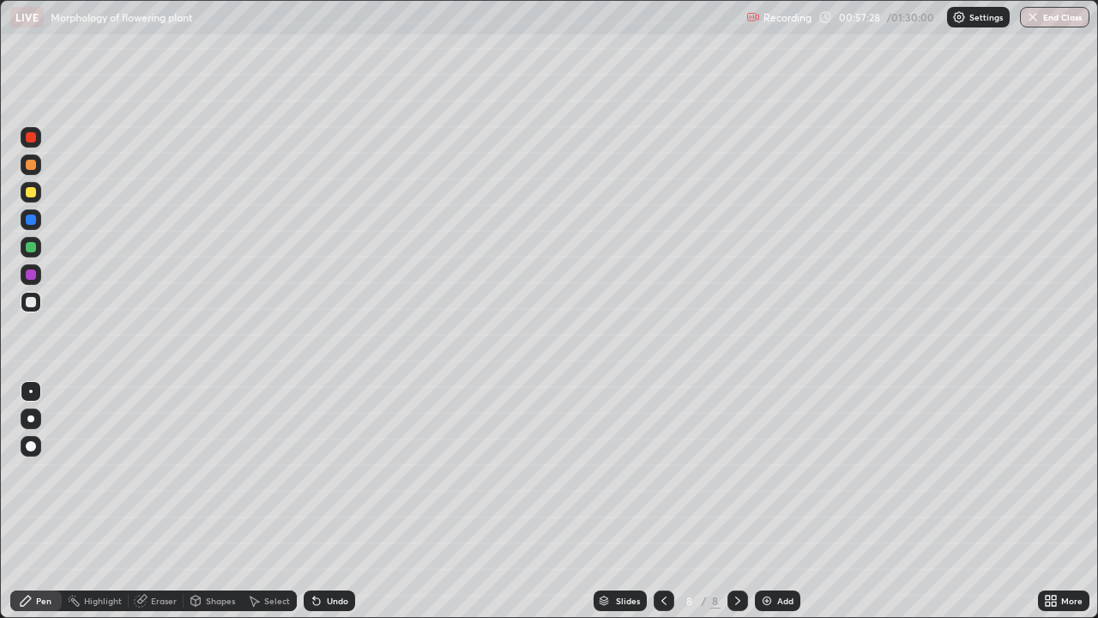
click at [327, 501] on div "Undo" at bounding box center [337, 600] width 21 height 9
click at [327, 501] on div "Undo" at bounding box center [329, 600] width 51 height 21
click at [327, 501] on div "Undo" at bounding box center [337, 600] width 21 height 9
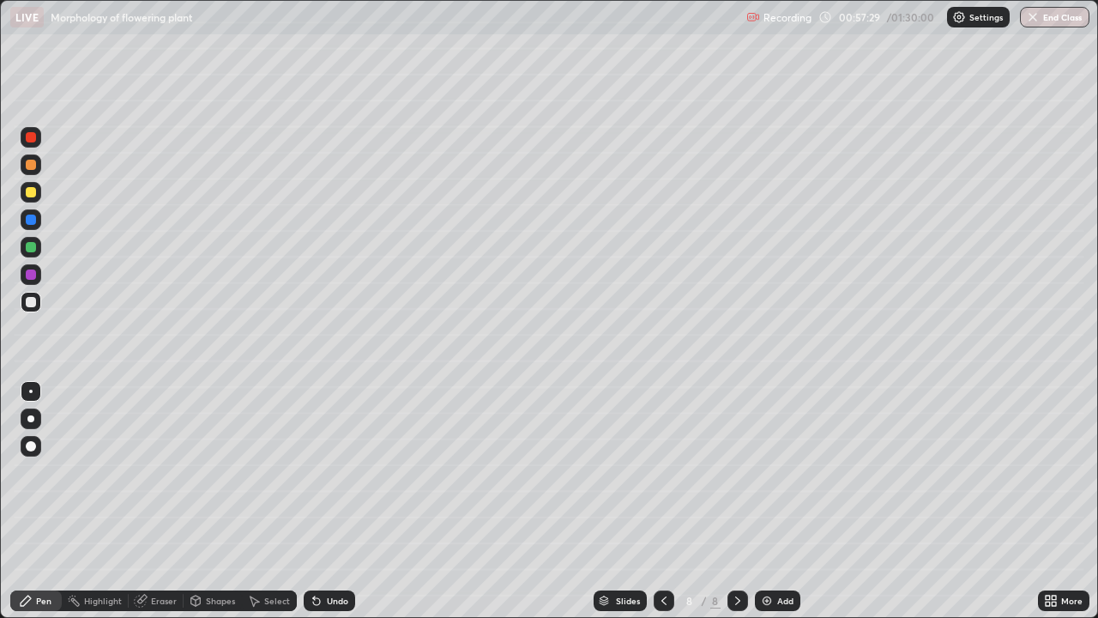
click at [329, 501] on div "Undo" at bounding box center [337, 600] width 21 height 9
click at [38, 142] on div at bounding box center [31, 137] width 21 height 21
click at [775, 501] on div "Add" at bounding box center [777, 600] width 45 height 21
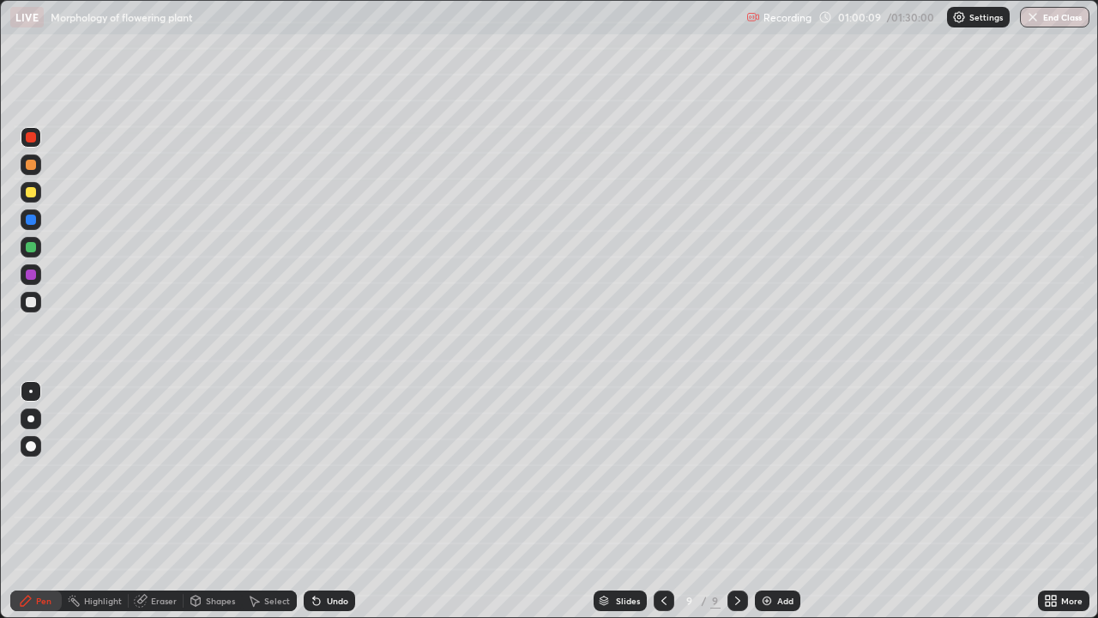
click at [39, 312] on div at bounding box center [31, 301] width 21 height 27
click at [33, 249] on div at bounding box center [31, 247] width 10 height 10
click at [338, 501] on div "Undo" at bounding box center [337, 600] width 21 height 9
click at [27, 311] on div at bounding box center [31, 302] width 21 height 21
click at [324, 501] on div "Undo" at bounding box center [329, 600] width 51 height 21
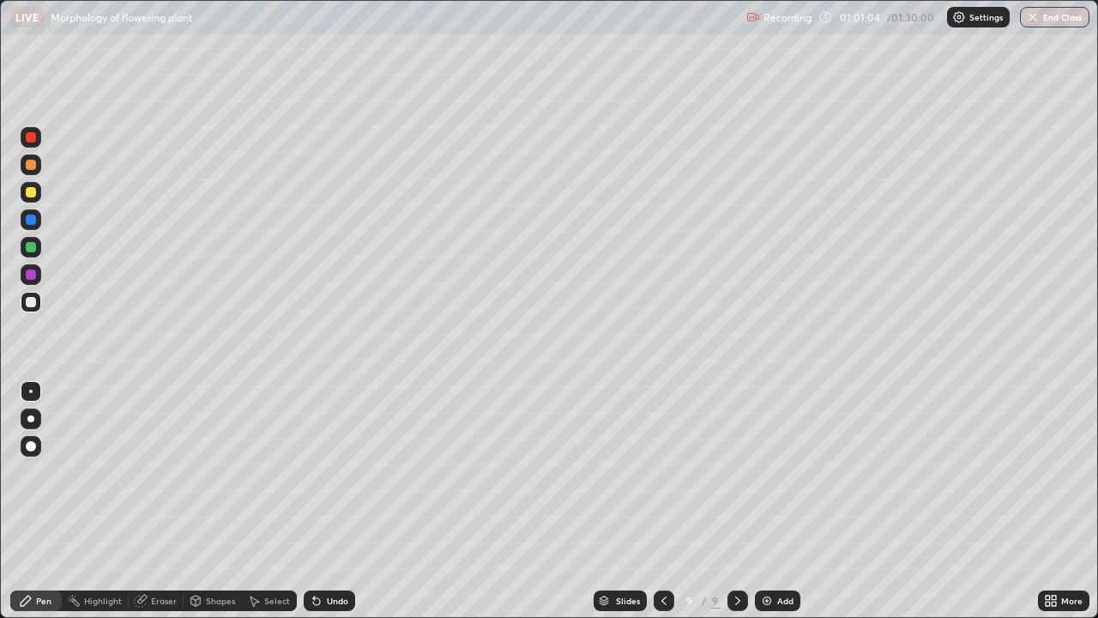
click at [327, 501] on div "Undo" at bounding box center [337, 600] width 21 height 9
click at [142, 501] on icon at bounding box center [141, 599] width 9 height 9
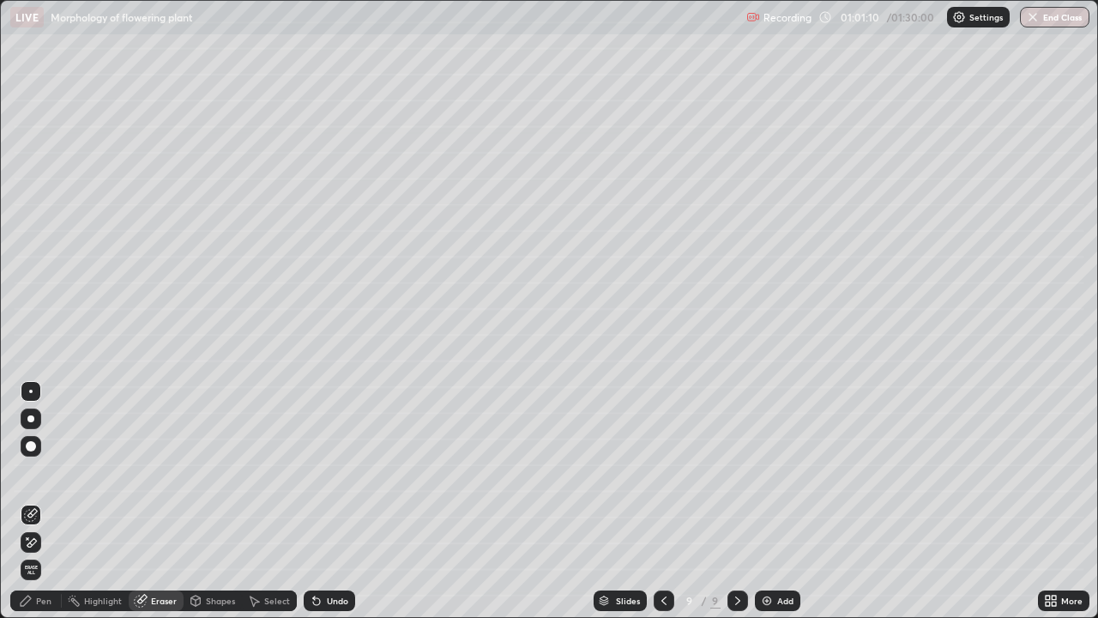
click at [32, 501] on icon at bounding box center [31, 543] width 14 height 15
click at [43, 501] on div "Pen" at bounding box center [43, 600] width 15 height 9
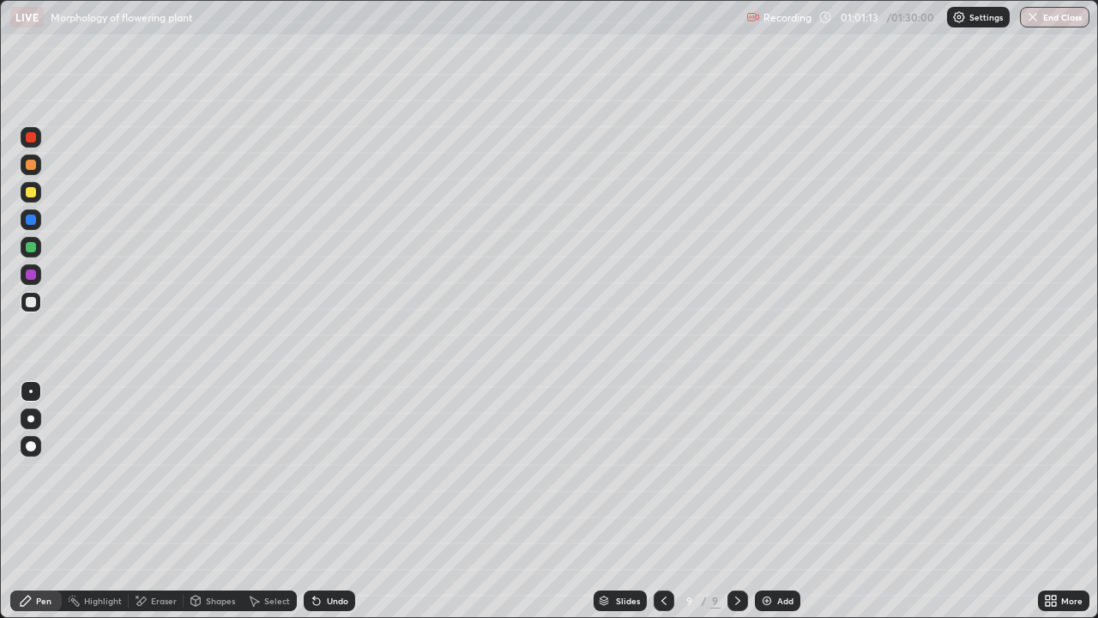
click at [34, 303] on div at bounding box center [31, 302] width 10 height 10
click at [31, 138] on div at bounding box center [31, 137] width 10 height 10
click at [29, 247] on div at bounding box center [31, 247] width 10 height 10
click at [32, 302] on div at bounding box center [31, 302] width 10 height 10
click at [334, 501] on div "Undo" at bounding box center [337, 600] width 21 height 9
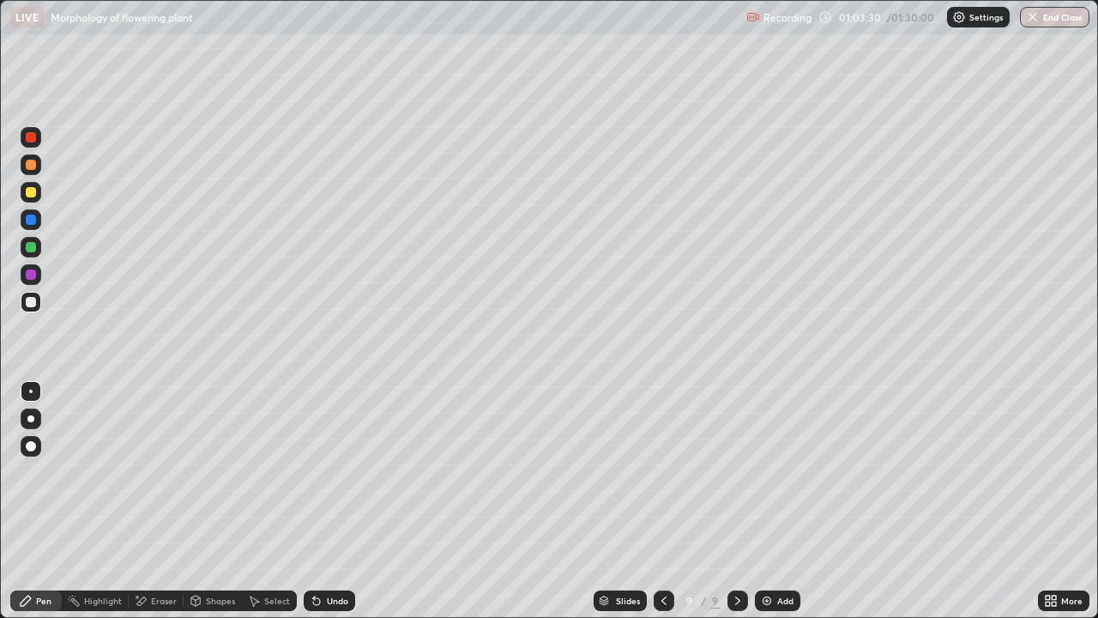
click at [159, 501] on div "Eraser" at bounding box center [156, 600] width 55 height 21
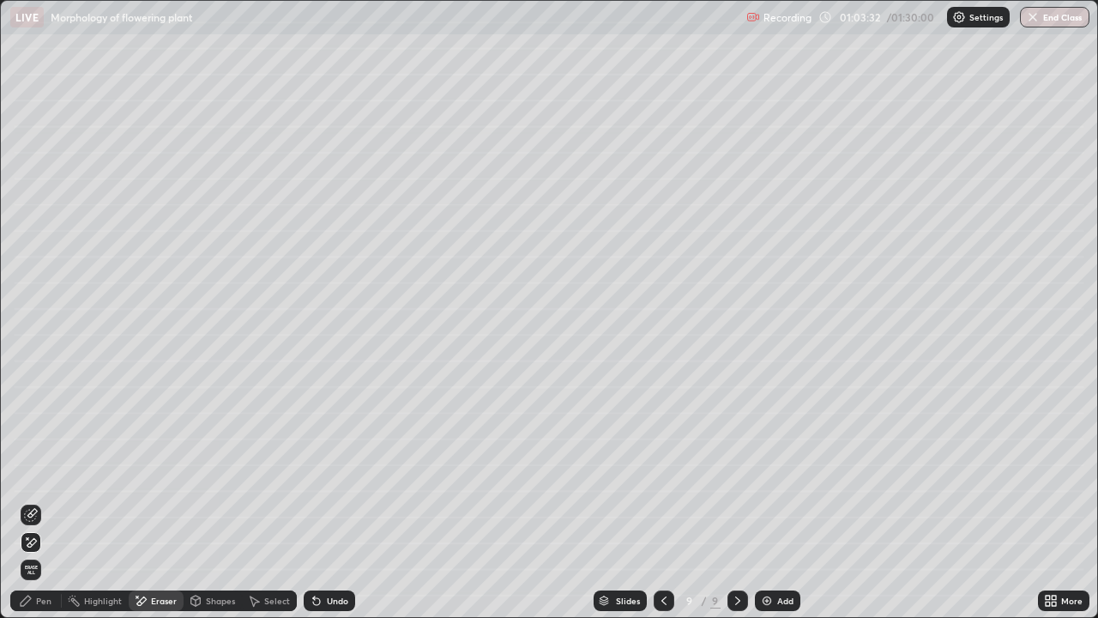
click at [43, 501] on div "Pen" at bounding box center [43, 600] width 15 height 9
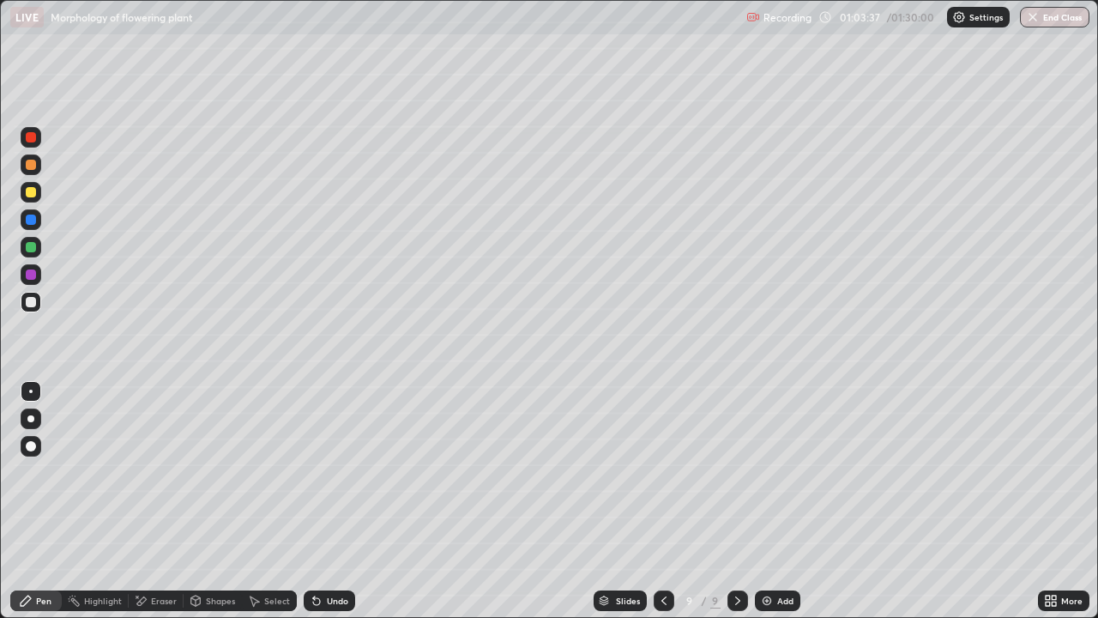
click at [341, 501] on div "Undo" at bounding box center [329, 600] width 51 height 21
click at [32, 136] on div at bounding box center [31, 137] width 10 height 10
click at [778, 501] on div "Add" at bounding box center [786, 600] width 16 height 9
click at [34, 249] on div at bounding box center [31, 247] width 10 height 10
click at [29, 139] on div at bounding box center [31, 137] width 10 height 10
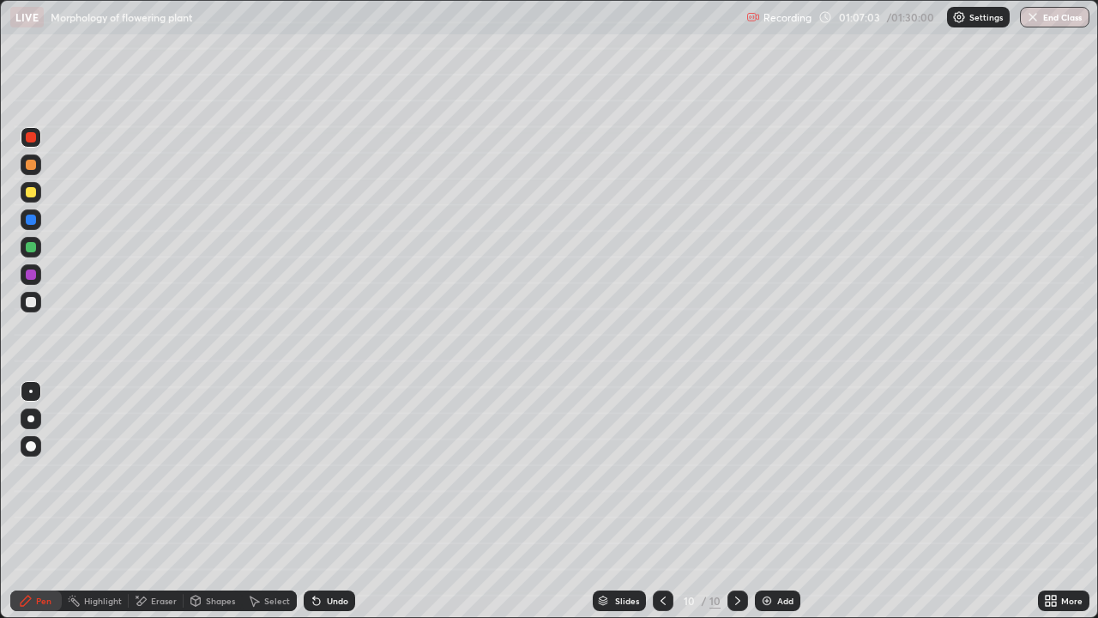
click at [325, 501] on div "Undo" at bounding box center [329, 600] width 51 height 21
click at [330, 501] on div "Undo" at bounding box center [329, 600] width 51 height 21
click at [30, 303] on div at bounding box center [31, 302] width 10 height 10
click at [332, 501] on div "Undo" at bounding box center [337, 600] width 21 height 9
click at [326, 501] on div "Undo" at bounding box center [329, 600] width 51 height 21
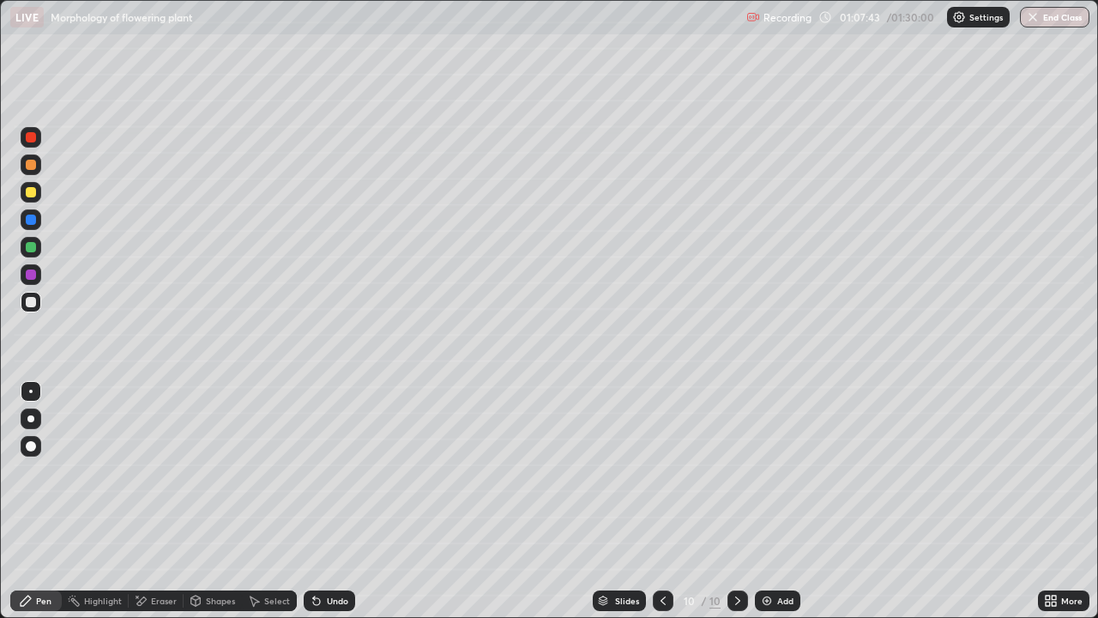
click at [329, 501] on div "Undo" at bounding box center [329, 600] width 51 height 21
click at [325, 501] on div "Undo" at bounding box center [329, 600] width 51 height 21
click at [324, 501] on div "Undo" at bounding box center [329, 600] width 51 height 21
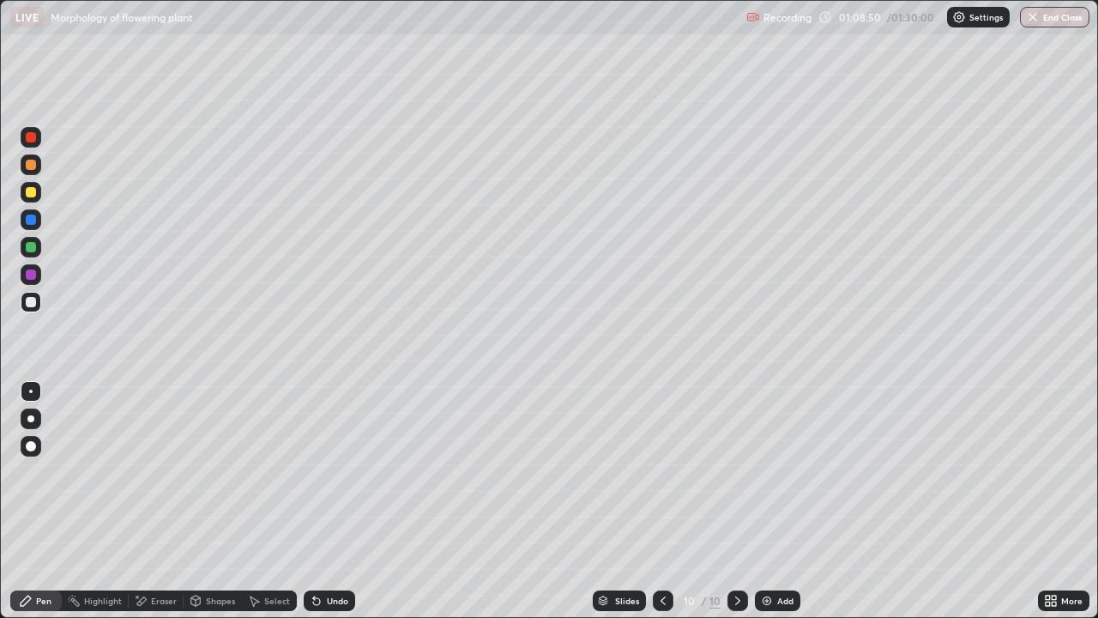
click at [29, 133] on div at bounding box center [31, 137] width 10 height 10
click at [34, 301] on div at bounding box center [31, 302] width 10 height 10
click at [330, 501] on div "Undo" at bounding box center [329, 600] width 51 height 21
click at [34, 239] on div at bounding box center [31, 247] width 21 height 21
click at [31, 303] on div at bounding box center [31, 302] width 10 height 10
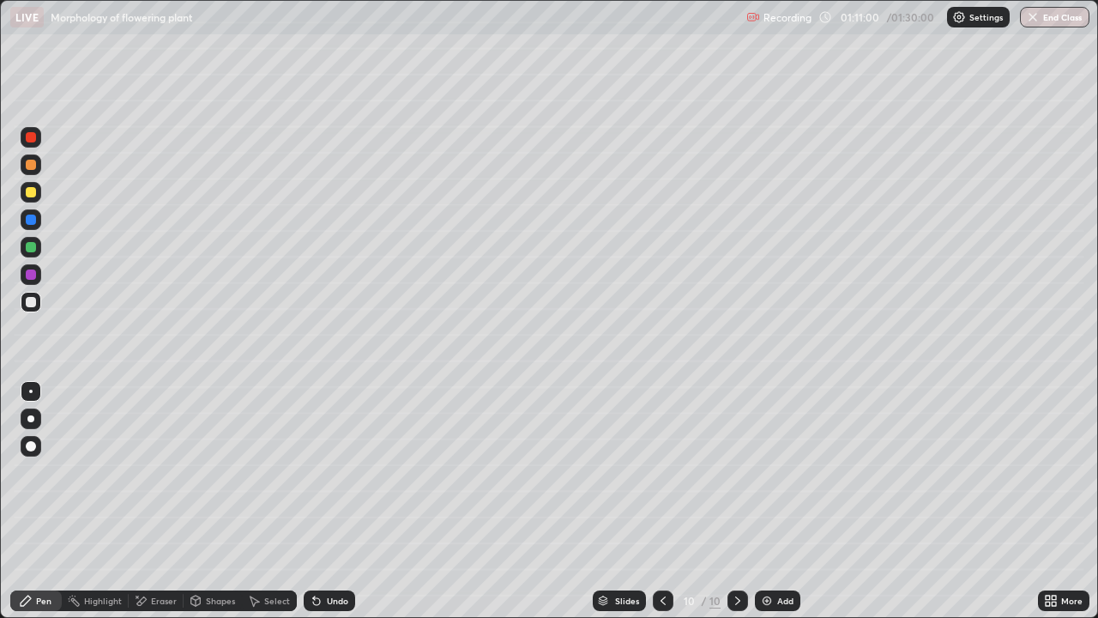
click at [32, 136] on div at bounding box center [31, 137] width 10 height 10
click at [317, 501] on icon at bounding box center [316, 601] width 7 height 7
click at [152, 501] on div "Eraser" at bounding box center [156, 600] width 55 height 21
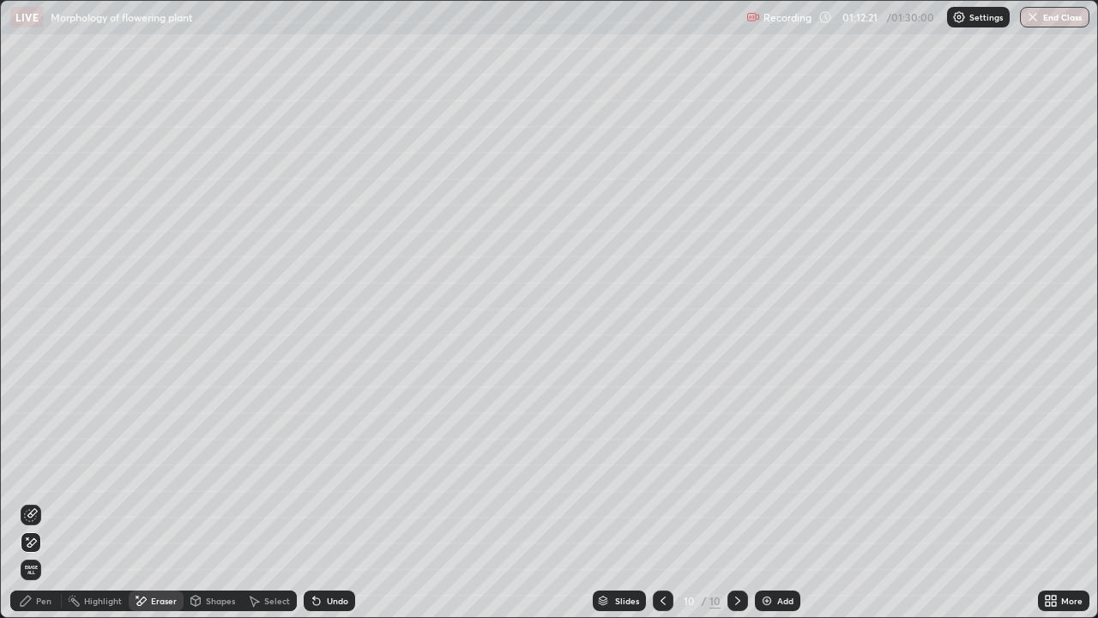
click at [38, 501] on div "Pen" at bounding box center [43, 600] width 15 height 9
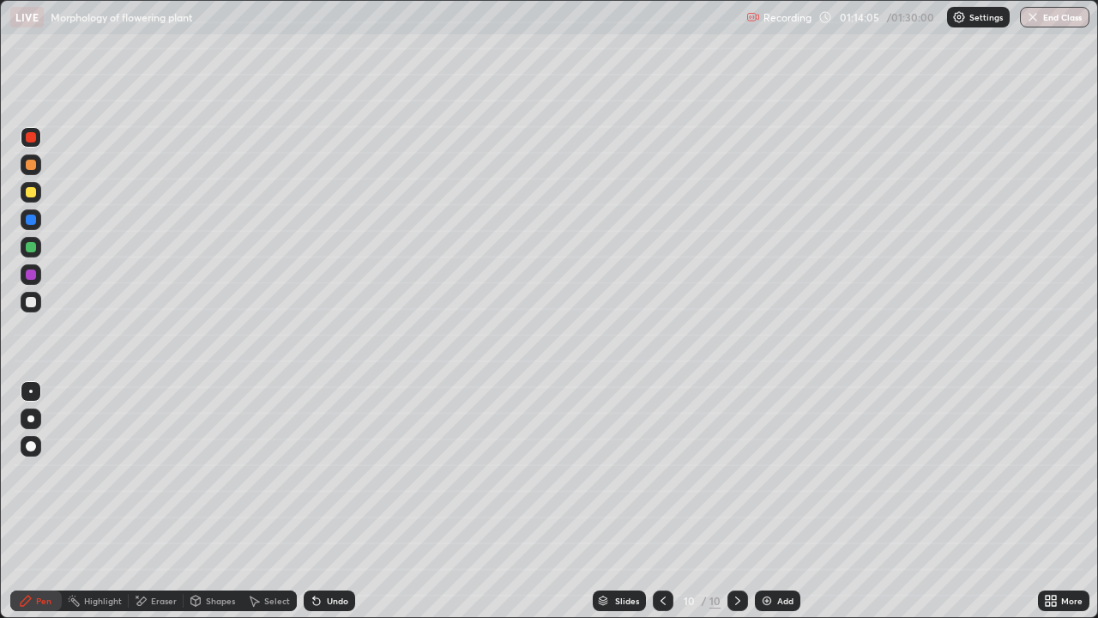
click at [774, 501] on div "Add" at bounding box center [777, 600] width 45 height 21
click at [27, 300] on div at bounding box center [31, 302] width 10 height 10
click at [35, 194] on div at bounding box center [31, 192] width 10 height 10
click at [343, 501] on div "Undo" at bounding box center [337, 600] width 21 height 9
click at [26, 446] on div at bounding box center [31, 446] width 10 height 10
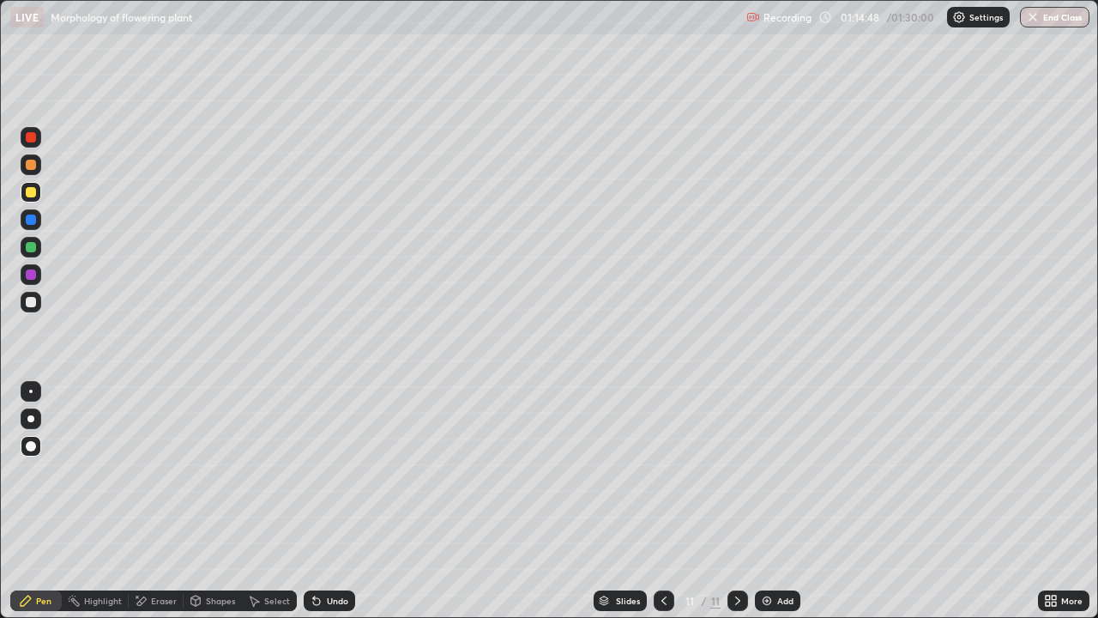
click at [33, 166] on div at bounding box center [31, 165] width 10 height 10
click at [31, 391] on div at bounding box center [30, 391] width 3 height 3
click at [336, 501] on div "Undo" at bounding box center [337, 600] width 21 height 9
click at [328, 501] on div "Undo" at bounding box center [337, 600] width 21 height 9
click at [37, 192] on div at bounding box center [31, 192] width 21 height 21
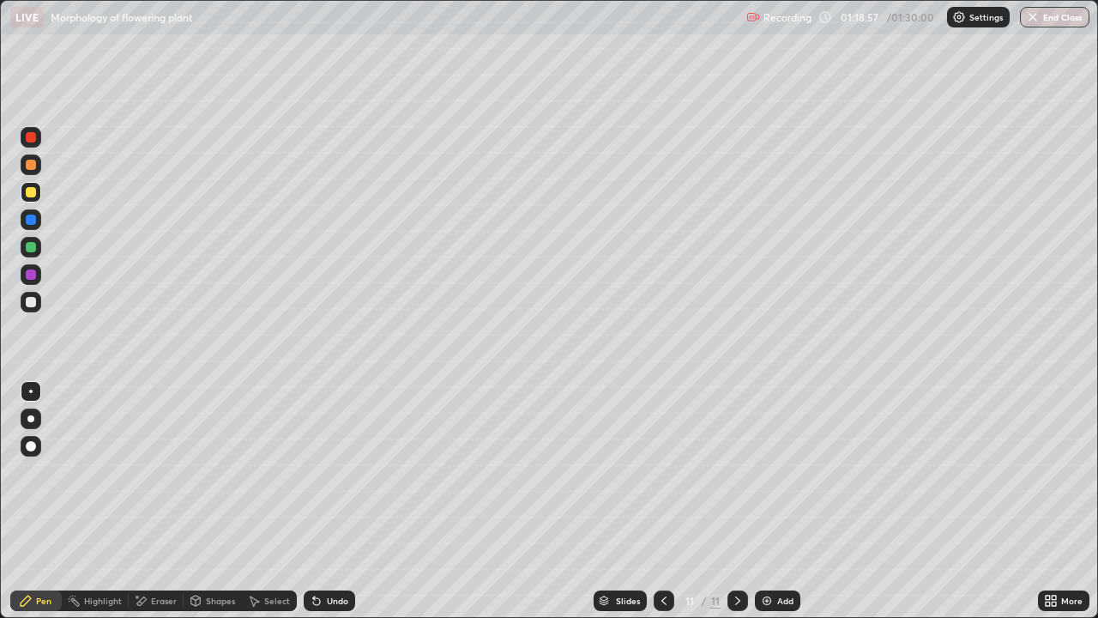
click at [33, 165] on div at bounding box center [31, 165] width 10 height 10
click at [336, 501] on div "Undo" at bounding box center [337, 600] width 21 height 9
click at [340, 501] on div "Undo" at bounding box center [329, 600] width 51 height 21
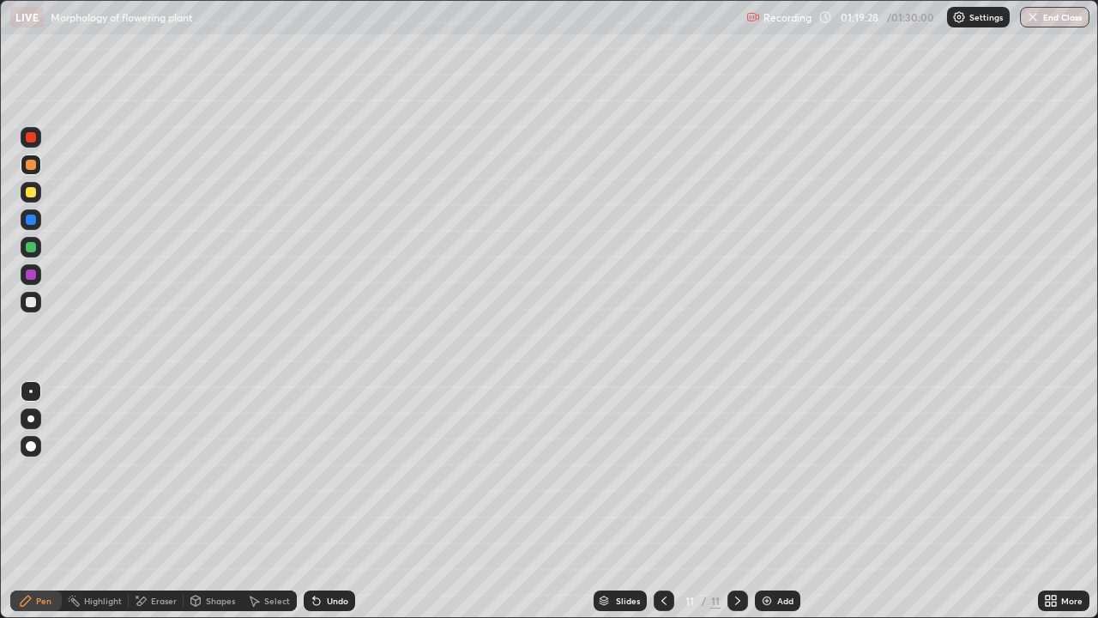
click at [340, 501] on div "Undo" at bounding box center [329, 600] width 51 height 21
click at [345, 501] on div "Undo" at bounding box center [329, 600] width 51 height 21
click at [342, 501] on div "Undo" at bounding box center [329, 600] width 51 height 21
click at [340, 501] on div "Undo" at bounding box center [329, 600] width 51 height 21
click at [33, 196] on div at bounding box center [31, 192] width 10 height 10
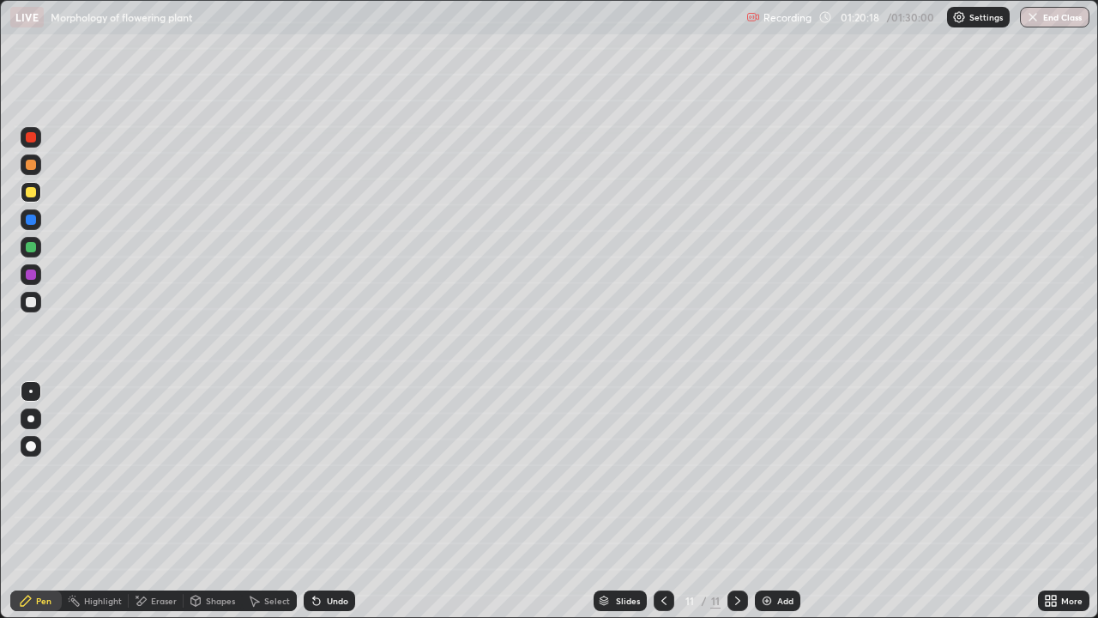
click at [333, 501] on div "Undo" at bounding box center [337, 600] width 21 height 9
click at [27, 136] on div at bounding box center [31, 137] width 10 height 10
click at [32, 167] on div at bounding box center [31, 165] width 10 height 10
click at [33, 188] on div at bounding box center [31, 192] width 10 height 10
click at [29, 137] on div at bounding box center [31, 137] width 10 height 10
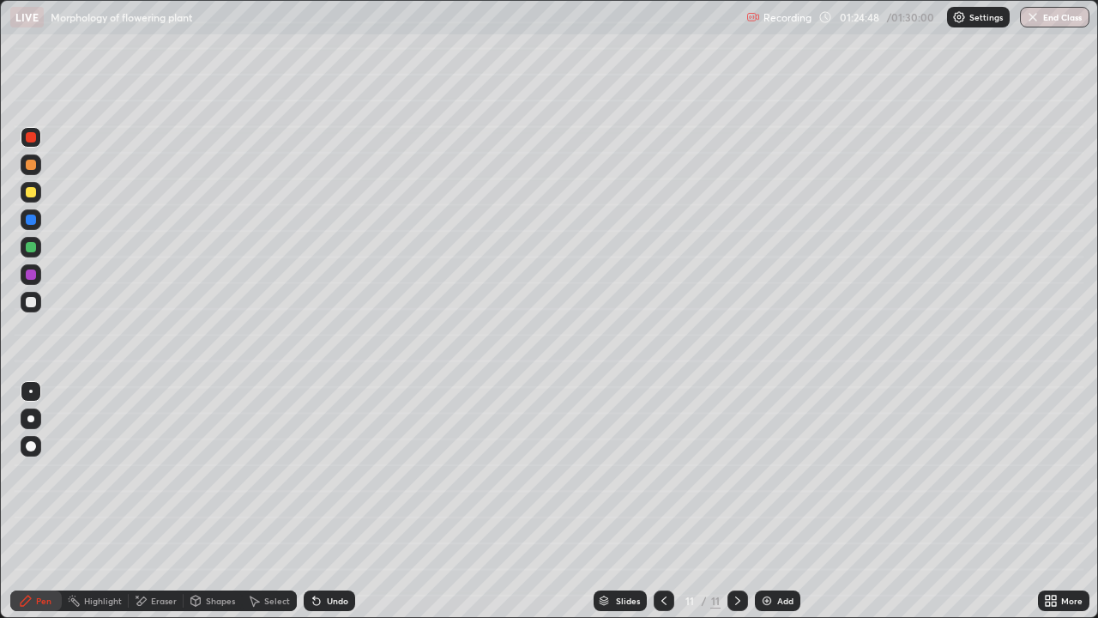
click at [1051, 22] on button "End Class" at bounding box center [1055, 17] width 70 height 21
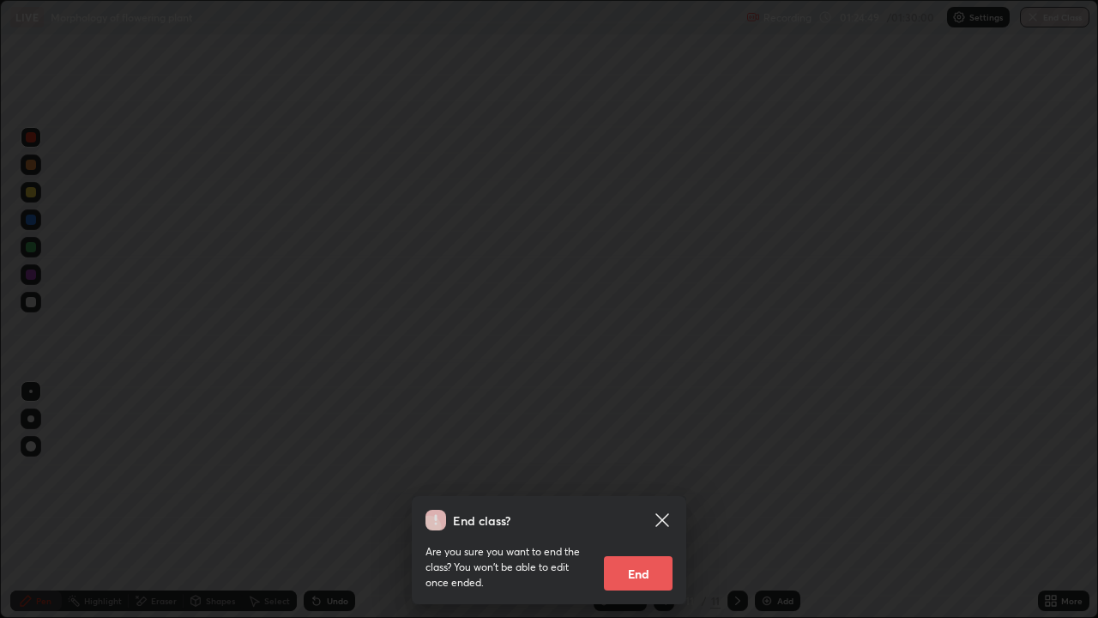
click at [660, 501] on button "End" at bounding box center [638, 573] width 69 height 34
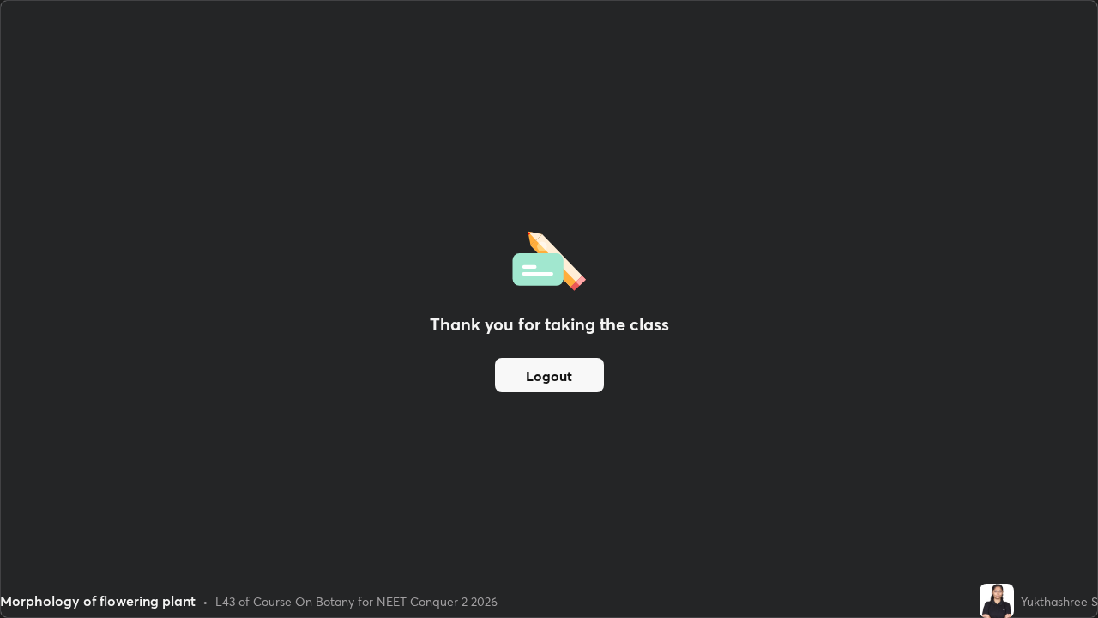
click at [577, 372] on button "Logout" at bounding box center [549, 375] width 109 height 34
